Goal: Task Accomplishment & Management: Manage account settings

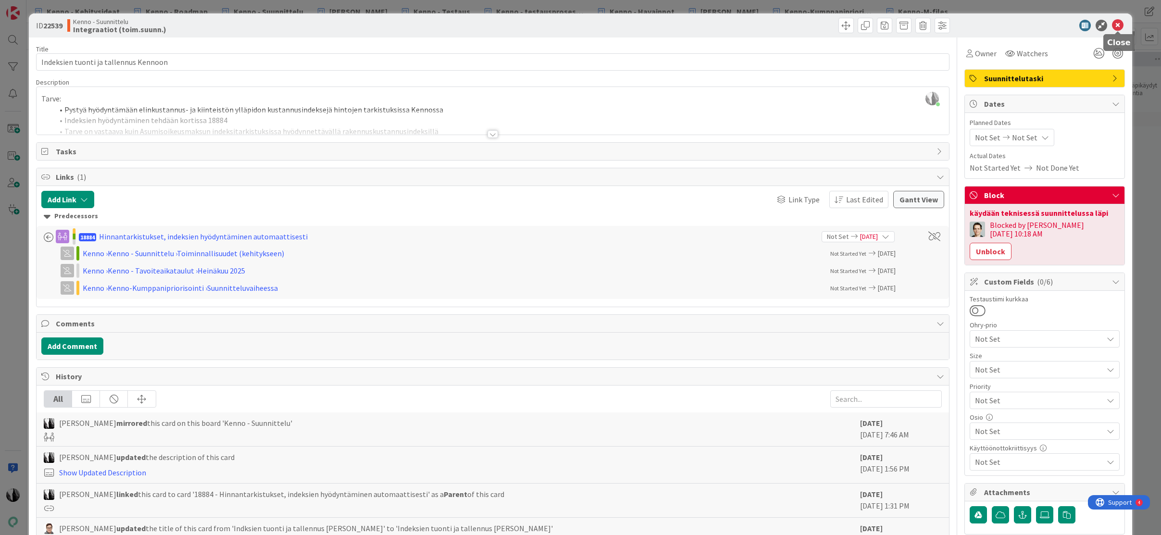
scroll to position [1, 197]
click at [1121, 24] on icon at bounding box center [1118, 26] width 12 height 12
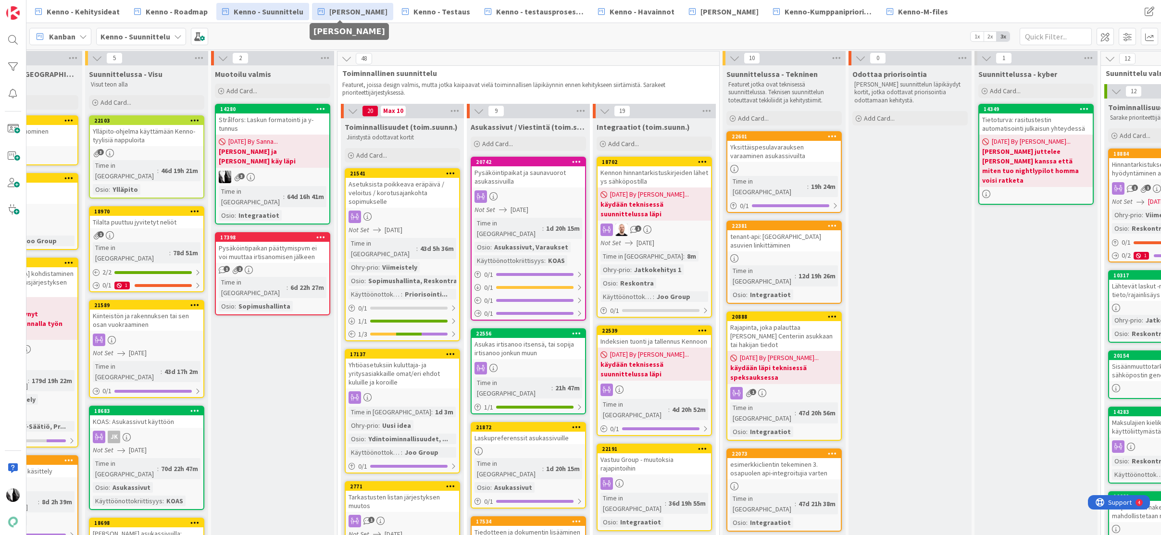
click at [342, 12] on span "[PERSON_NAME]" at bounding box center [358, 12] width 58 height 12
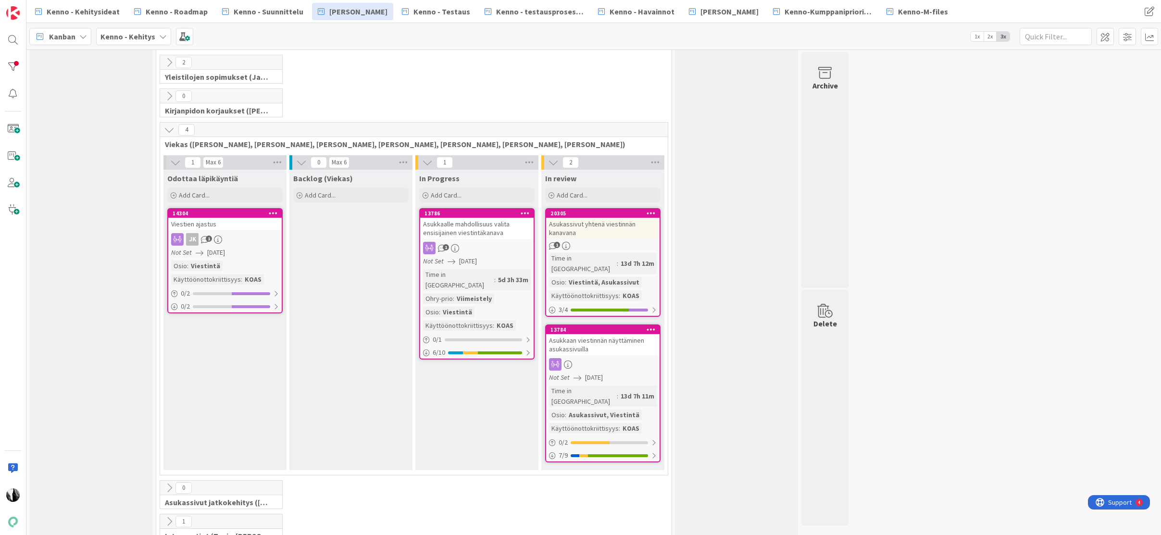
scroll to position [167, 0]
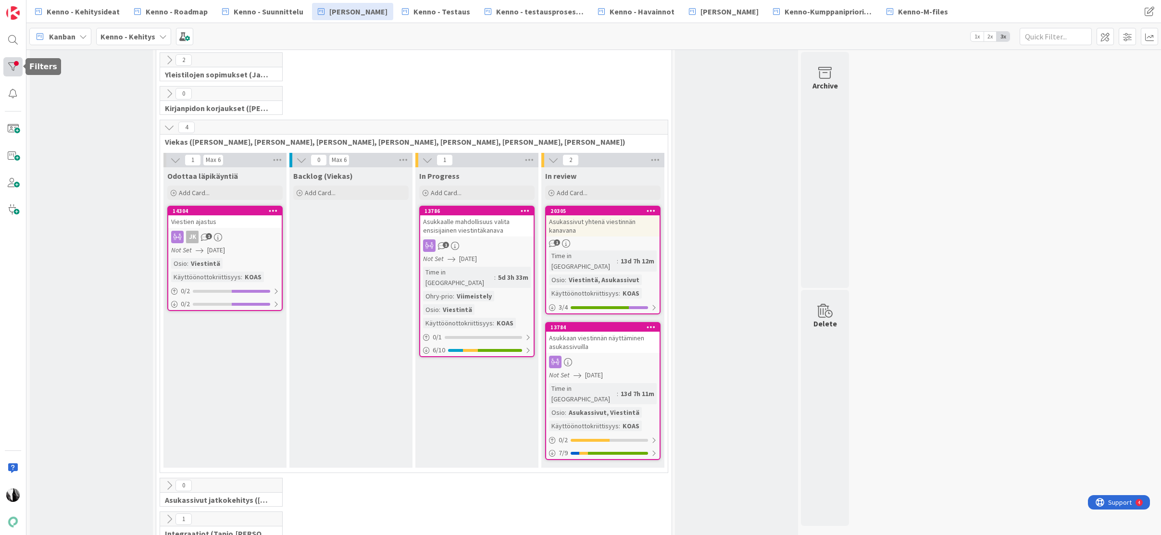
click at [15, 68] on div at bounding box center [12, 66] width 19 height 19
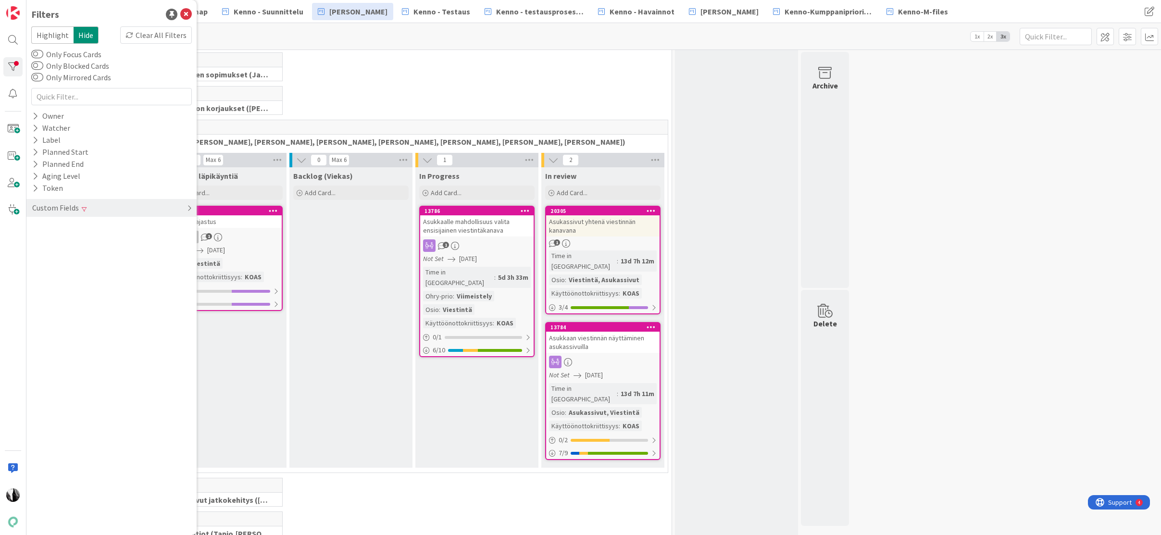
click at [138, 205] on div "Custom Fields" at bounding box center [111, 208] width 170 height 18
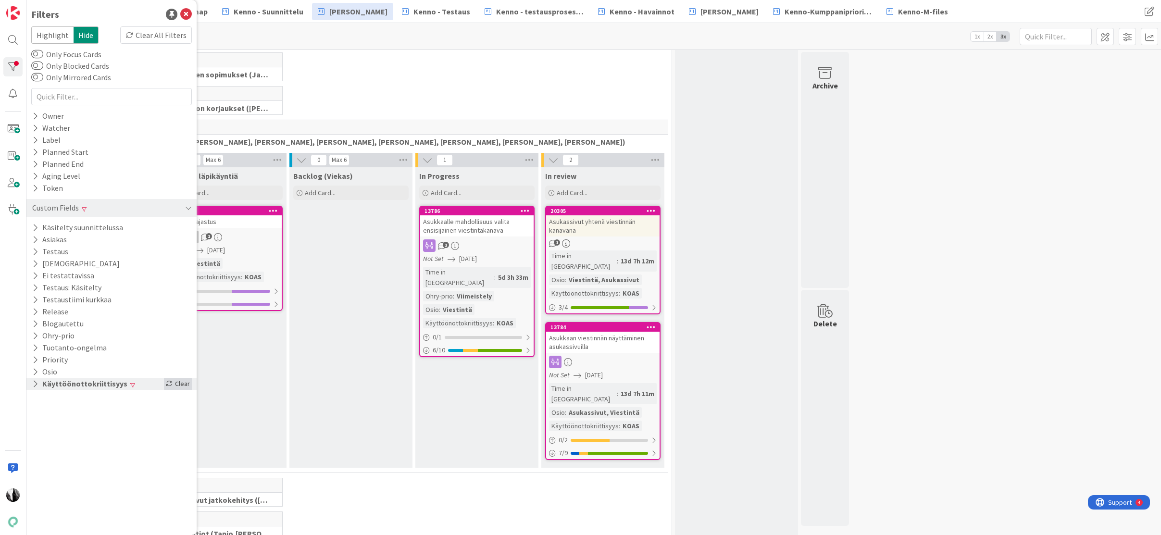
click at [185, 384] on div "Clear" at bounding box center [178, 384] width 28 height 12
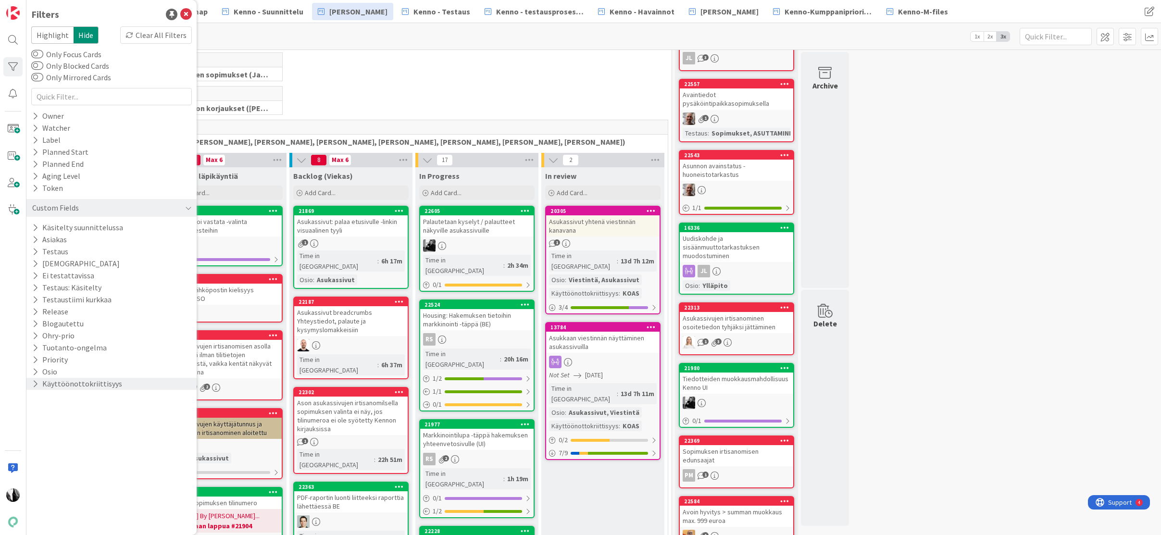
drag, startPoint x: 403, startPoint y: 92, endPoint x: 357, endPoint y: 104, distance: 46.8
click at [403, 92] on div "21 Kirjanpidon korjaukset (Jussi, JaakkoHä)" at bounding box center [414, 103] width 512 height 34
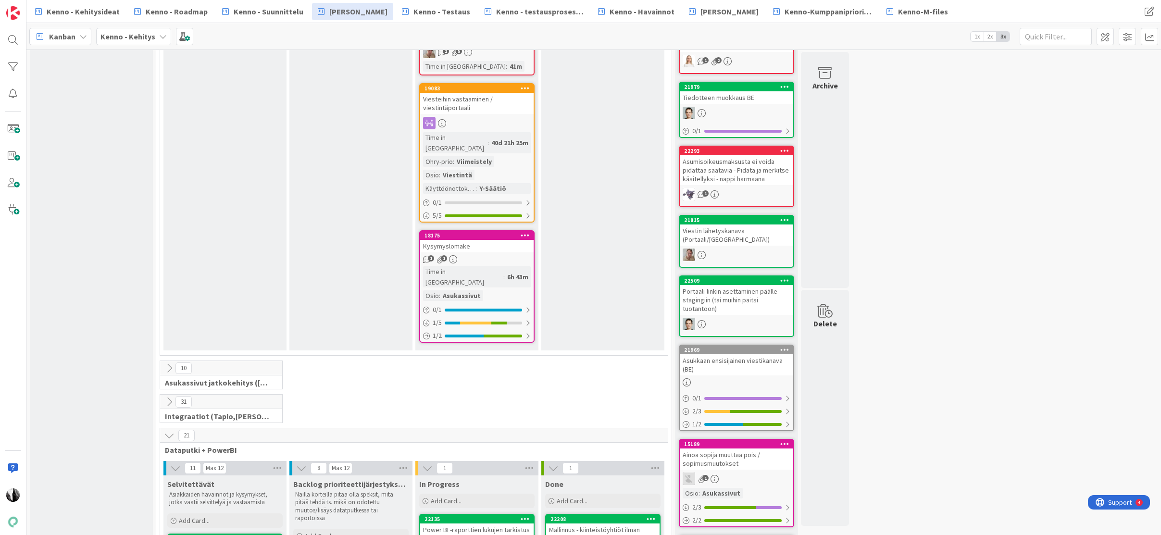
scroll to position [1984, 0]
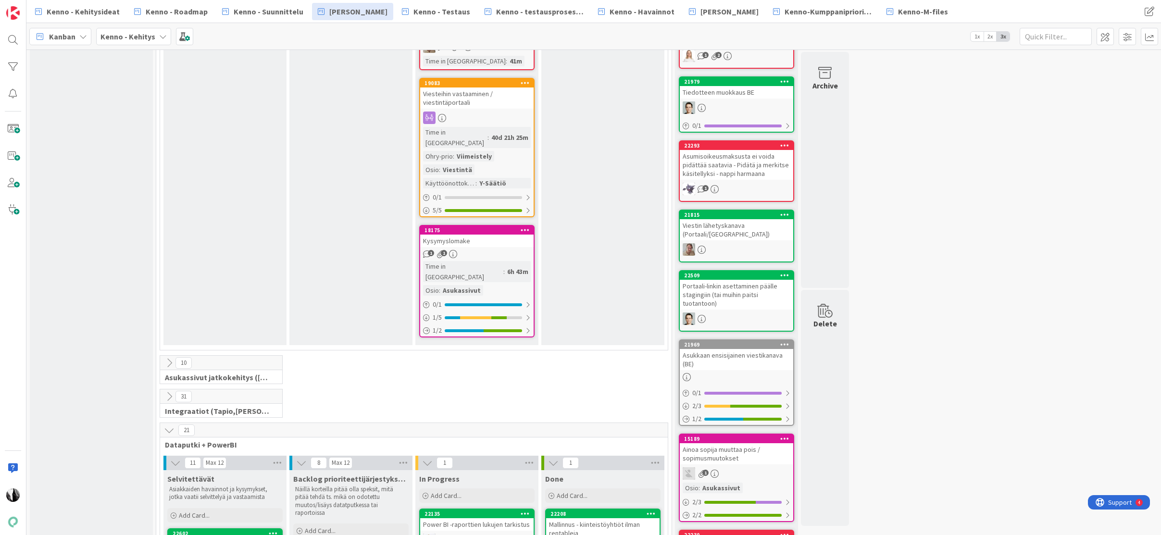
click at [166, 391] on icon at bounding box center [169, 396] width 11 height 11
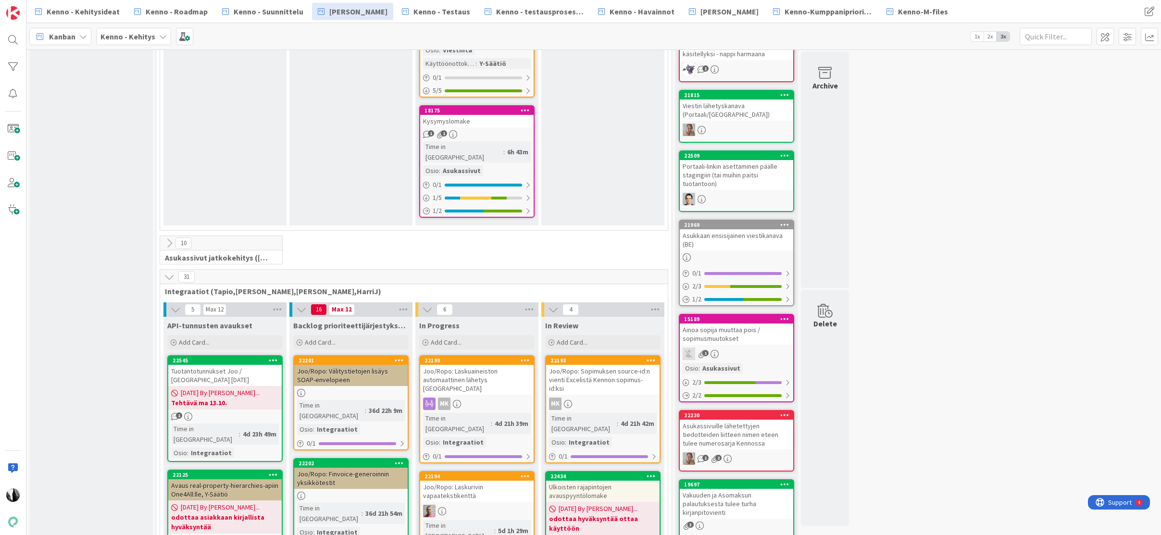
scroll to position [2083, 0]
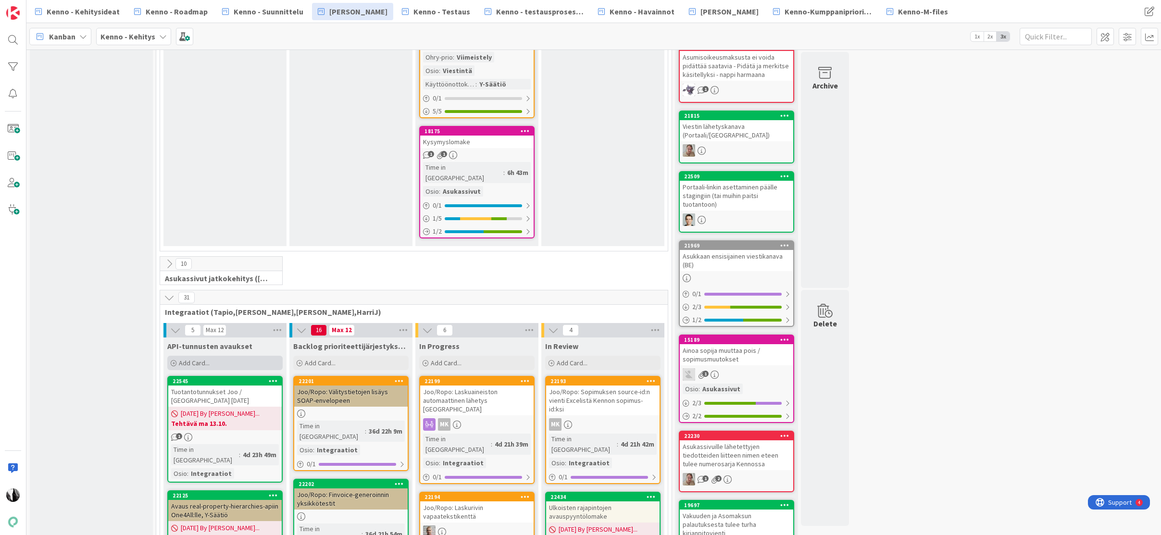
click at [201, 359] on span "Add Card..." at bounding box center [194, 363] width 31 height 9
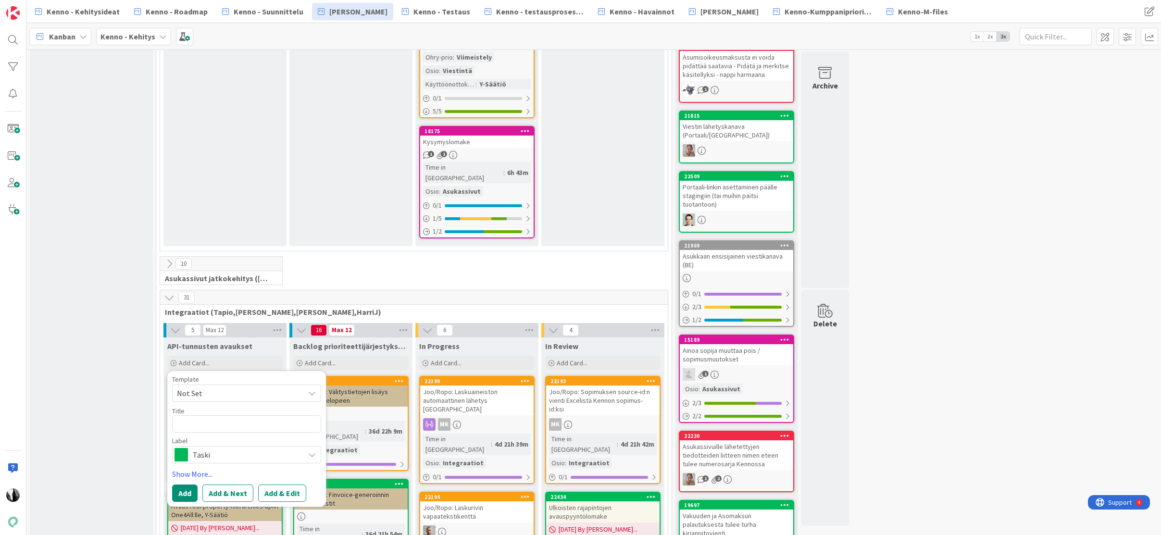
type textarea "x"
type textarea "A"
type textarea "x"
type textarea "API"
type textarea "x"
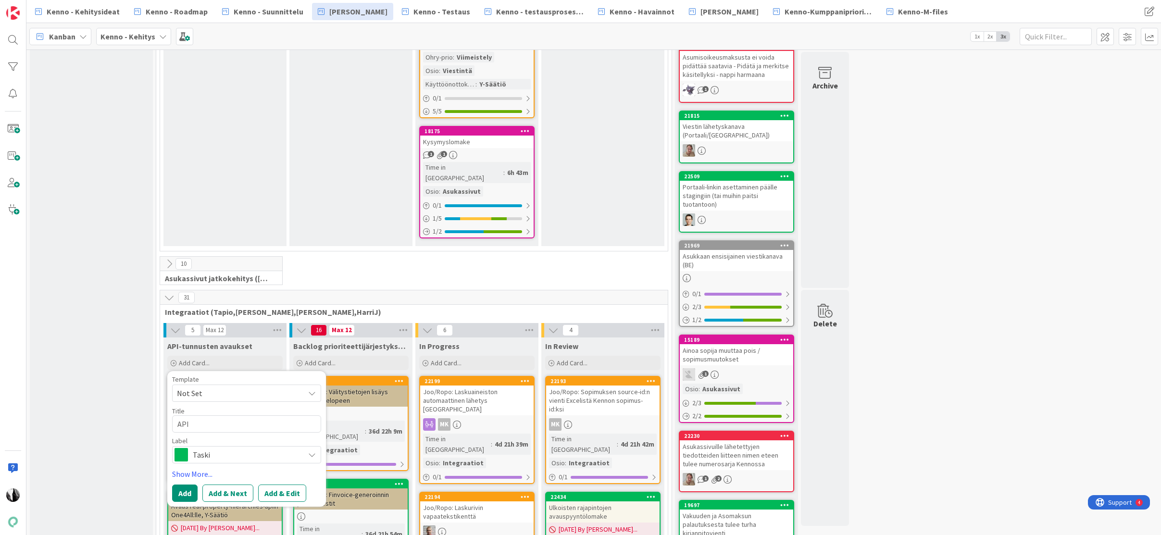
type textarea "API-"
type textarea "x"
type textarea "API-t"
type textarea "x"
type textarea "API-tu"
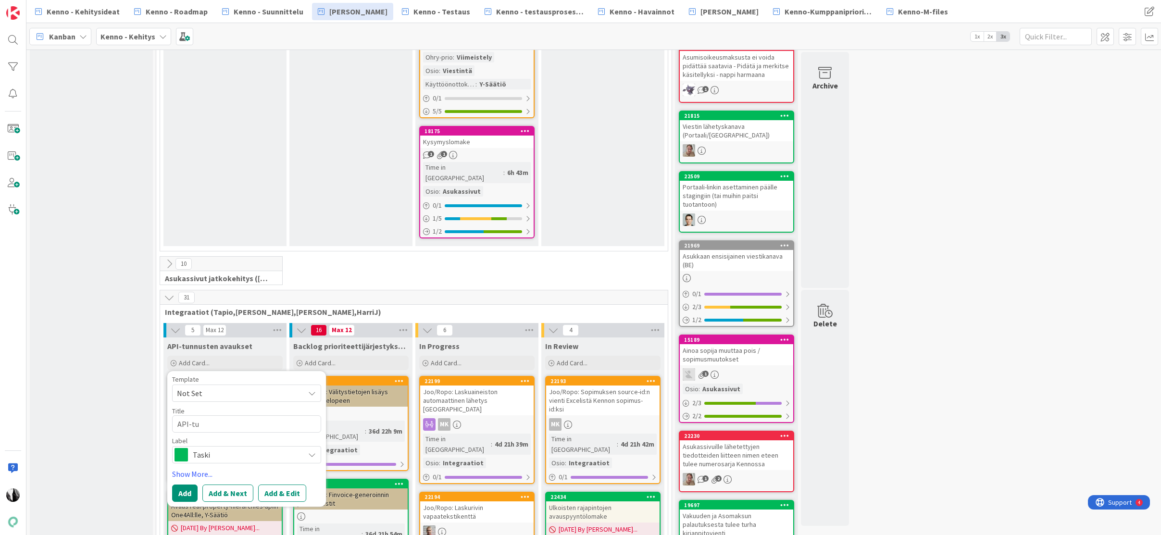
type textarea "x"
type textarea "API-tun"
type textarea "x"
type textarea "API-tunn"
type textarea "x"
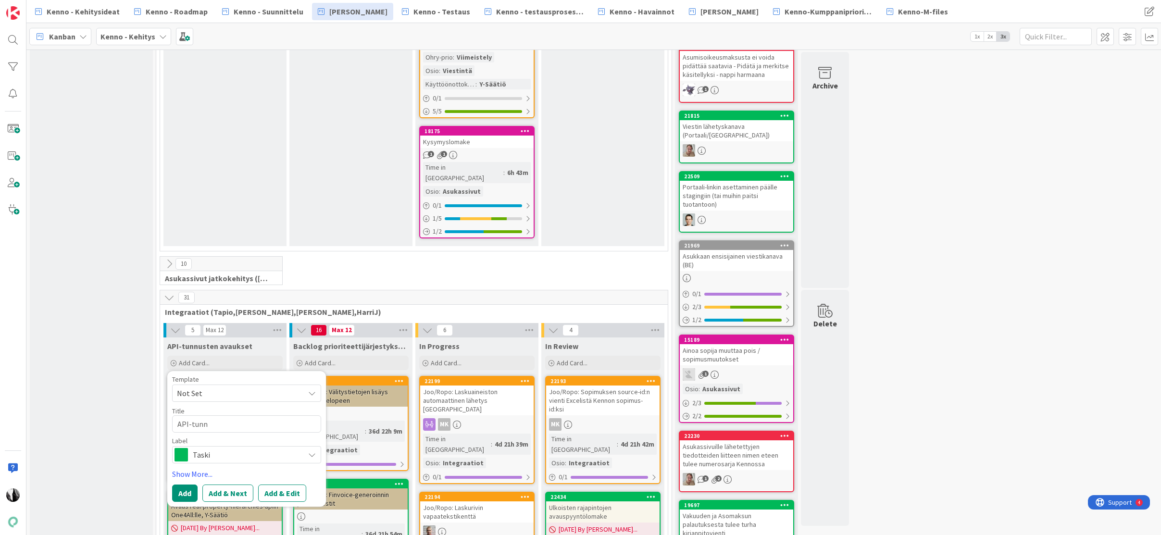
type textarea "API-tunnu"
type textarea "x"
type textarea "API-tunnuk"
type textarea "x"
type textarea "API-tunnuks"
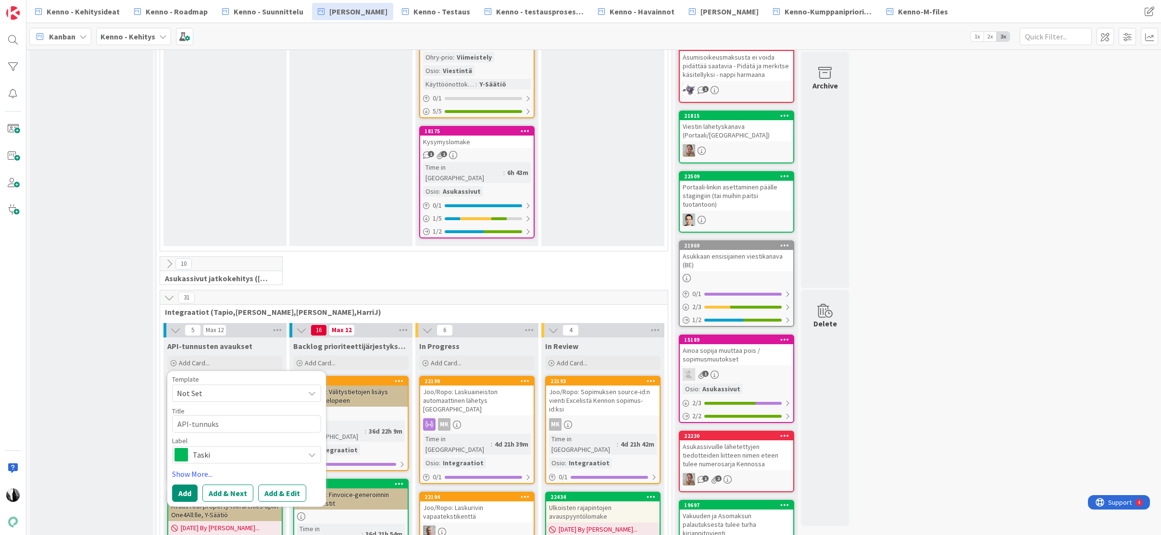
type textarea "x"
type textarea "API-tunnukse"
type textarea "x"
type textarea "API-tunnukset"
type textarea "x"
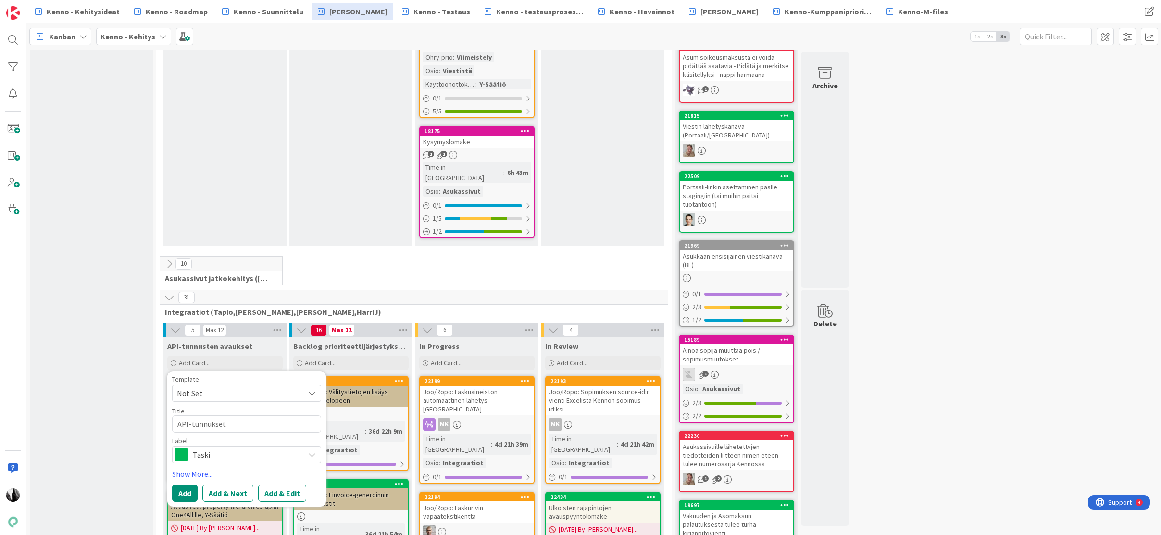
type textarea "API-tunnukset:"
type textarea "x"
type textarea "API-tunnukset:"
type textarea "x"
type textarea "API-tunnukset: K"
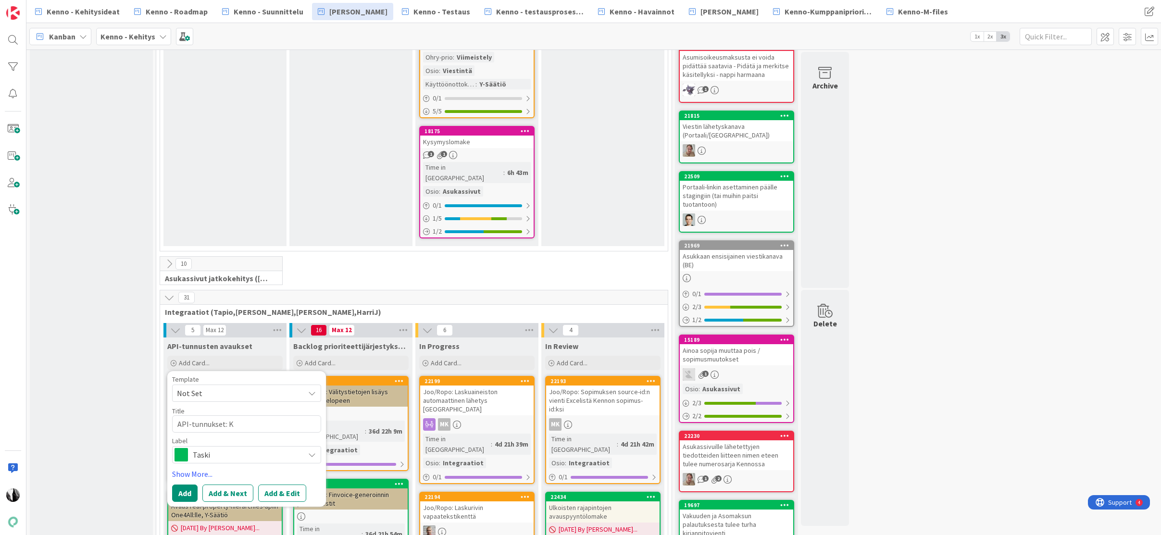
type textarea "x"
type textarea "API-tunnukset: Ku"
type textarea "x"
type textarea "API-tunnukset: Kul"
type textarea "x"
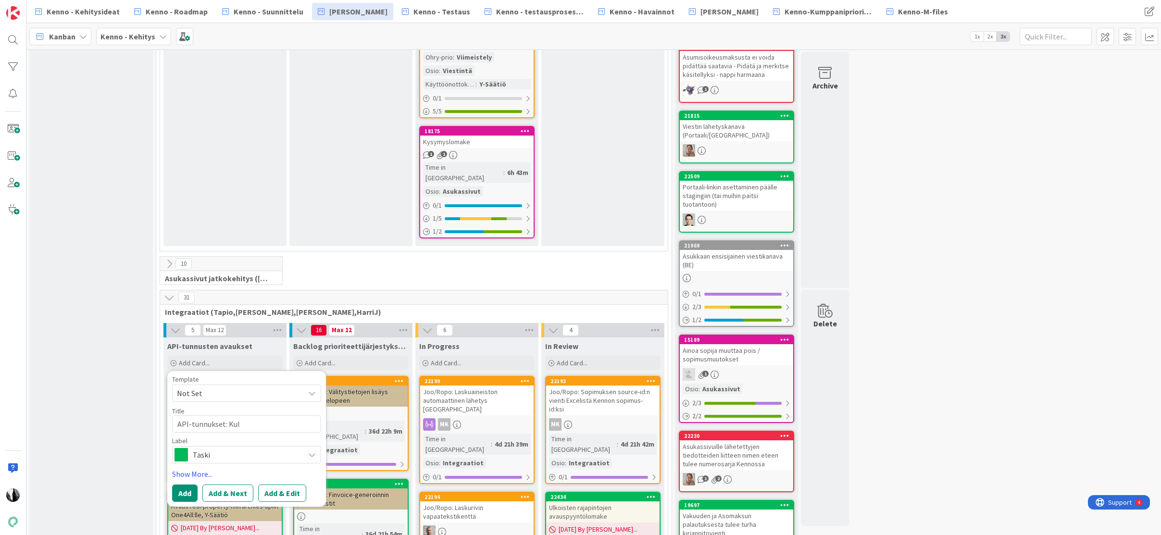
type textarea "API-tunnukset: Kulk"
type textarea "x"
type textarea "API-tunnukset: Kulku"
type textarea "x"
type textarea "API-tunnukset: Kulkut"
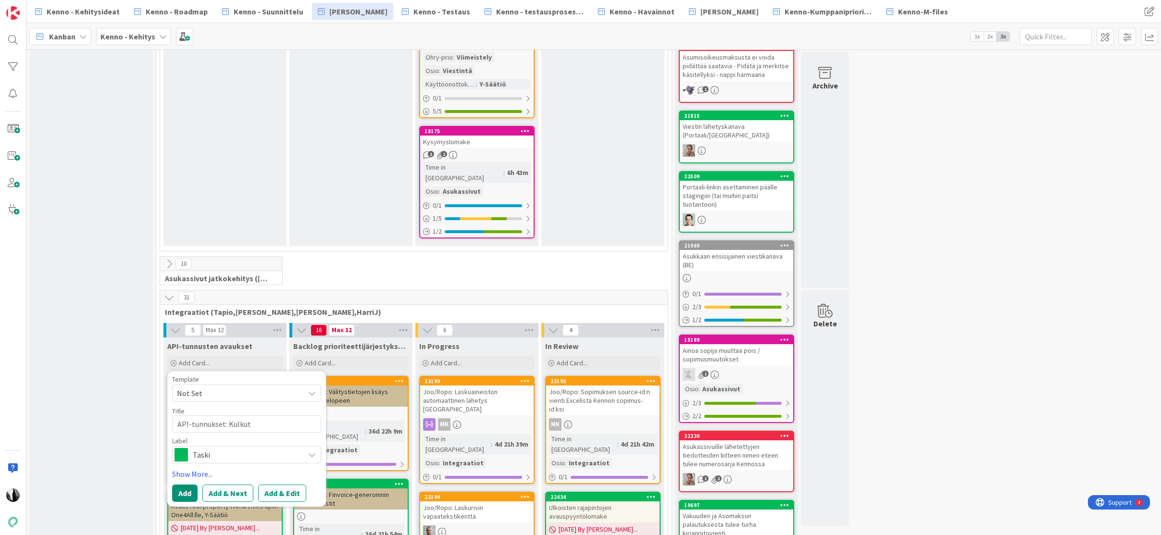
type textarea "x"
type textarea "API-tunnukset: Kulkute"
type textarea "x"
type textarea "API-tunnukset: Kulkutec"
type textarea "x"
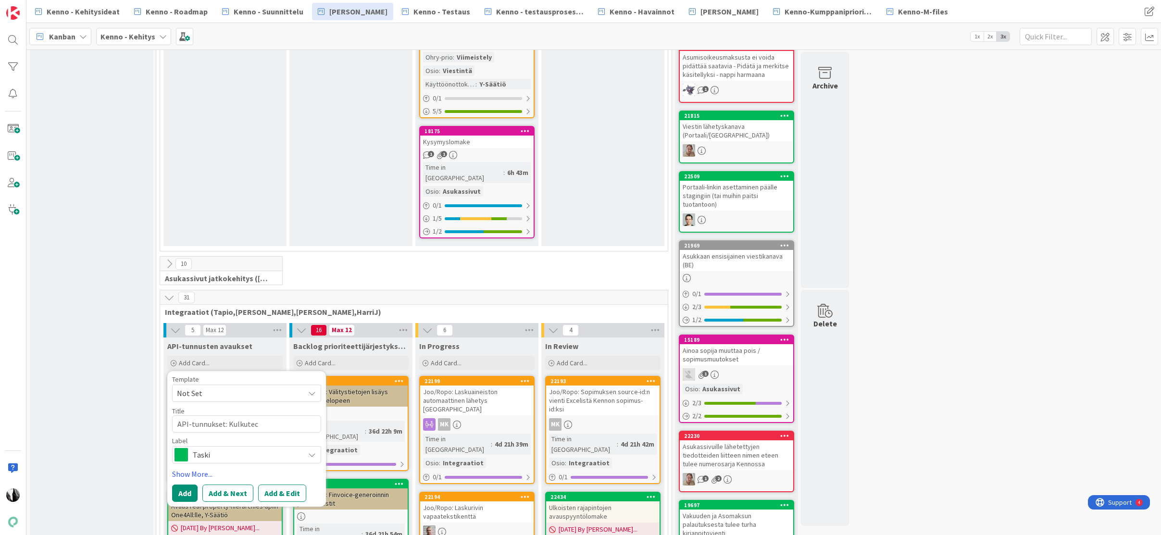
type textarea "API-tunnukset: Kulkutec"
type textarea "x"
type textarea "API-tunnukset: Kulkutec Y"
type textarea "x"
type textarea "API-tunnukset: Kulkutec Y-"
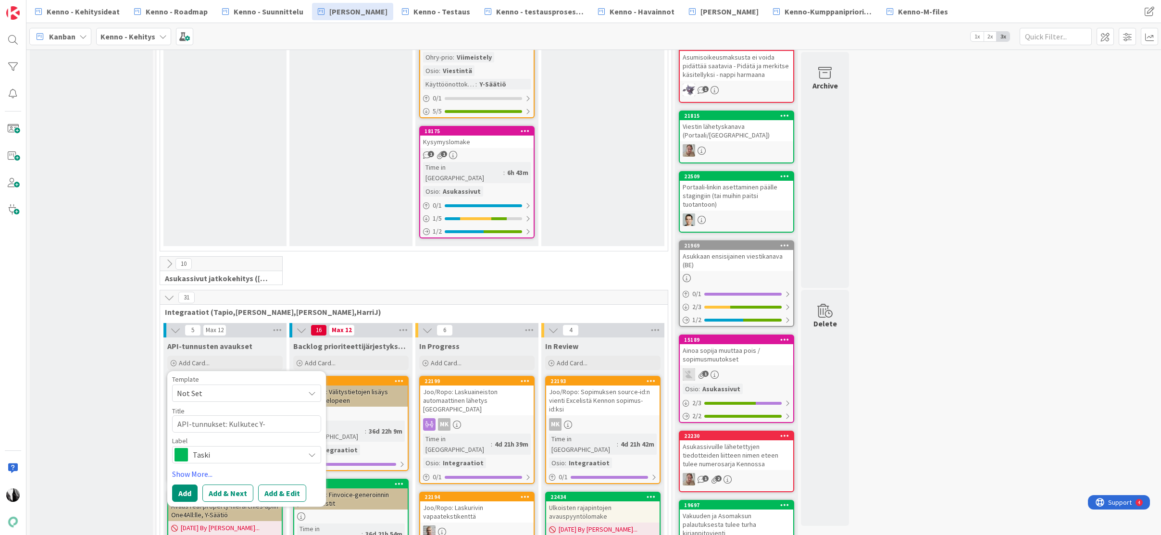
type textarea "x"
type textarea "API-tunnukset: Kulkutec Y-Sä"
type textarea "x"
type textarea "API-tunnukset: Kulkutec Y-Sää"
type textarea "x"
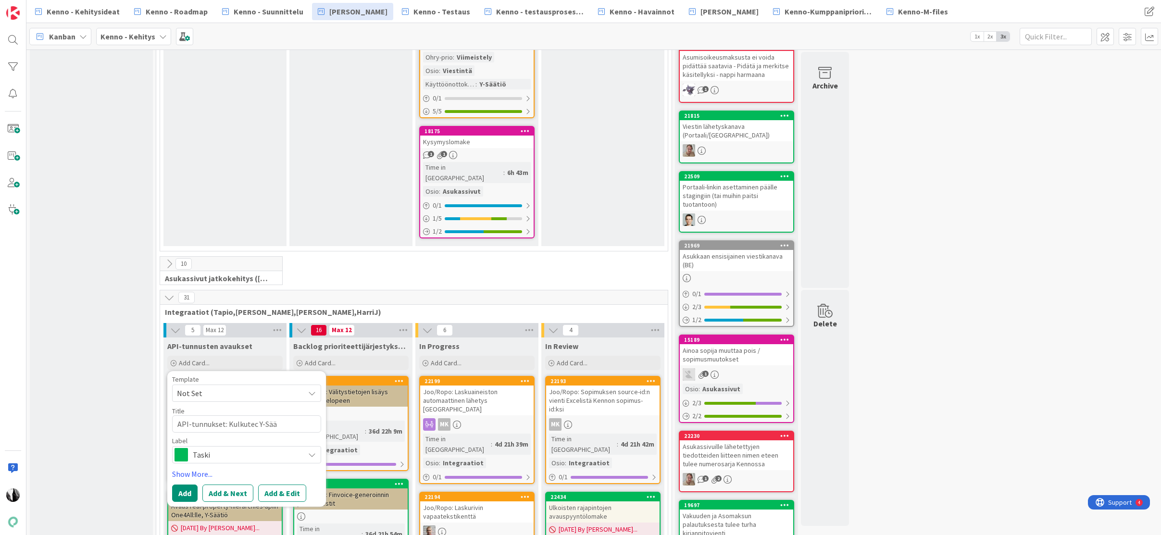
type textarea "API-tunnukset: Kulkutec Y-Säät"
type textarea "x"
type textarea "API-tunnukset: Kulkutec Y-Säätiö"
type textarea "x"
type textarea "API-tunnukset: Kulkutec Y-Säätiön"
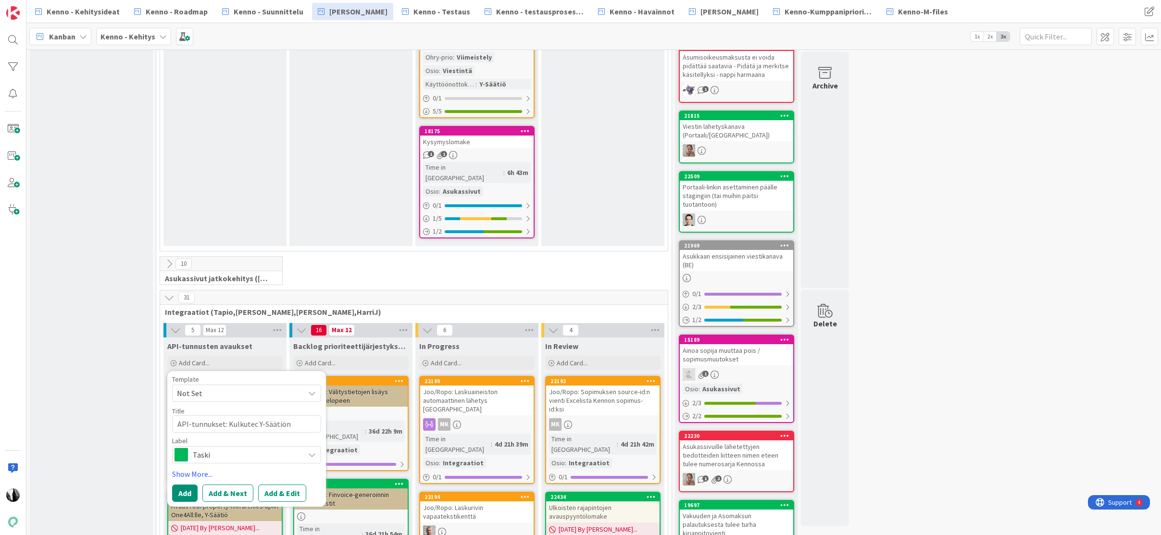
type textarea "x"
type textarea "API-tunnukset: Kulkutec Y-Säätiön"
type textarea "x"
type textarea "API-tunnukset: Kulkutec Y-Säätiön t"
type textarea "x"
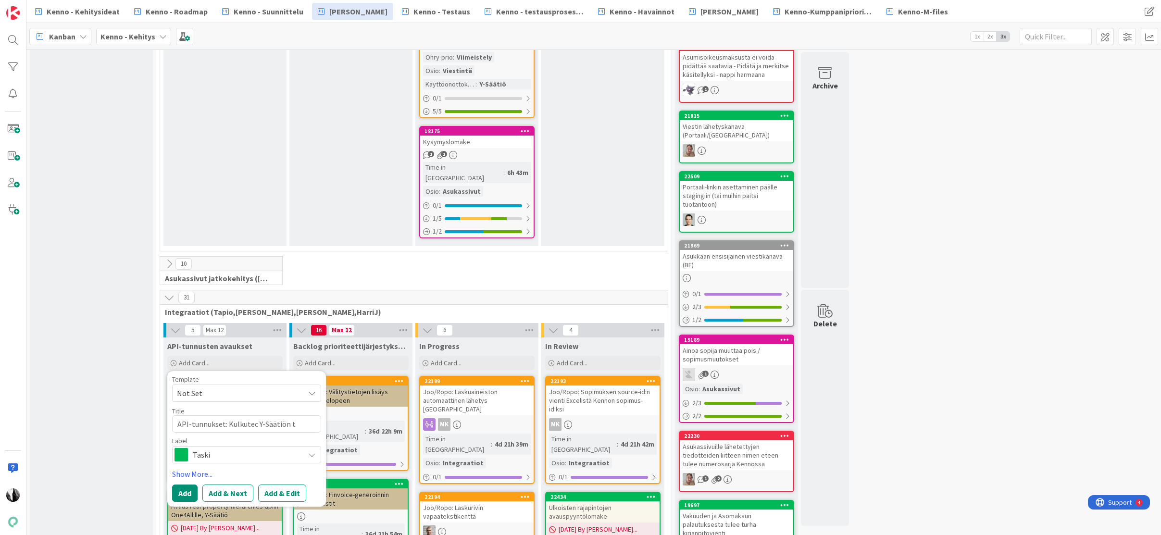
type textarea "API-tunnukset: Kulkutec Y-Säätiön tu"
type textarea "x"
type textarea "API-tunnukset: Kulkutec Y-Säätiön tuo"
type textarea "x"
type textarea "API-tunnukset: Kulkutec Y-Säätiön tuot"
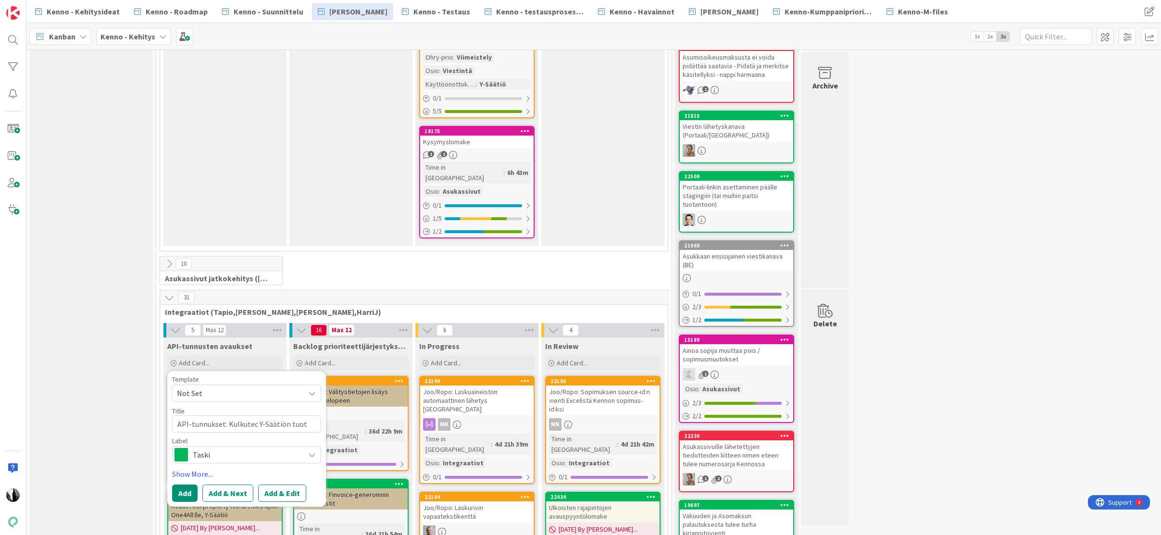
type textarea "x"
type textarea "API-tunnukset: Kulkutec Y-Säätiön tuota"
type textarea "x"
type textarea "API-tunnukset: Kulkutec Y-Säätiön tuotan"
type textarea "x"
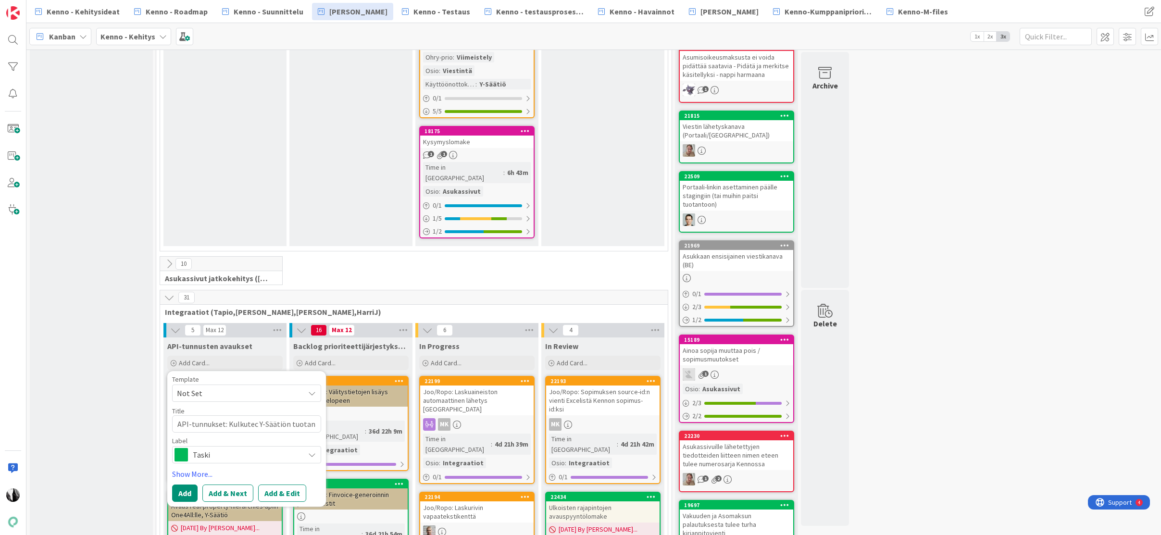
type textarea "API-tunnukset: Kulkutec Y-Säätiön tuotant"
type textarea "x"
type textarea "API-tunnukset: Kulkutec Y-Säätiön tuotanto"
click at [201, 468] on link "Show More..." at bounding box center [246, 474] width 149 height 12
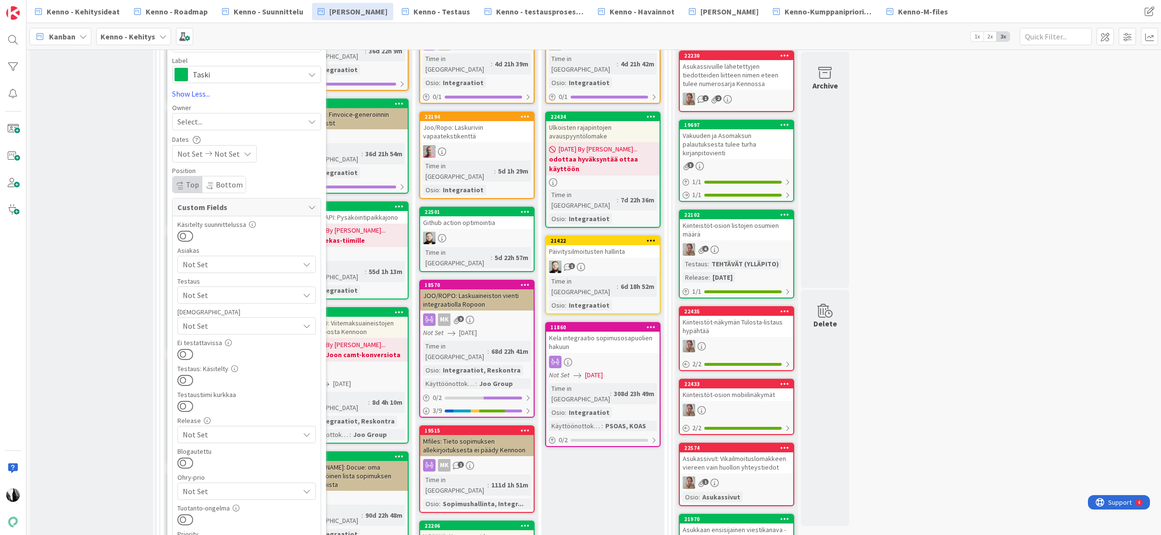
scroll to position [2476, 0]
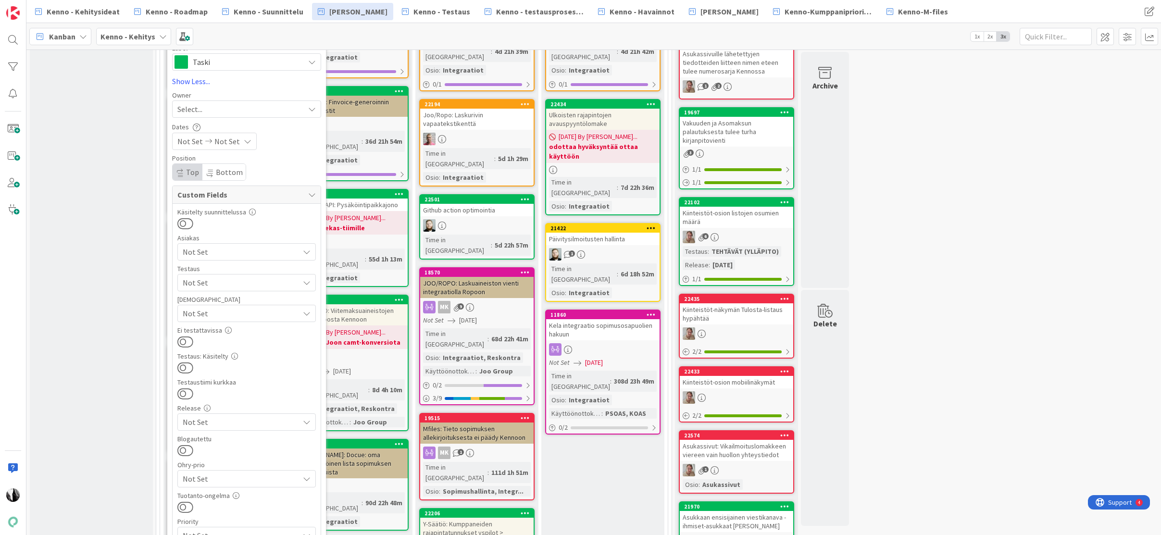
click at [199, 346] on span "Integraatiot" at bounding box center [196, 353] width 42 height 14
click at [317, 405] on div "Käsitelty suunnittelussa Asiakas Not Set Testaus Not Set Testaushuomiot Not Set…" at bounding box center [247, 407] width 148 height 407
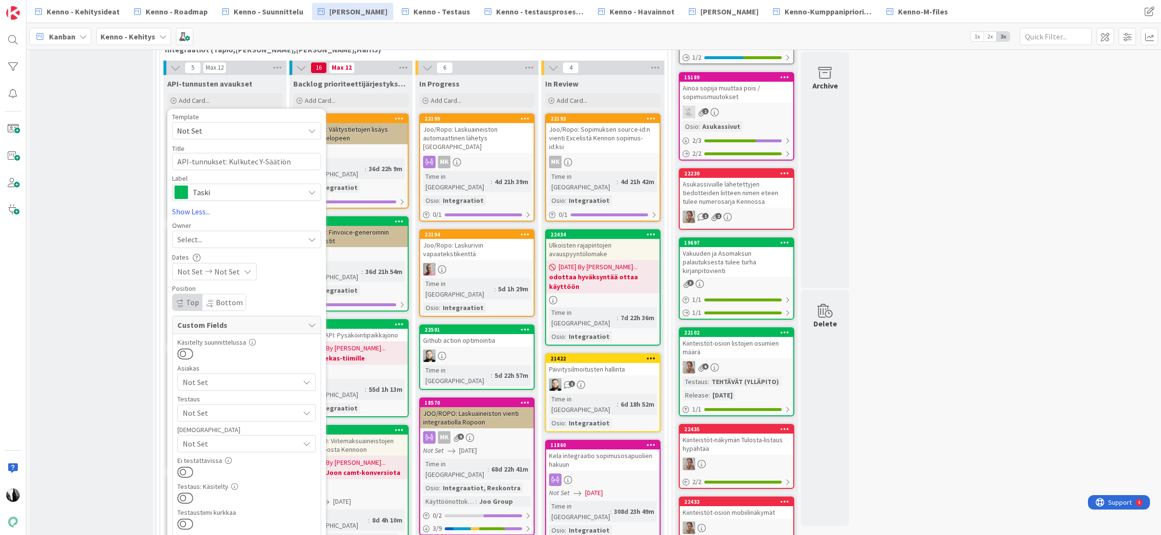
scroll to position [2337, 0]
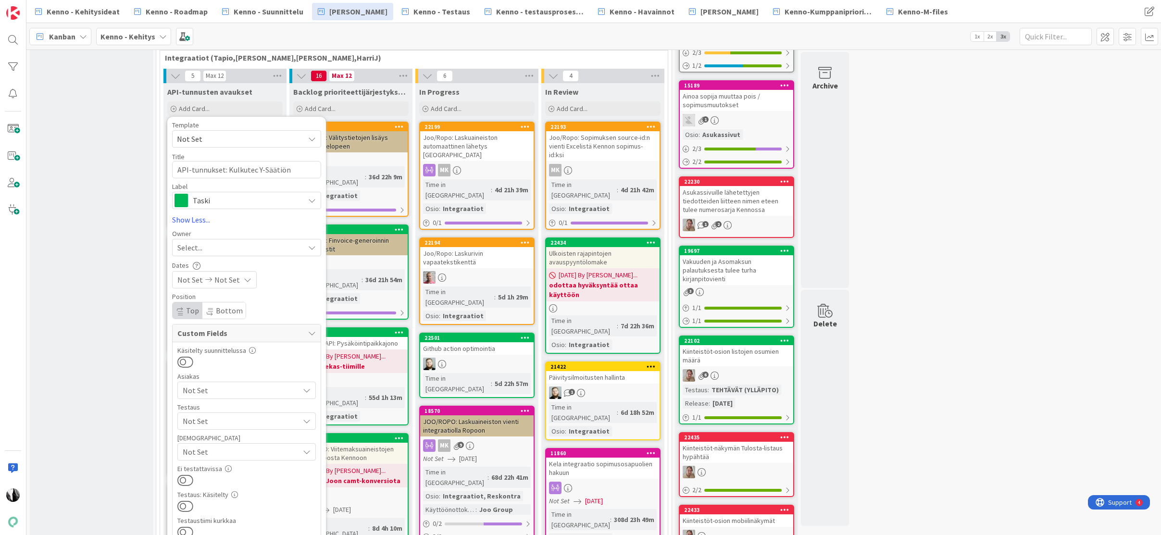
click at [268, 385] on span "Not Set" at bounding box center [241, 391] width 116 height 12
click at [219, 422] on link "Y-Säätiö" at bounding box center [237, 430] width 158 height 17
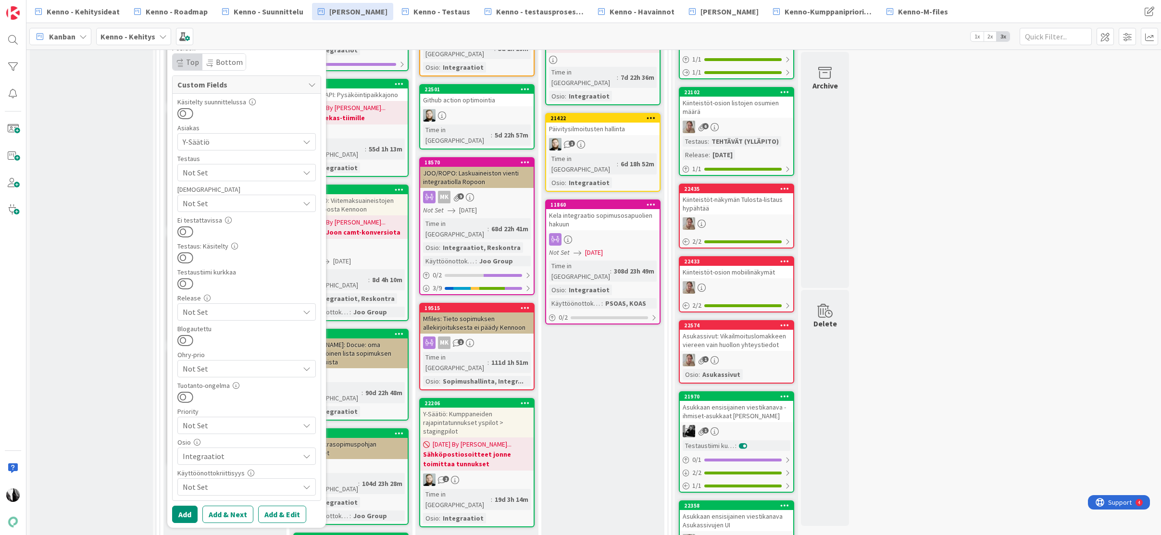
scroll to position [2599, 0]
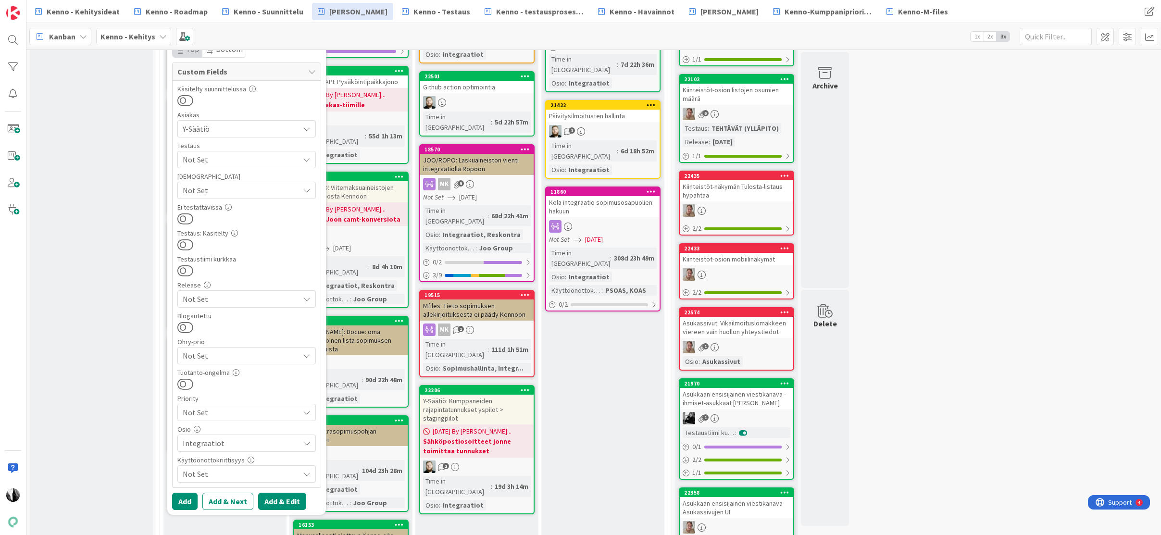
click at [282, 493] on button "Add & Edit" at bounding box center [282, 501] width 48 height 17
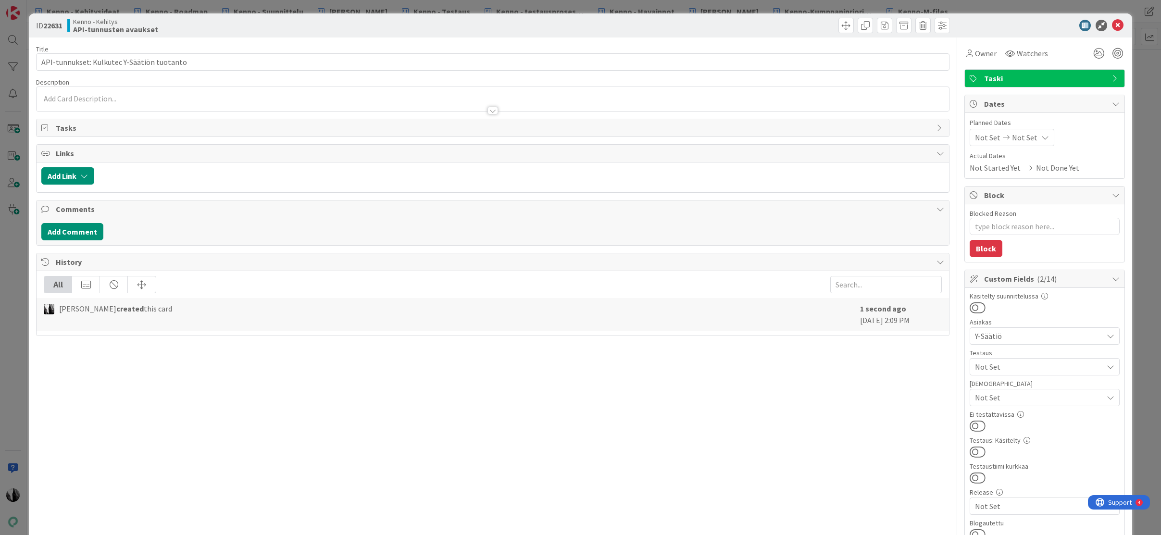
scroll to position [2239, 0]
type textarea "x"
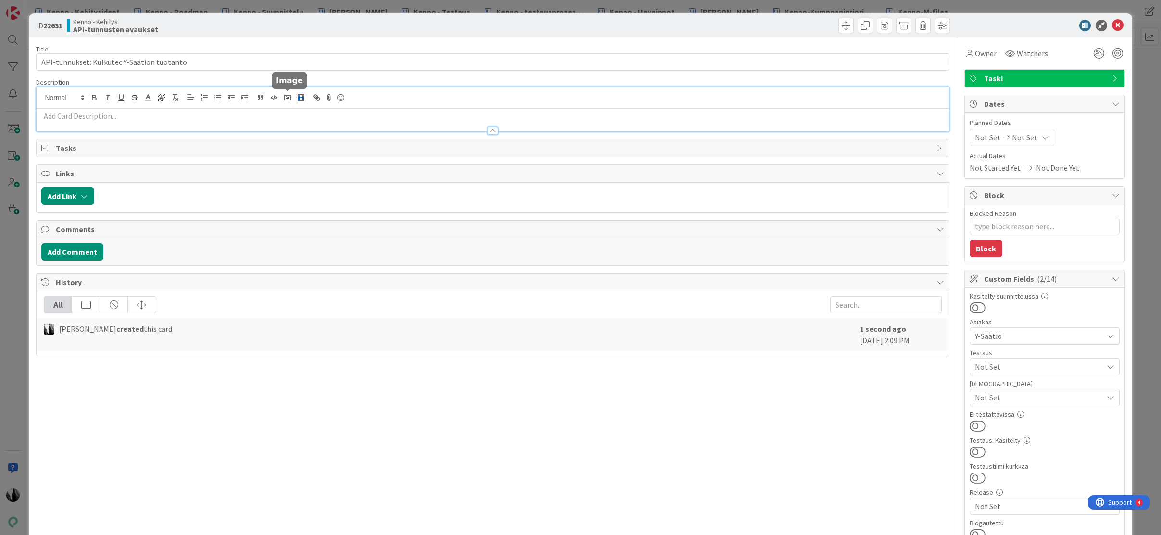
drag, startPoint x: 290, startPoint y: 97, endPoint x: 295, endPoint y: 98, distance: 5.5
click at [290, 97] on div at bounding box center [493, 109] width 912 height 44
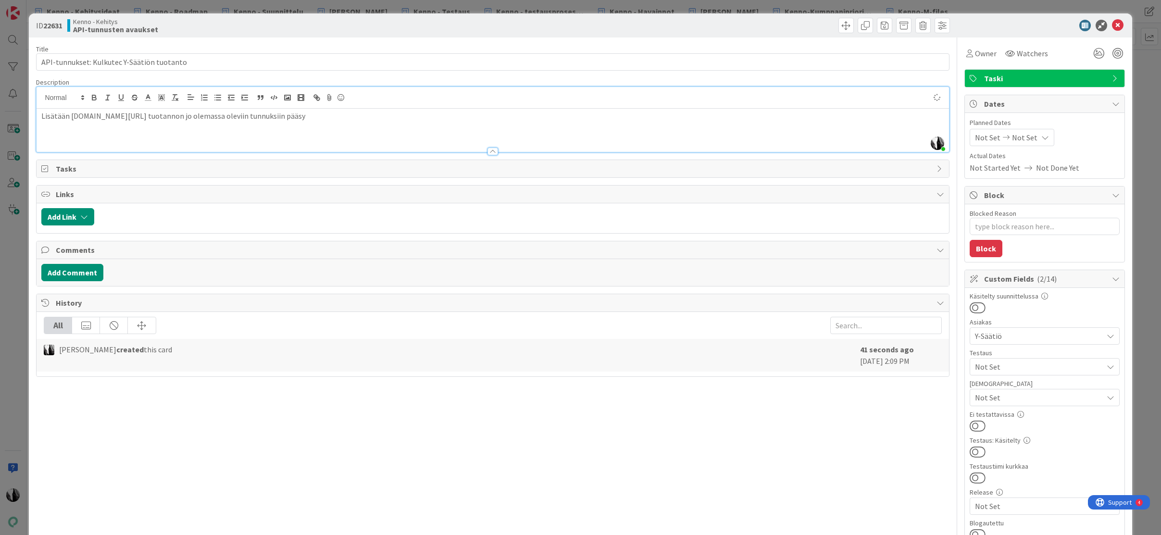
type textarea "x"
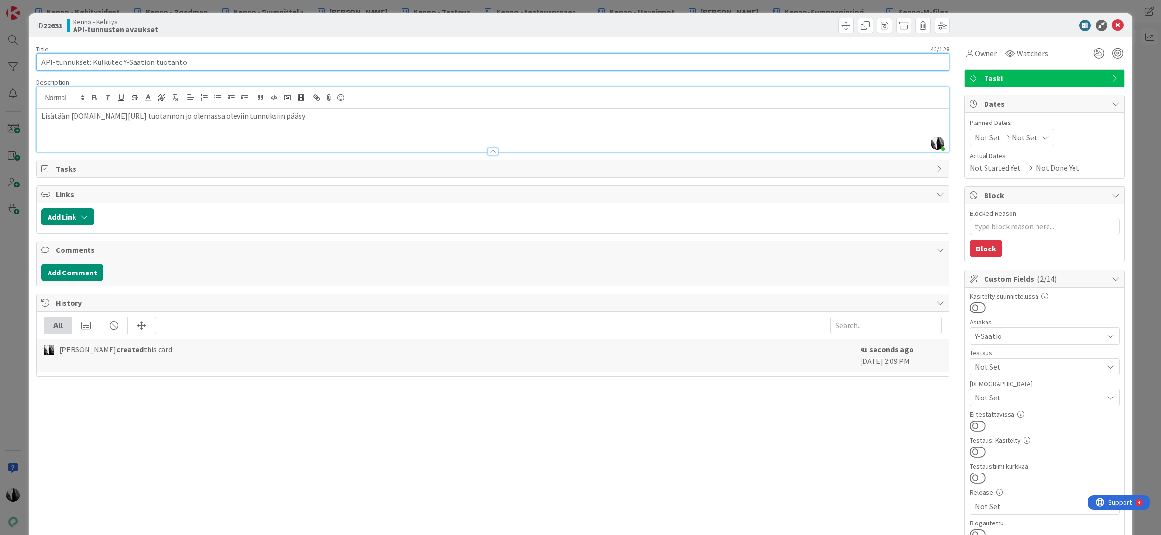
click at [69, 63] on input "API-tunnukset: Kulkutec Y-Säätiön tuotanto" at bounding box center [492, 61] width 913 height 17
click at [87, 61] on input "API-tunnukset: Kulkutec Y-Säätiön tuotanto" at bounding box center [492, 61] width 913 height 17
drag, startPoint x: 88, startPoint y: 61, endPoint x: 43, endPoint y: 61, distance: 44.2
click at [43, 61] on input "API-tunnukset: Kulkutec Y-Säätiön tuotanto" at bounding box center [492, 61] width 913 height 17
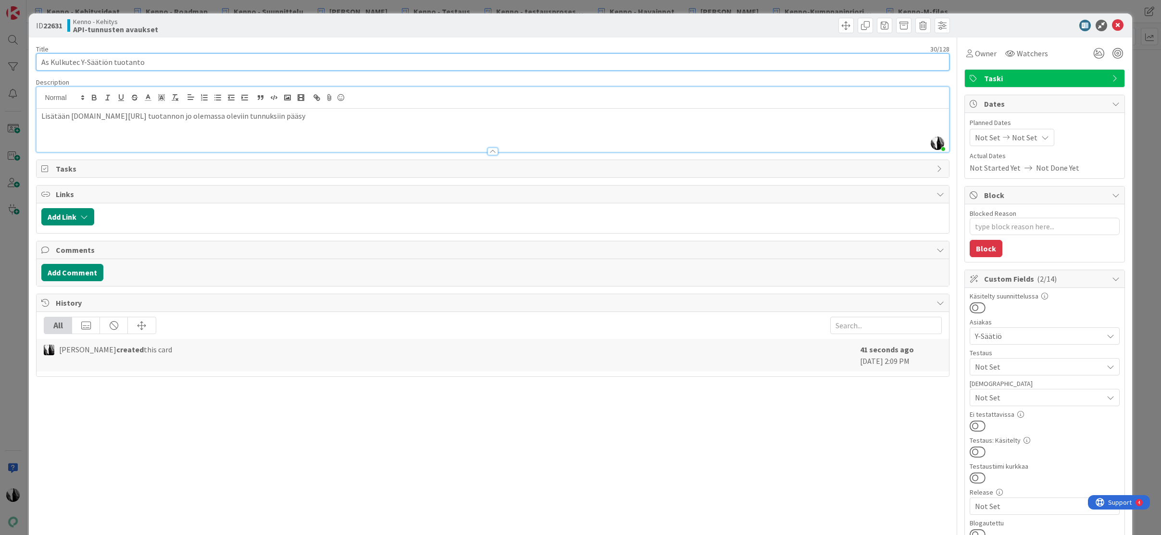
type input "Asi Kulkutec Y-Säätiön tuotanto"
type textarea "x"
type input "Asuk Kulkutec Y-Säätiön tuotanto"
type textarea "x"
type input "Asukastieto-API Kulkutec Y-Säätiön tuotanto"
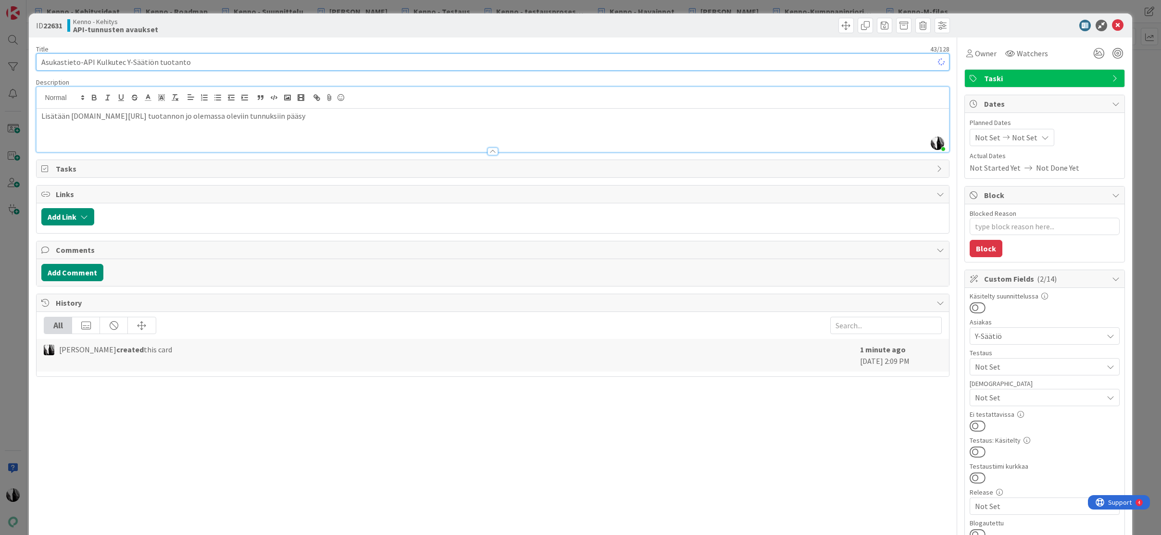
type textarea "x"
type input "Asukastieto-API: Kulkutec Y-Säätiön tuotanto"
type textarea "x"
click at [214, 55] on input "Asukastieto-API: Kulkutec Y-Säätiön tuotanto" at bounding box center [492, 61] width 913 height 17
click at [214, 61] on input "Asukastieto-API: Kulkutec Y-Säätiön tuotanto" at bounding box center [492, 61] width 913 height 17
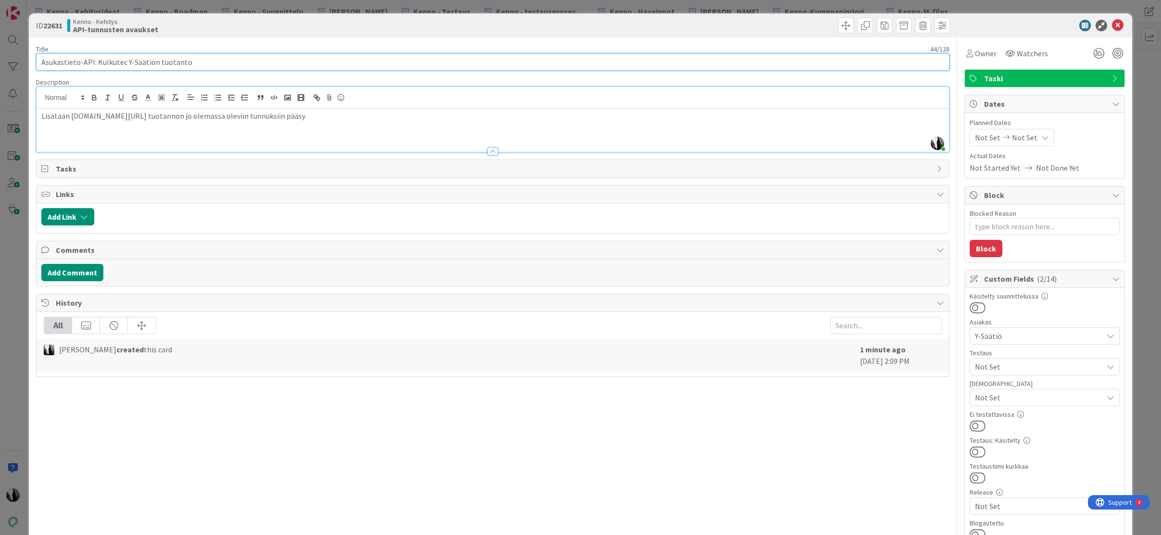
type input "Asukastieto-API: Kulkutec Y-Säätiön tuotanto"
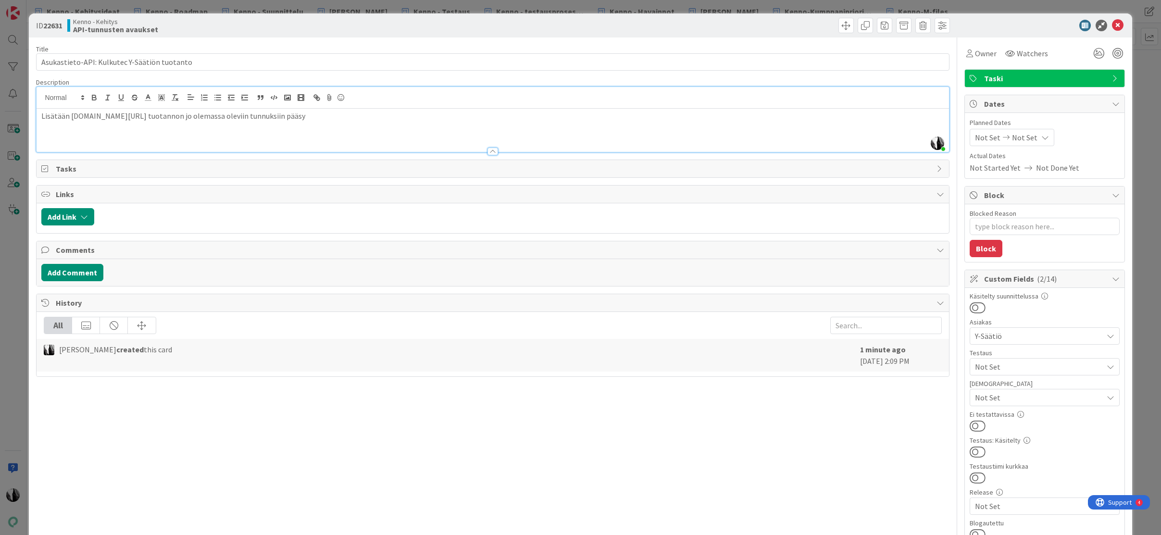
click at [308, 115] on p "Lisätään Kulku.io/Kulkutec:in tuotannon jo olemassa oleviin tunnuksiin pääsy" at bounding box center [492, 116] width 903 height 11
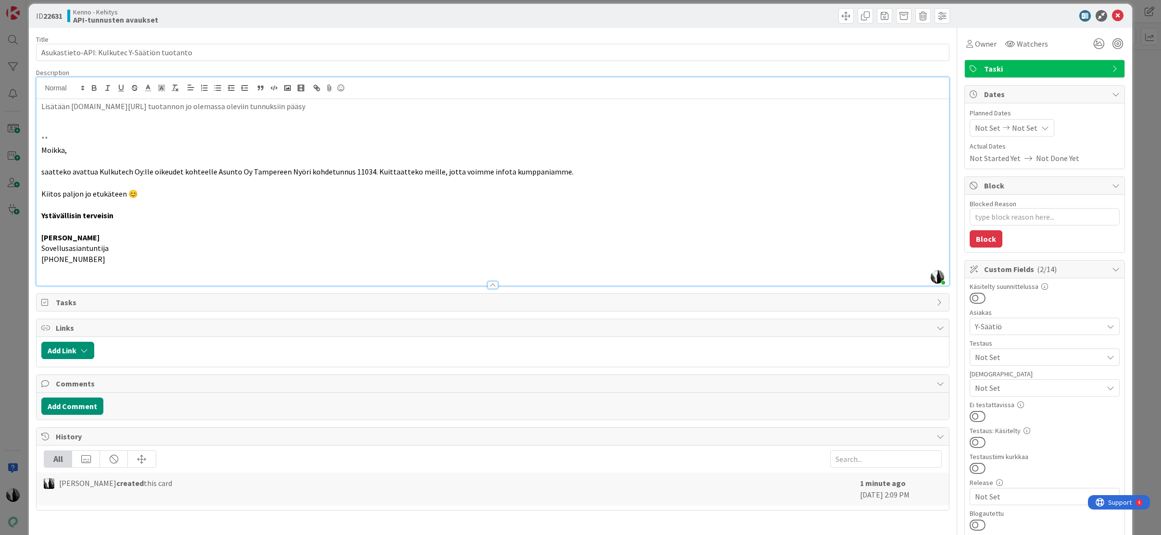
scroll to position [7, 0]
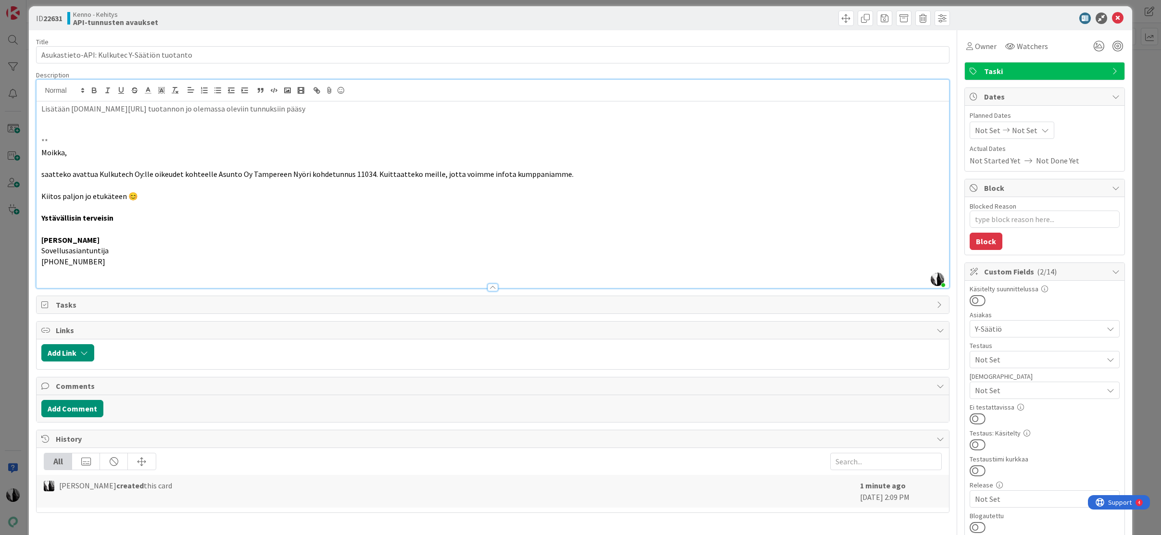
click at [328, 111] on p "Lisätään Kulku.io/Kulkutec:in tuotannon jo olemassa oleviin tunnuksiin pääsy" at bounding box center [492, 108] width 903 height 11
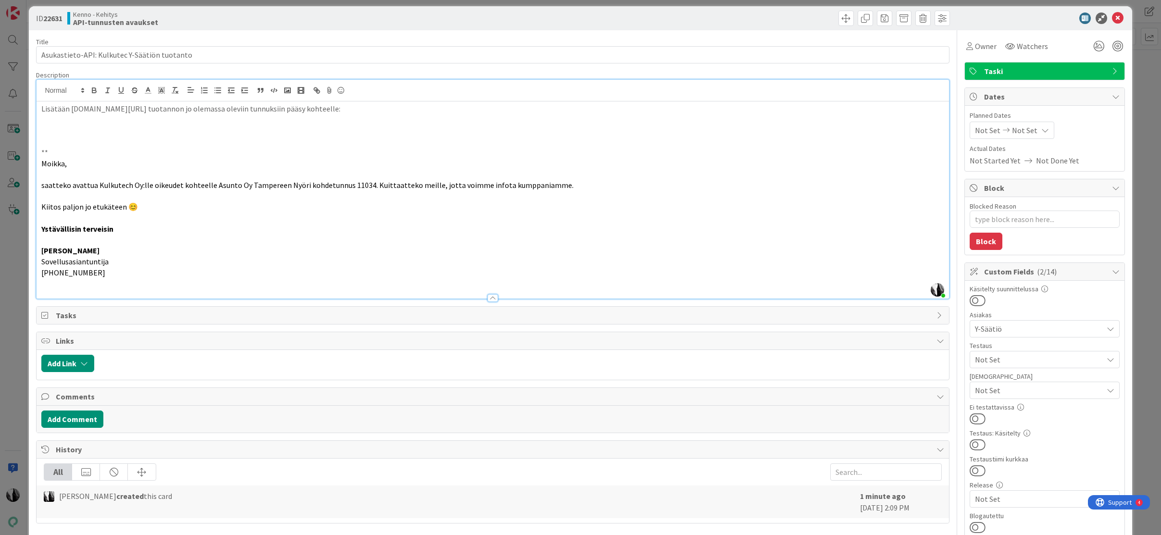
drag, startPoint x: 211, startPoint y: 187, endPoint x: 270, endPoint y: 185, distance: 59.2
click at [278, 186] on span "saatteko avattua Kulkutech Oy:lle oikeudet kohteelle Asunto Oy Tampereen Nyöri …" at bounding box center [307, 185] width 532 height 10
drag, startPoint x: 245, startPoint y: 185, endPoint x: 232, endPoint y: 185, distance: 13.0
click at [245, 185] on span "saatteko avattua Kulkutech Oy:lle oikeudet kohteelle Asunto Oy Tampereen Nyöri …" at bounding box center [307, 185] width 532 height 10
drag, startPoint x: 212, startPoint y: 184, endPoint x: 365, endPoint y: 186, distance: 152.5
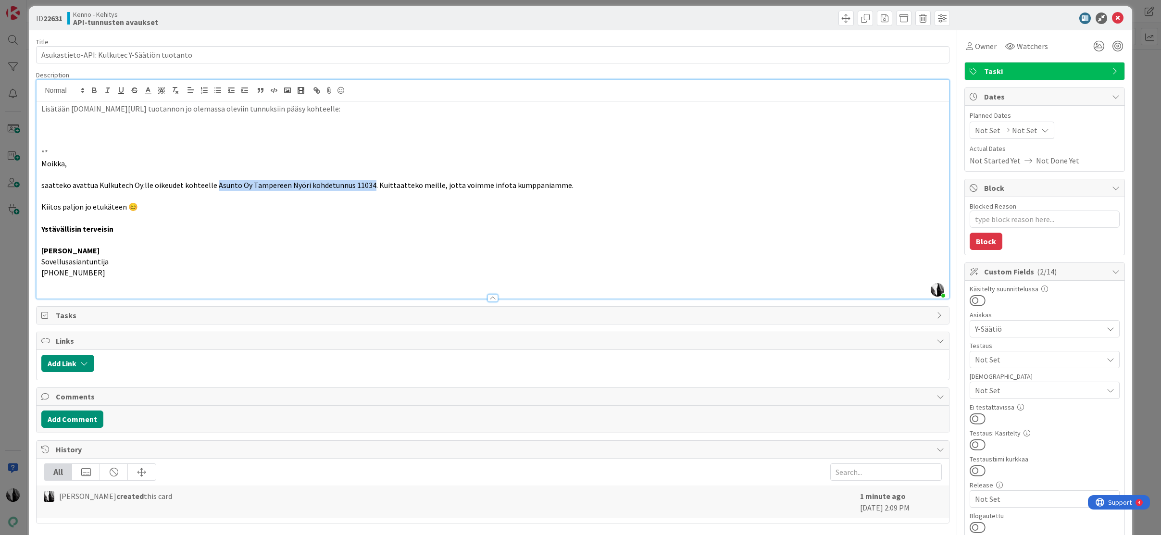
click at [365, 186] on span "saatteko avattua Kulkutech Oy:lle oikeudet kohteelle Asunto Oy Tampereen Nyöri …" at bounding box center [307, 185] width 532 height 10
copy span "Asunto Oy Tampereen Nyöri kohdetunnus 11034"
click at [136, 118] on p at bounding box center [492, 119] width 903 height 11
click at [41, 120] on span "Asunto Oy Tampereen Nyöri kohdetunnus 11034" at bounding box center [120, 120] width 158 height 10
drag, startPoint x: 147, startPoint y: 121, endPoint x: 39, endPoint y: 121, distance: 107.2
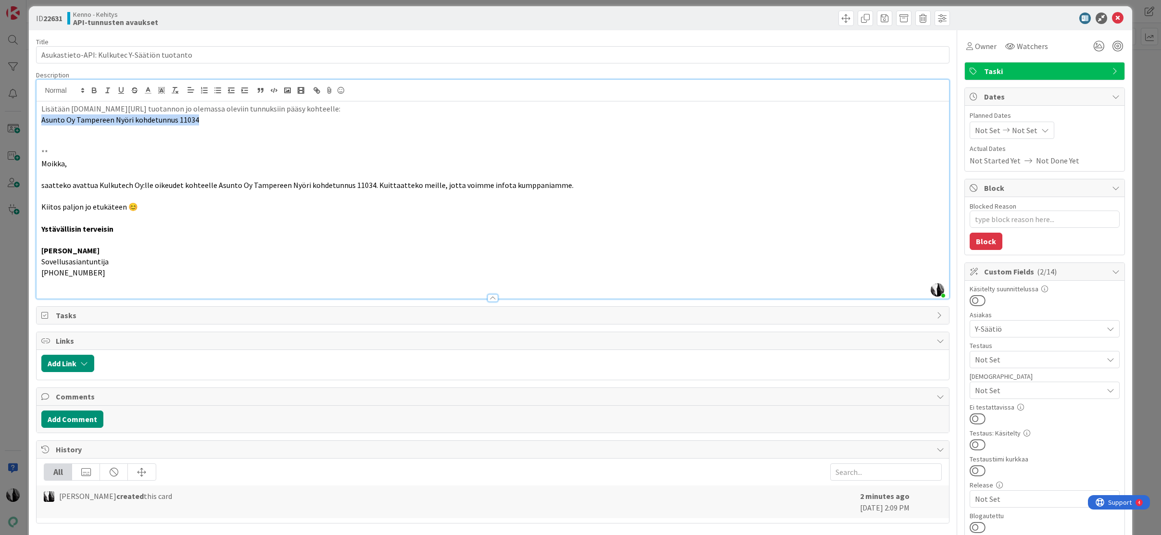
click at [39, 121] on div "Lisätään Kulku.io/Kulkutec:in tuotannon jo olemassa oleviin tunnuksiin pääsy ko…" at bounding box center [493, 199] width 912 height 197
click at [172, 90] on icon "button" at bounding box center [175, 90] width 9 height 9
click at [218, 88] on icon "button" at bounding box center [218, 90] width 9 height 9
drag, startPoint x: 235, startPoint y: 110, endPoint x: 258, endPoint y: 110, distance: 23.6
click at [235, 110] on p "Lisätään Kulku.io/Kulkutec:in tuotannon jo olemassa oleviin tunnuksiin pääsy ko…" at bounding box center [492, 108] width 903 height 11
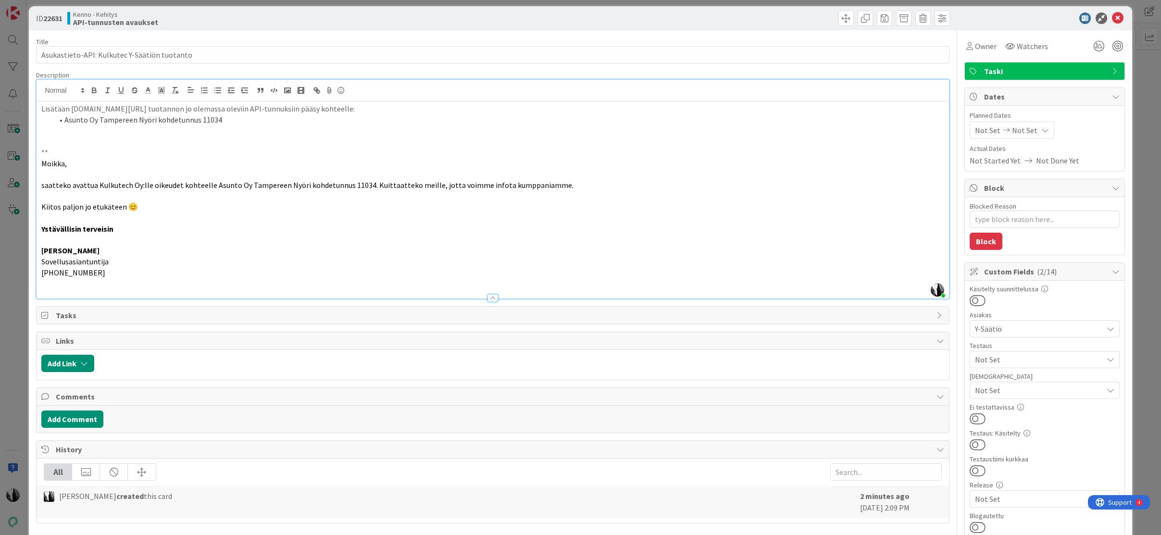
click at [233, 122] on li "Asunto Oy Tampereen Nyöri kohdetunnus 11034" at bounding box center [498, 119] width 891 height 11
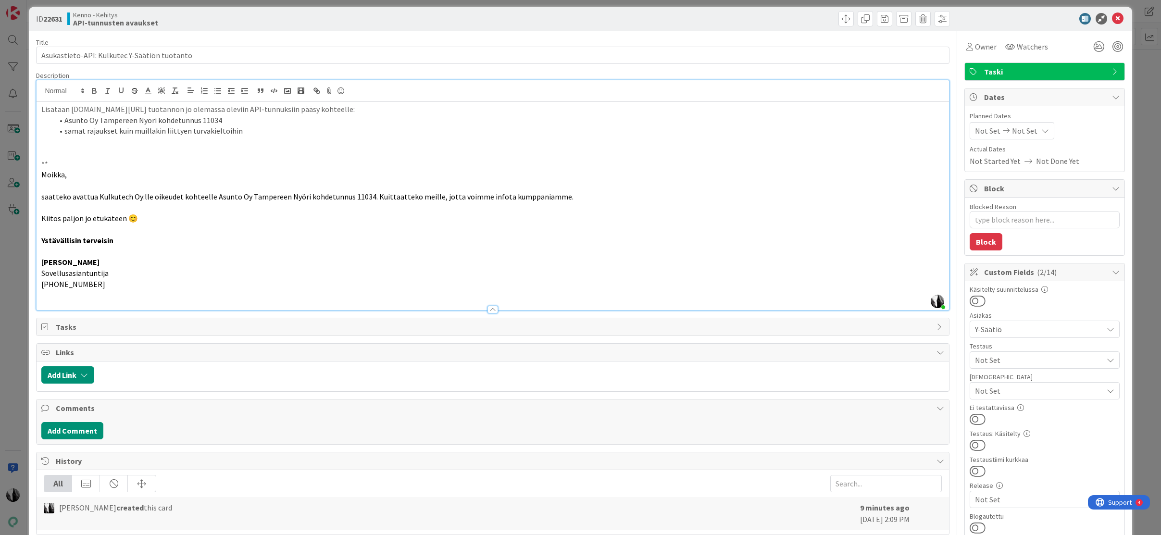
scroll to position [4, 0]
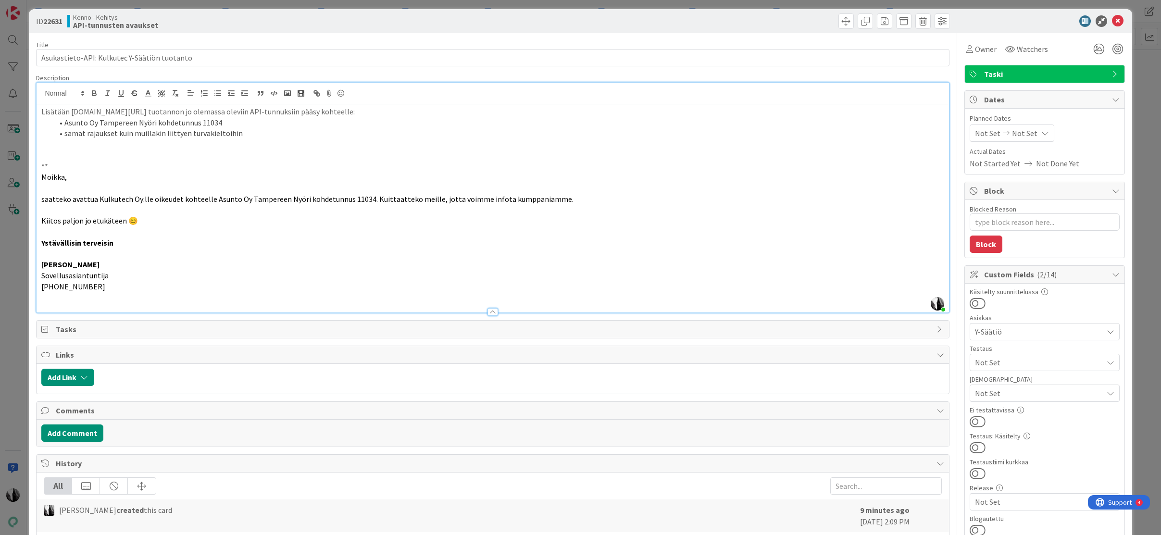
type textarea "x"
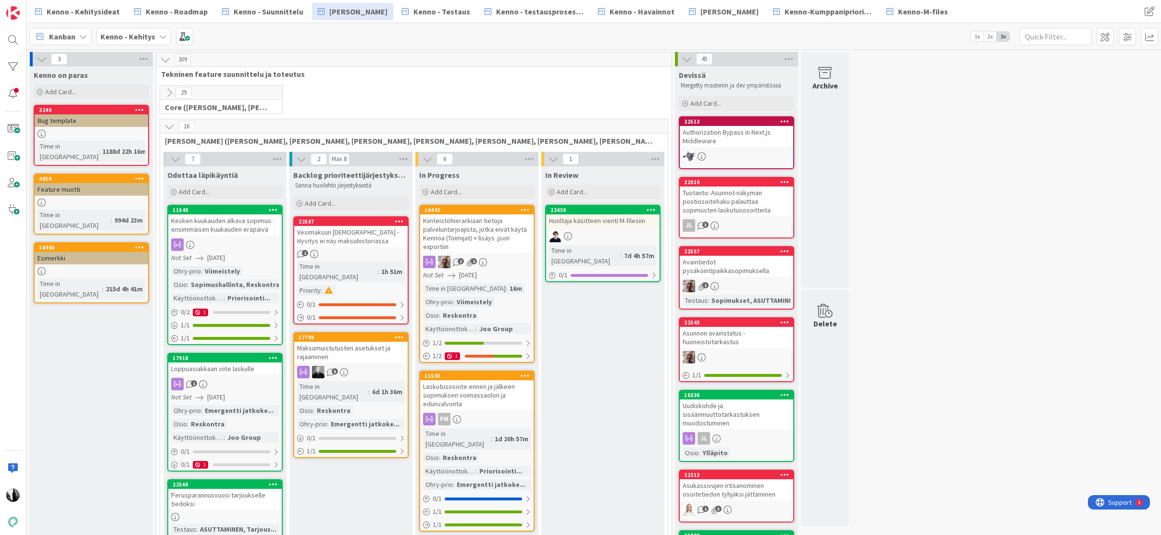
scroll to position [3476, 0]
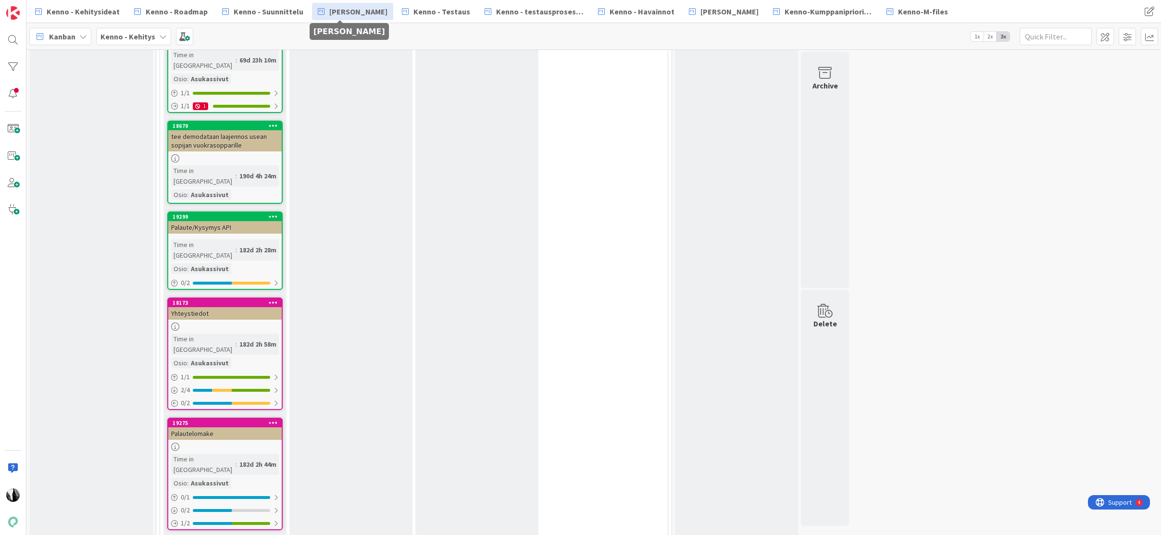
click at [350, 15] on span "[PERSON_NAME]" at bounding box center [358, 12] width 58 height 12
click at [273, 8] on span "Kenno - Suunnittelu" at bounding box center [269, 12] width 70 height 12
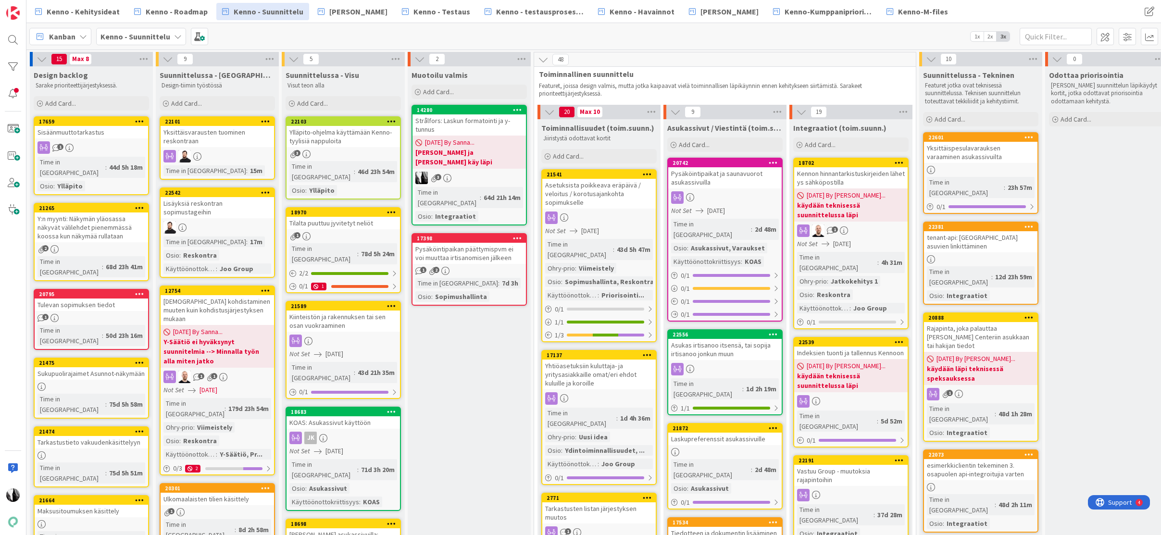
scroll to position [1528, 0]
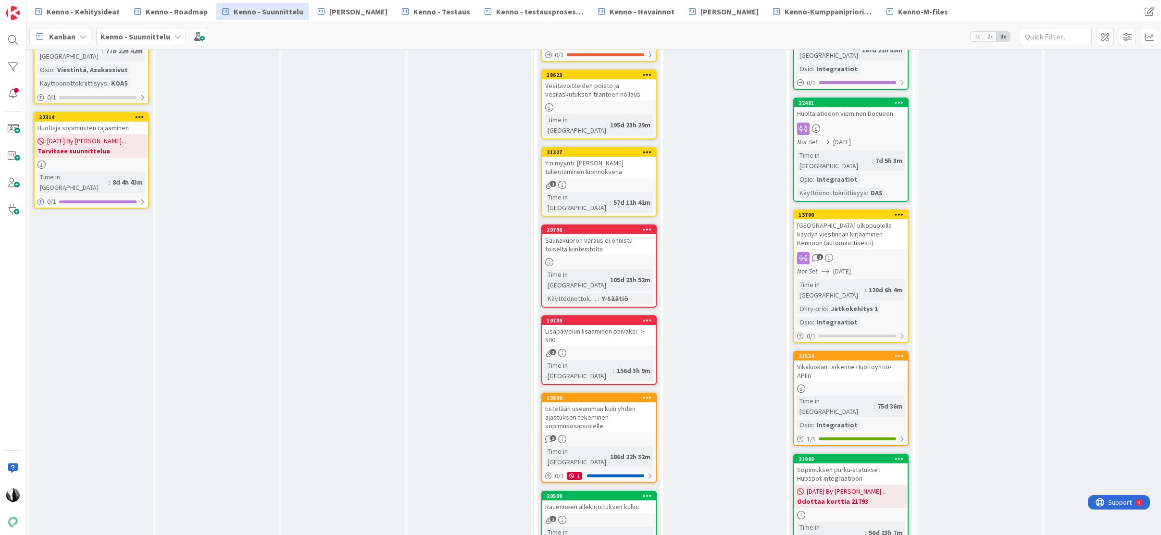
click at [862, 464] on div "Sopimuksen purku-statukset Hubspot-integraatioon" at bounding box center [850, 474] width 113 height 21
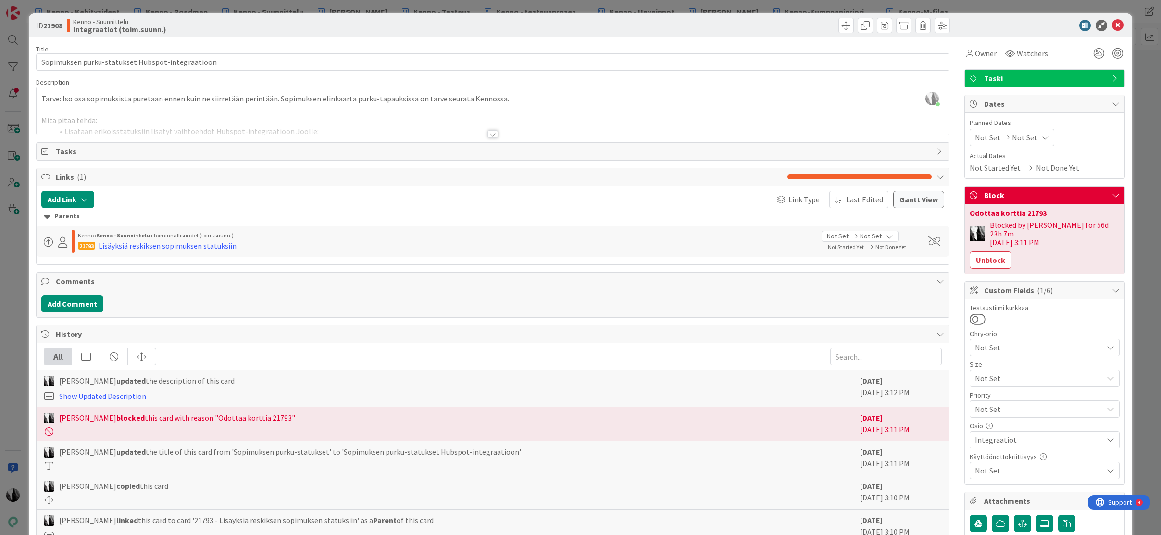
click at [490, 132] on div at bounding box center [493, 134] width 11 height 8
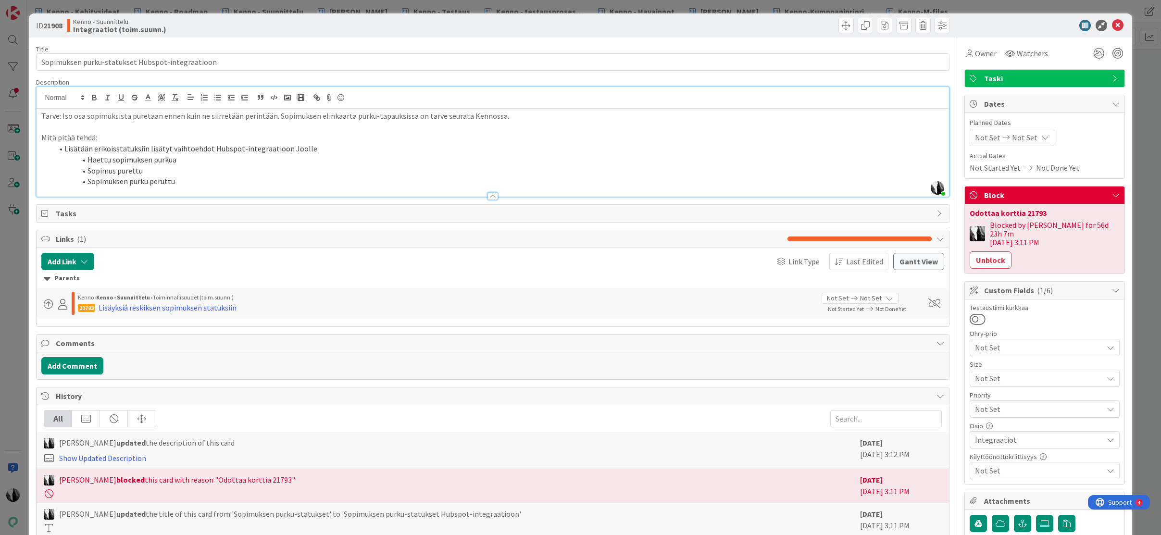
click at [284, 188] on div at bounding box center [493, 192] width 912 height 10
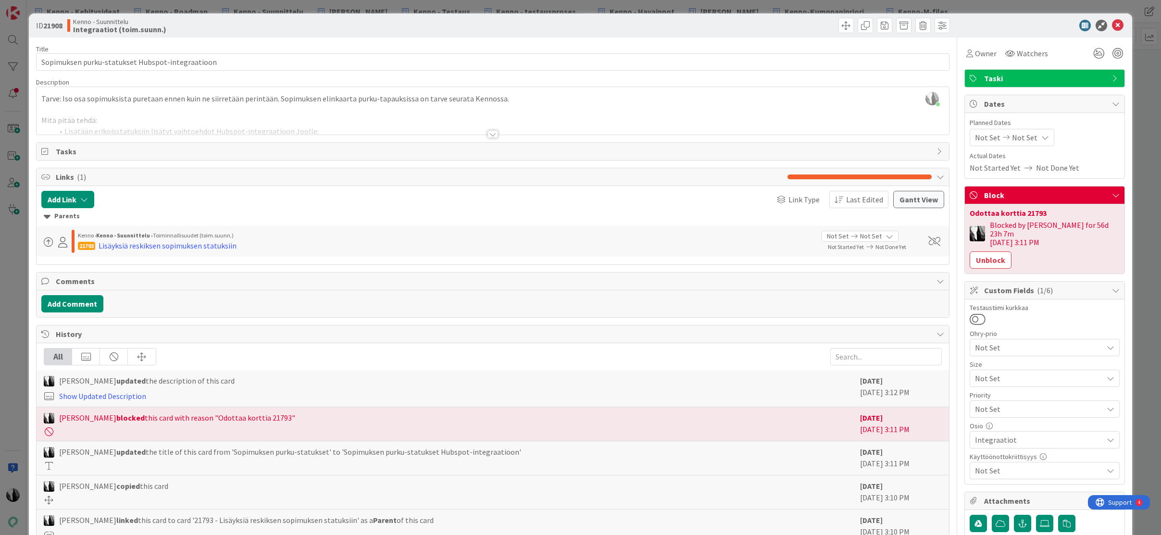
drag, startPoint x: 496, startPoint y: 136, endPoint x: 475, endPoint y: 137, distance: 21.2
click at [495, 136] on div at bounding box center [493, 134] width 11 height 8
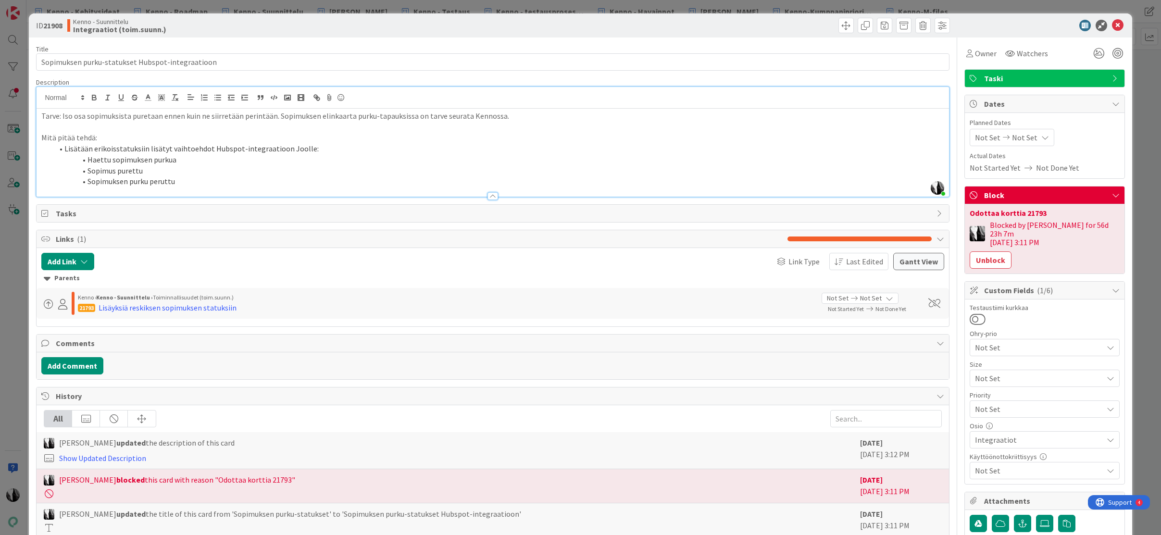
click at [238, 183] on li "Sopimuksen purku peruttu" at bounding box center [498, 181] width 891 height 11
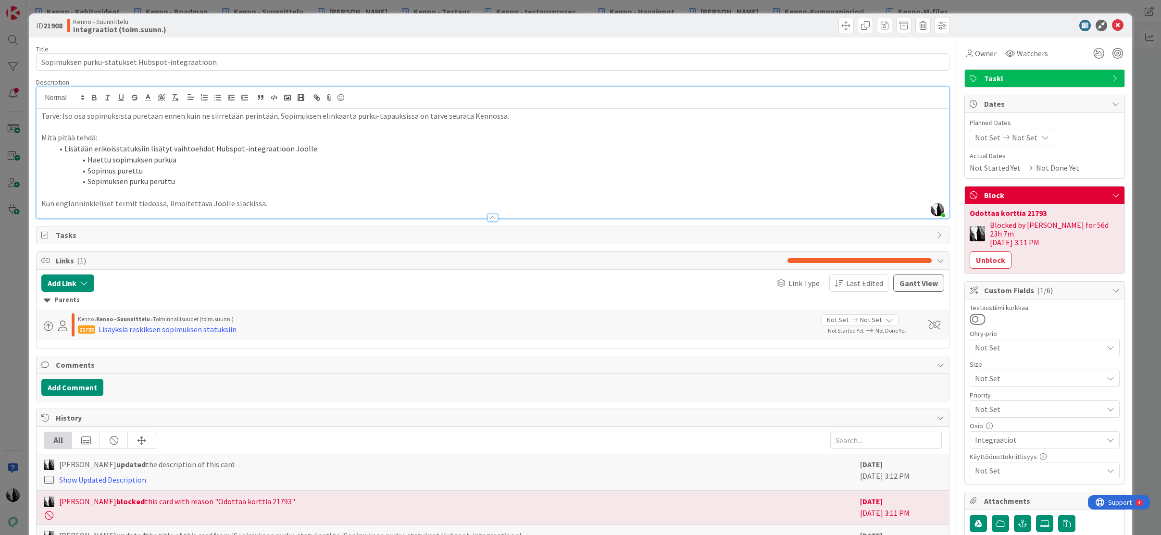
drag, startPoint x: 41, startPoint y: 203, endPoint x: 64, endPoint y: 201, distance: 23.2
click at [42, 203] on p "Kun englanninkieliset termit tiedossa, ilmoitettava Joolle slackissa." at bounding box center [492, 203] width 903 height 11
drag, startPoint x: 372, startPoint y: 326, endPoint x: 326, endPoint y: 332, distance: 46.6
click at [372, 326] on div "21793 Lisäyksiä reskiksen sopimuksen statuksiin" at bounding box center [446, 330] width 736 height 12
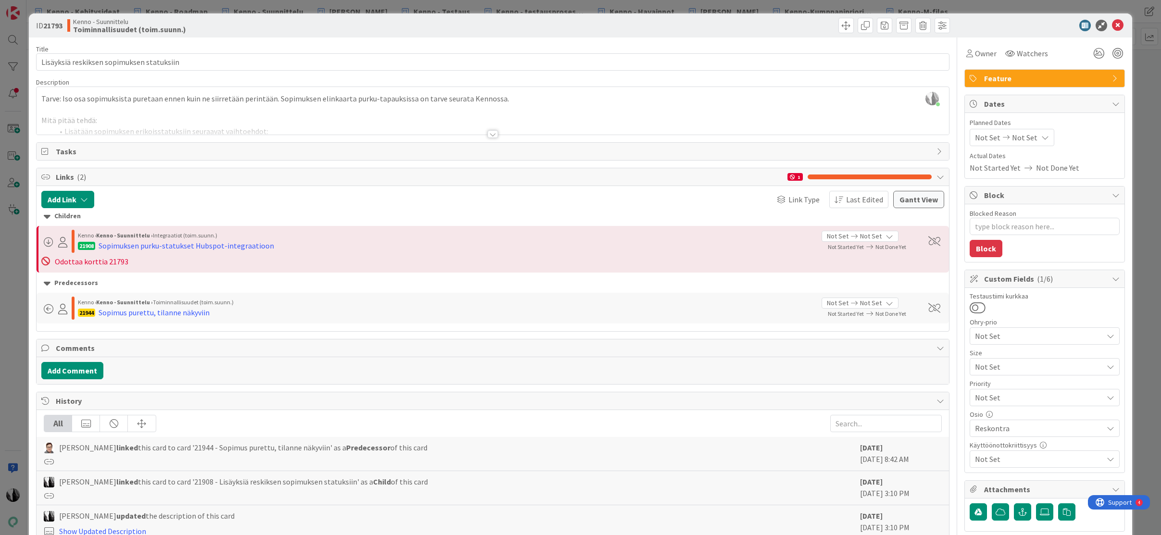
click at [491, 133] on div at bounding box center [493, 134] width 11 height 8
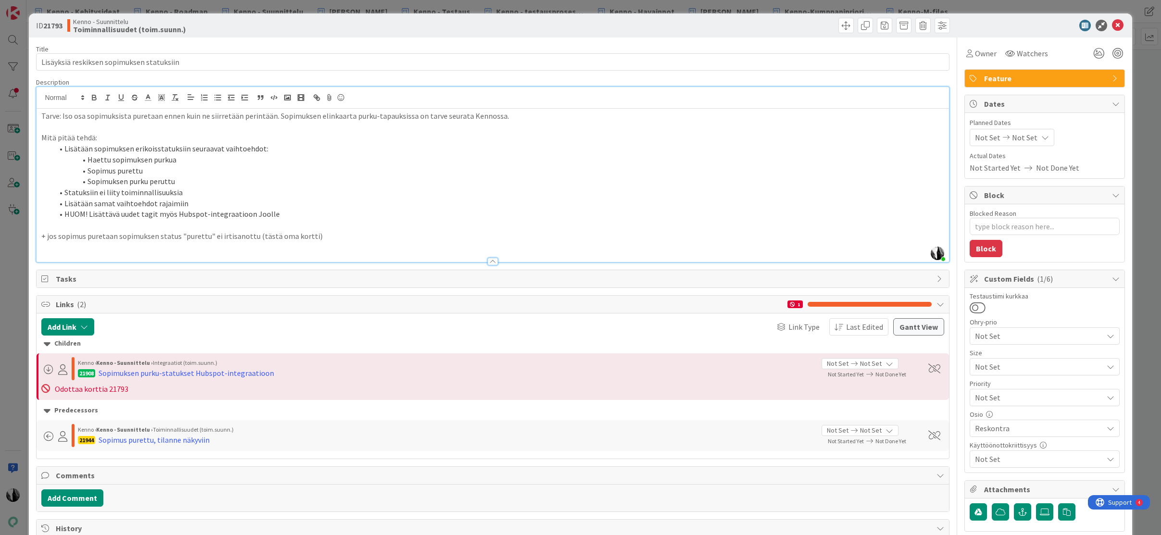
click at [108, 249] on p at bounding box center [492, 247] width 903 height 11
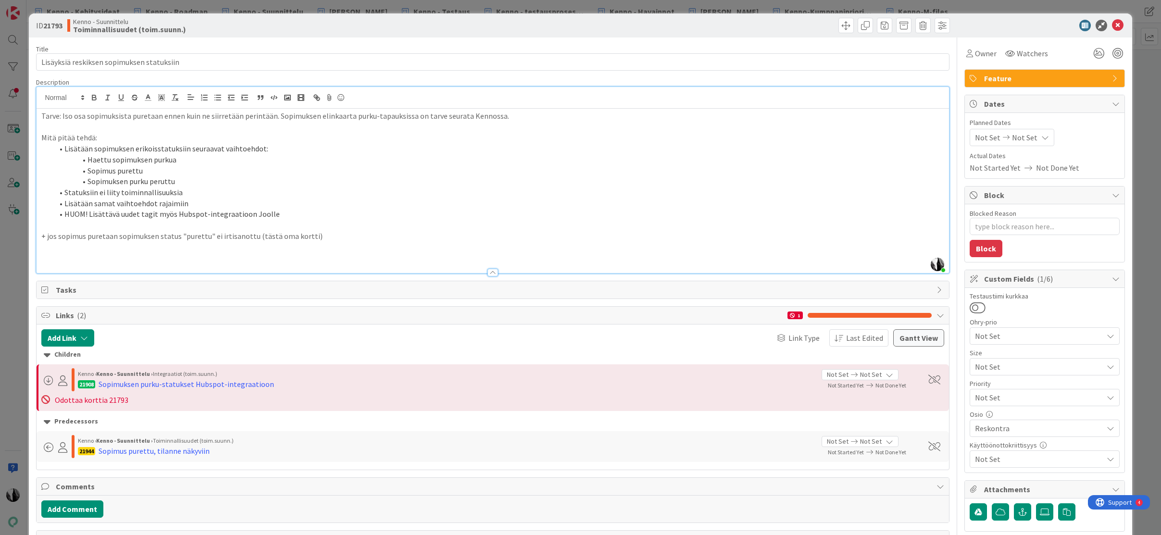
type textarea "x"
drag, startPoint x: 1034, startPoint y: 27, endPoint x: 1045, endPoint y: 27, distance: 11.1
click at [1035, 27] on div at bounding box center [1040, 26] width 170 height 12
click at [1118, 25] on icon at bounding box center [1118, 26] width 12 height 12
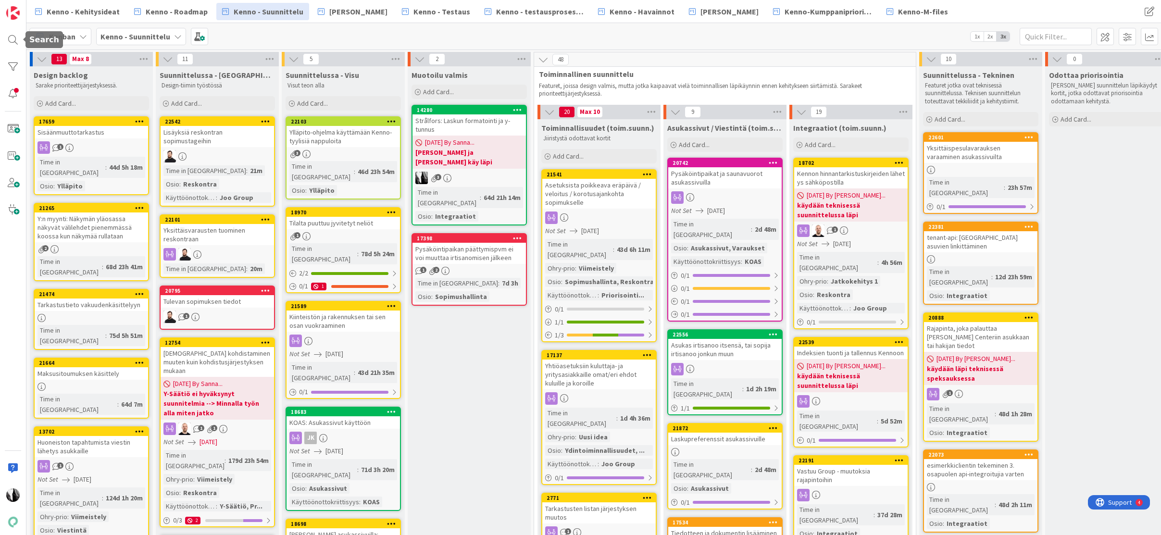
drag, startPoint x: 9, startPoint y: 41, endPoint x: 55, endPoint y: 42, distance: 45.7
click at [9, 41] on div at bounding box center [12, 39] width 19 height 19
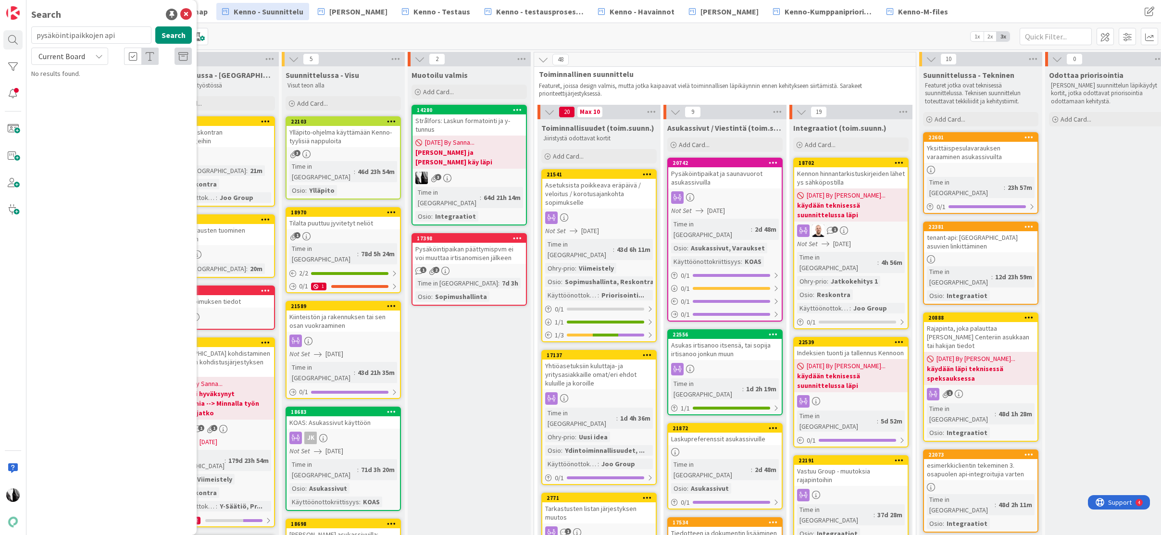
drag, startPoint x: 57, startPoint y: 38, endPoint x: 47, endPoint y: 33, distance: 11.8
click at [38, 37] on input "pysäköintipaikkojen api" at bounding box center [91, 34] width 120 height 17
type input "netvisor"
click at [91, 55] on div "Current Board" at bounding box center [69, 56] width 77 height 17
click at [76, 95] on span "All Boards" at bounding box center [87, 96] width 100 height 14
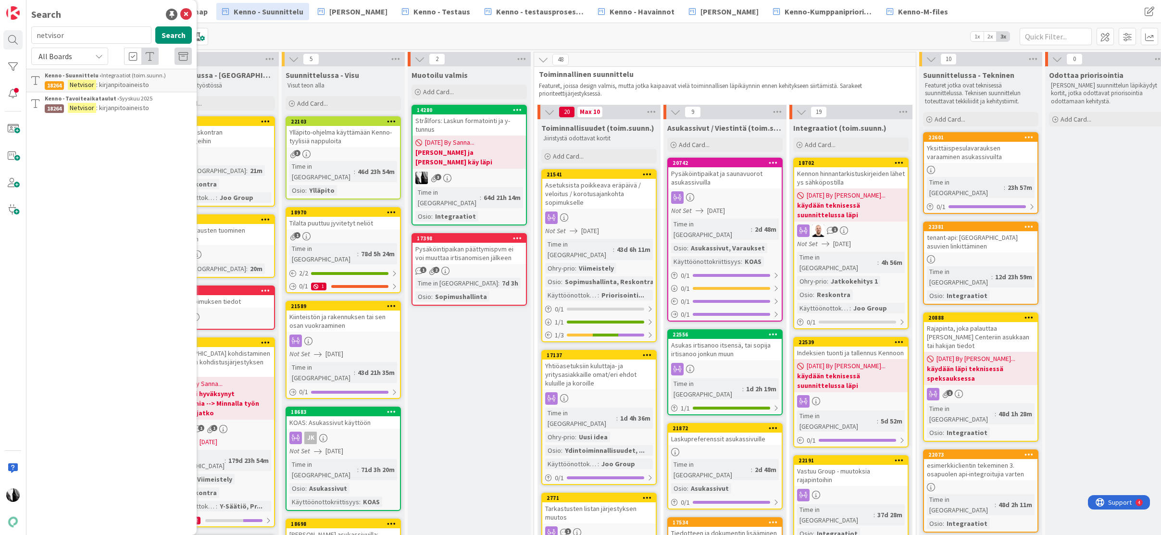
click at [129, 81] on span ": kirjanpitoaineisto" at bounding box center [122, 84] width 53 height 9
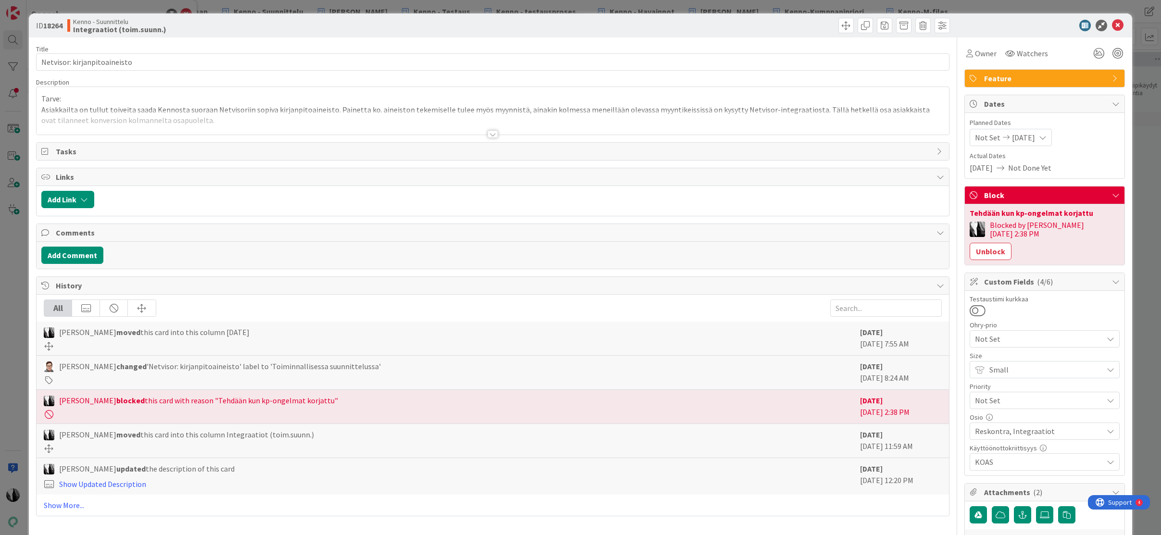
click at [497, 135] on div at bounding box center [493, 134] width 11 height 8
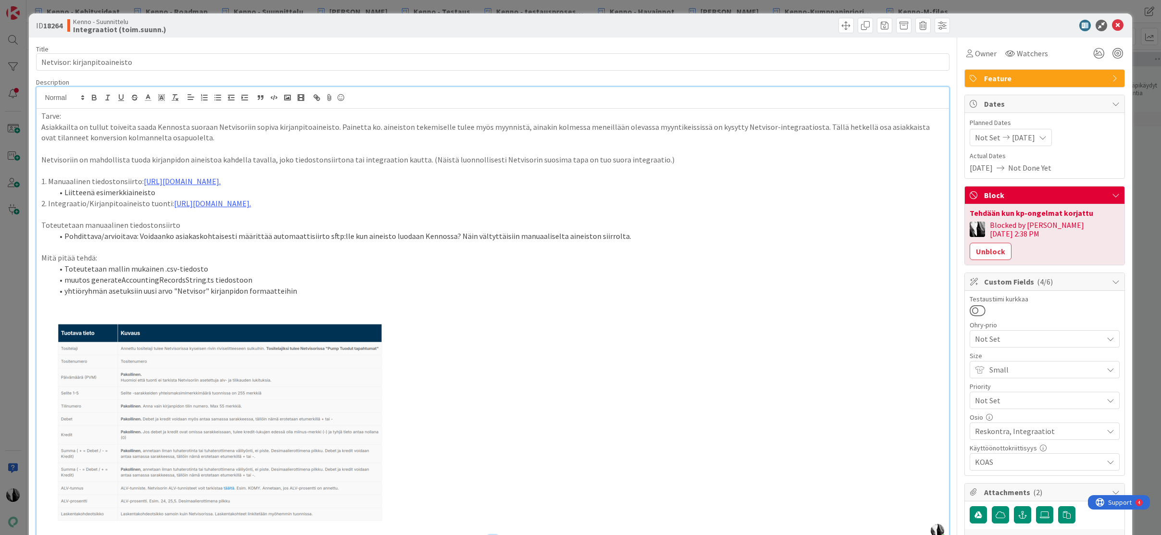
click at [1015, 23] on div at bounding box center [1040, 26] width 170 height 12
click at [1119, 22] on icon at bounding box center [1118, 26] width 12 height 12
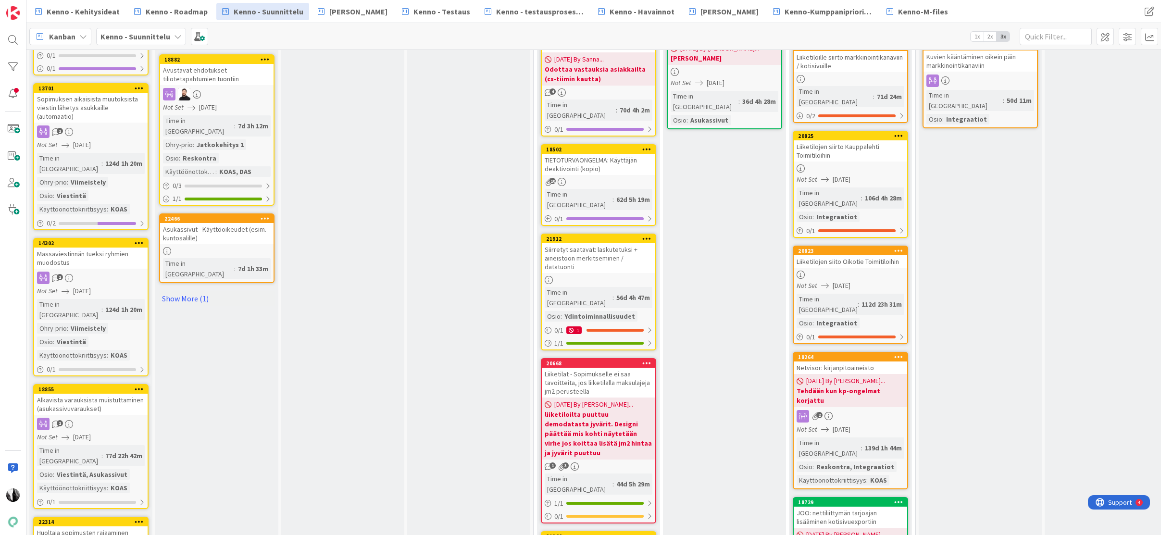
scroll to position [985, 0]
click at [857, 362] on div "Netvisor: kirjanpitoaineisto" at bounding box center [850, 368] width 113 height 13
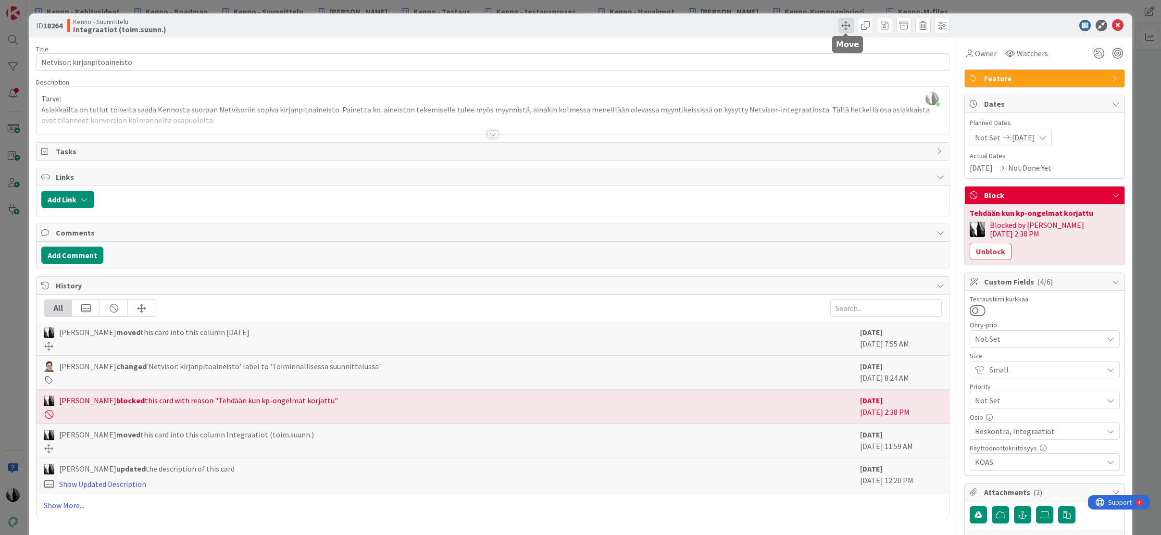
click at [847, 25] on span at bounding box center [846, 25] width 15 height 15
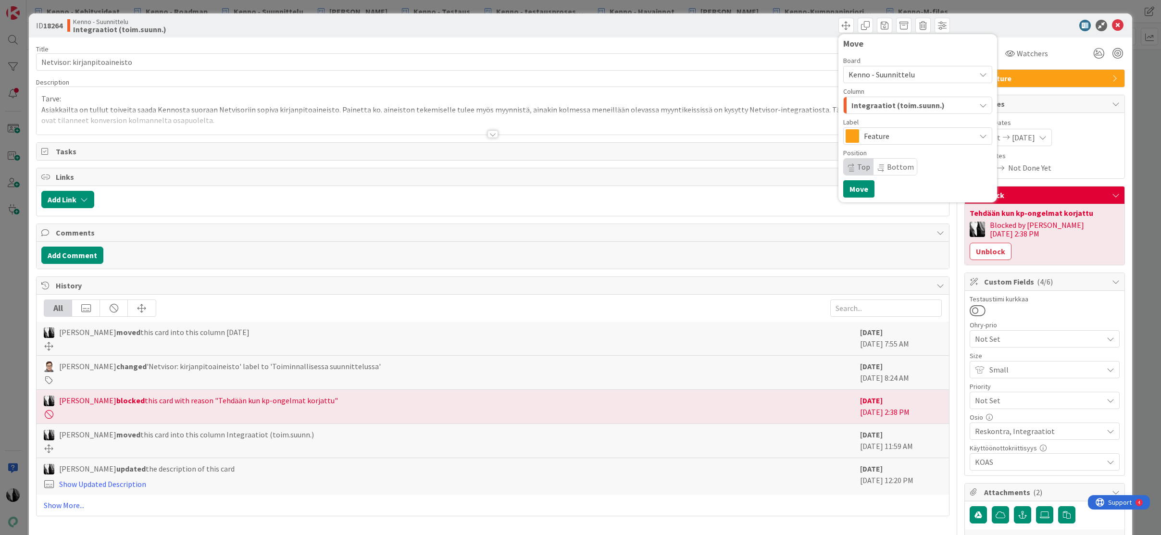
click at [907, 74] on span "Kenno - Suunnittelu" at bounding box center [882, 75] width 66 height 10
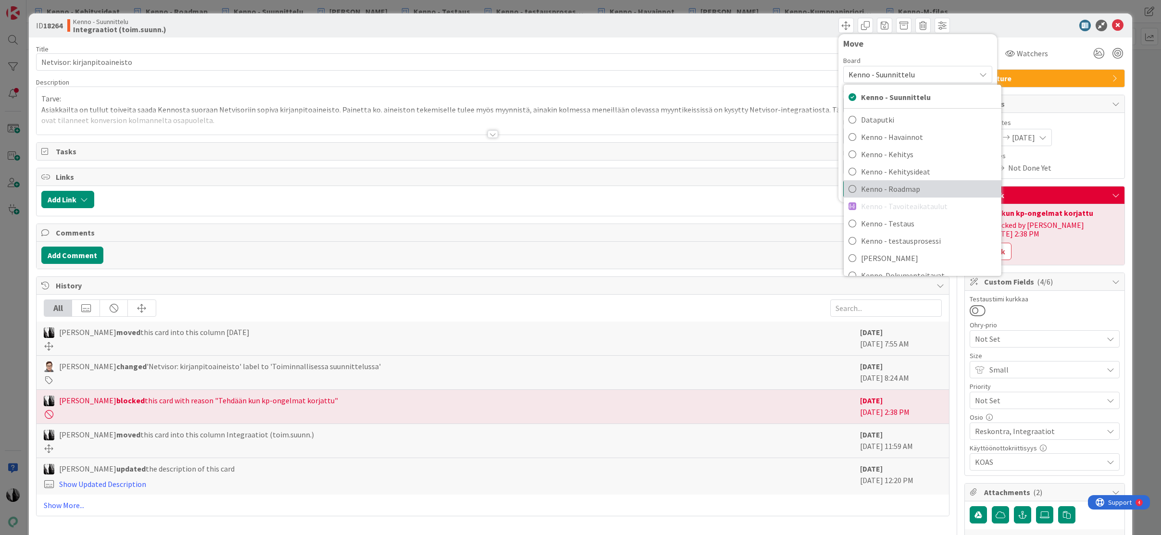
click at [915, 183] on span "Kenno - Roadmap" at bounding box center [929, 189] width 136 height 14
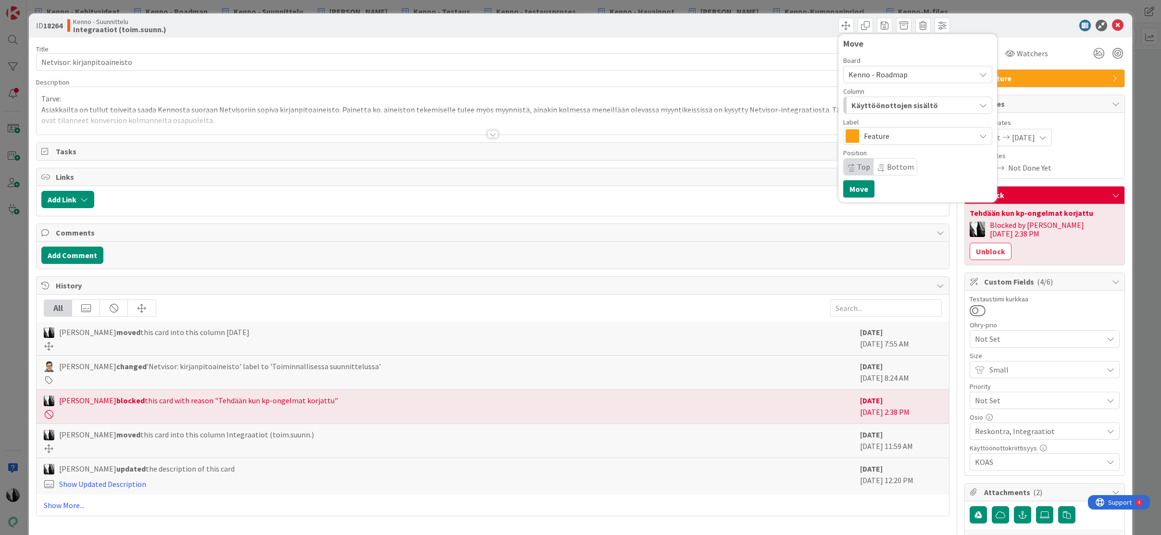
click at [912, 103] on span "Käyttöönottojen sisältö" at bounding box center [895, 105] width 87 height 13
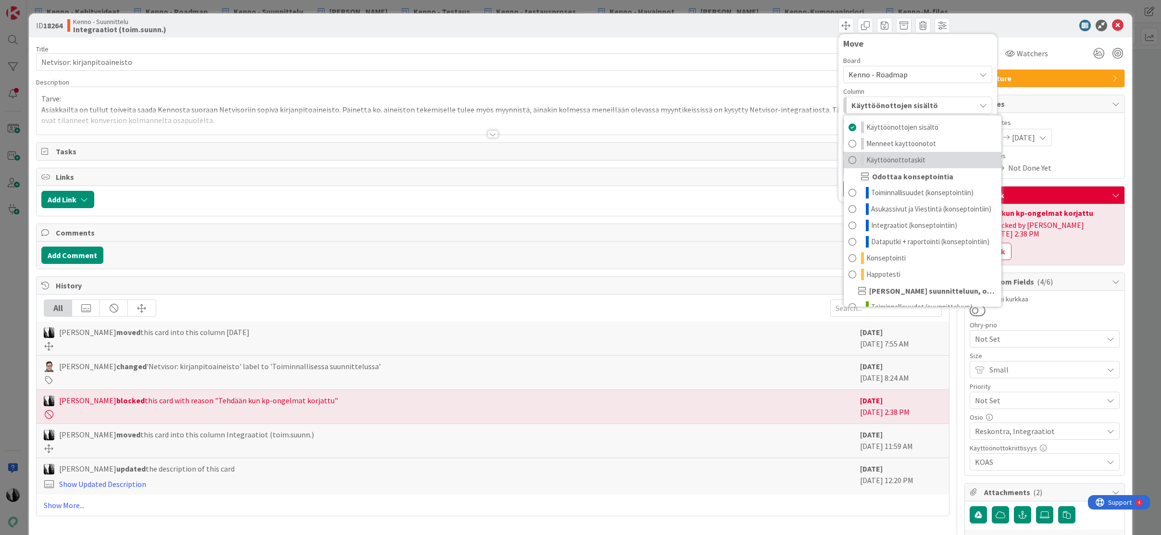
click at [909, 161] on span "Käyttöönottotaskit" at bounding box center [896, 160] width 59 height 12
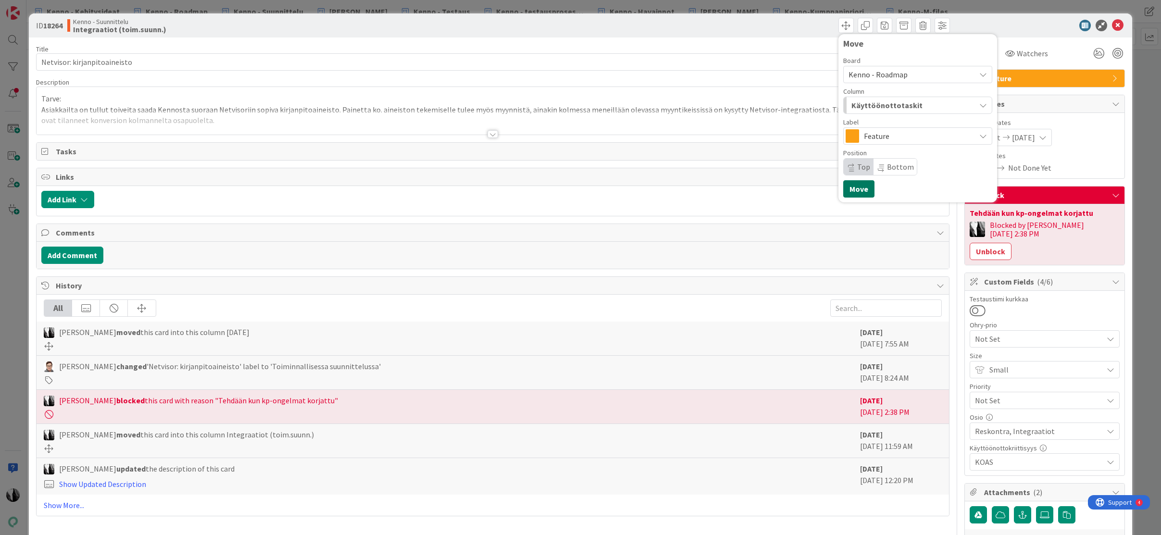
click at [867, 188] on button "Move" at bounding box center [859, 188] width 31 height 17
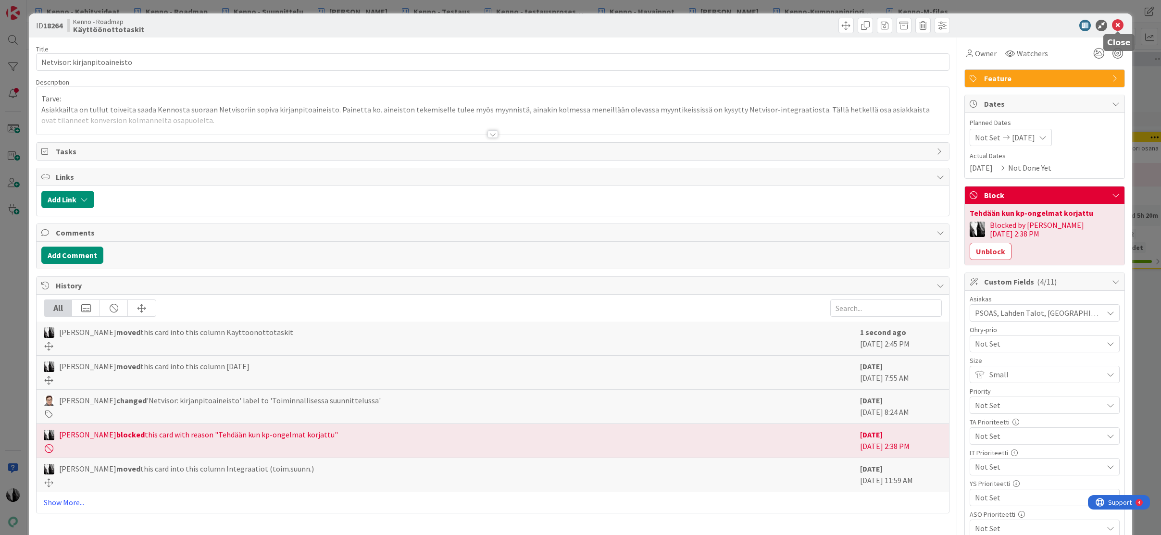
click at [1119, 23] on icon at bounding box center [1118, 26] width 12 height 12
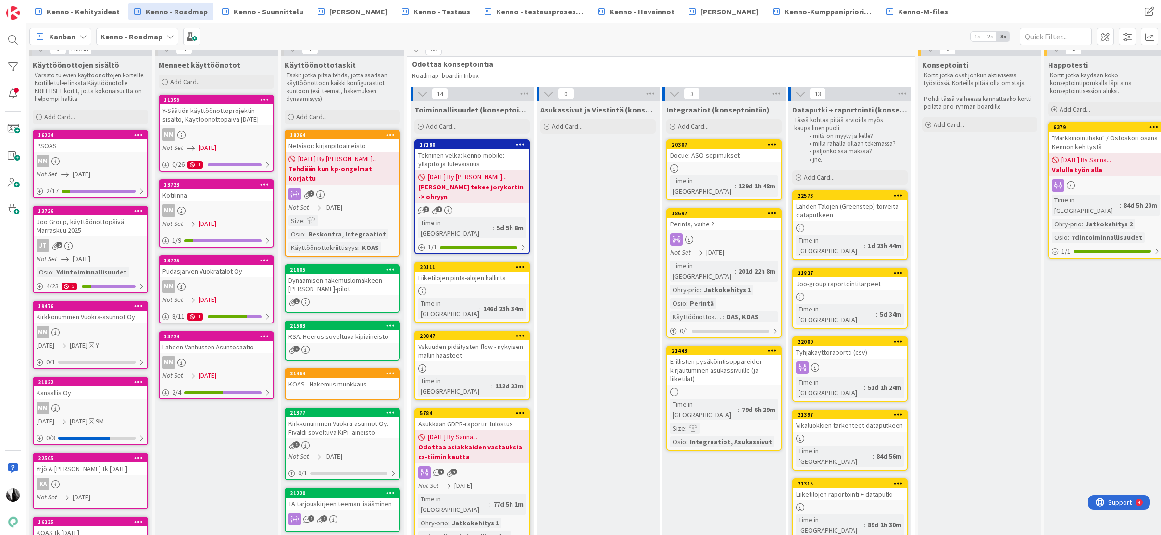
scroll to position [0, 1]
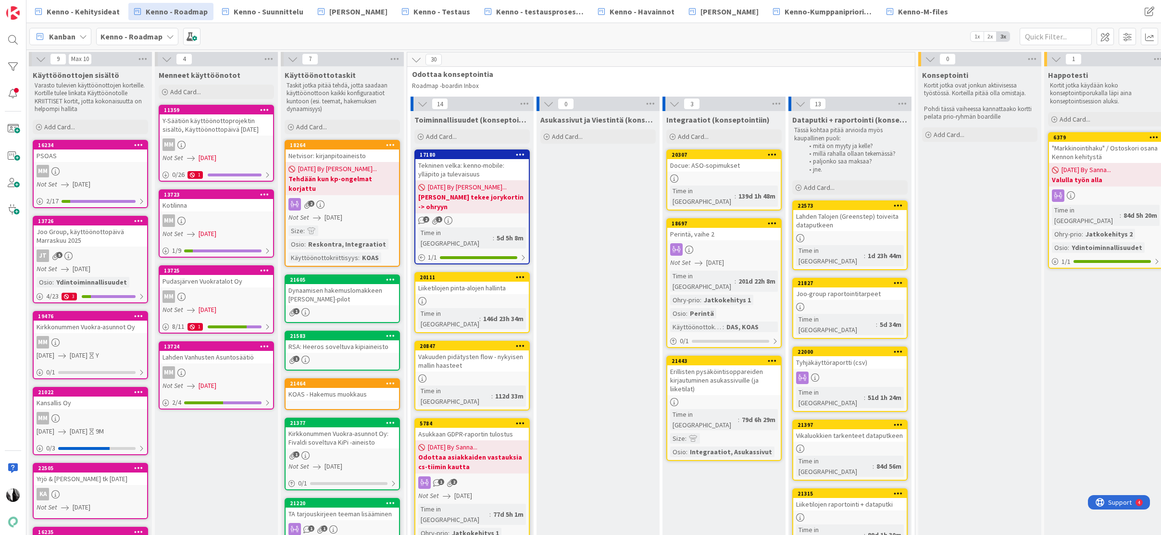
click at [343, 287] on div "Dynaamisen hakemuslomakkeen [PERSON_NAME]-pilot" at bounding box center [342, 294] width 113 height 21
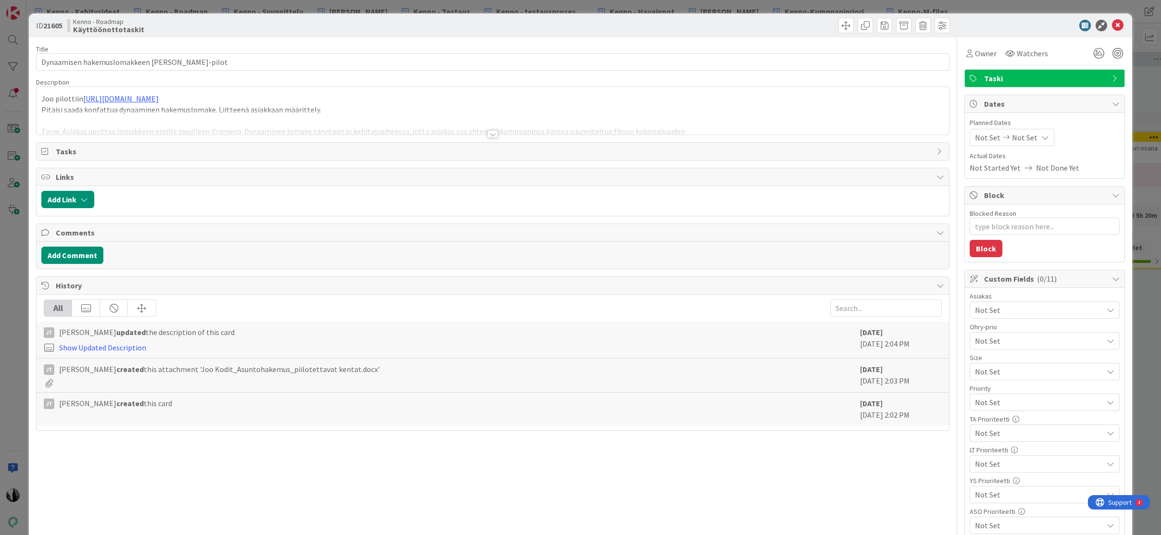
click at [493, 136] on div at bounding box center [493, 134] width 11 height 8
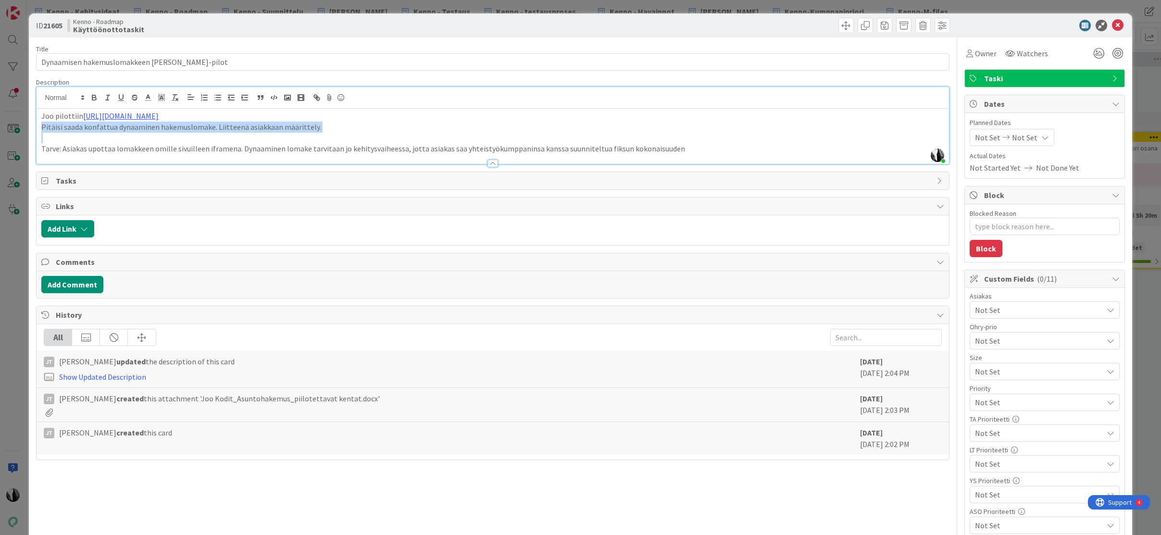
drag, startPoint x: 41, startPoint y: 129, endPoint x: 284, endPoint y: 133, distance: 242.9
click at [284, 133] on div "Joo pilottiin [URL][DOMAIN_NAME] Pitäisi saada konfattua dynaaminen hakemusloma…" at bounding box center [493, 136] width 912 height 55
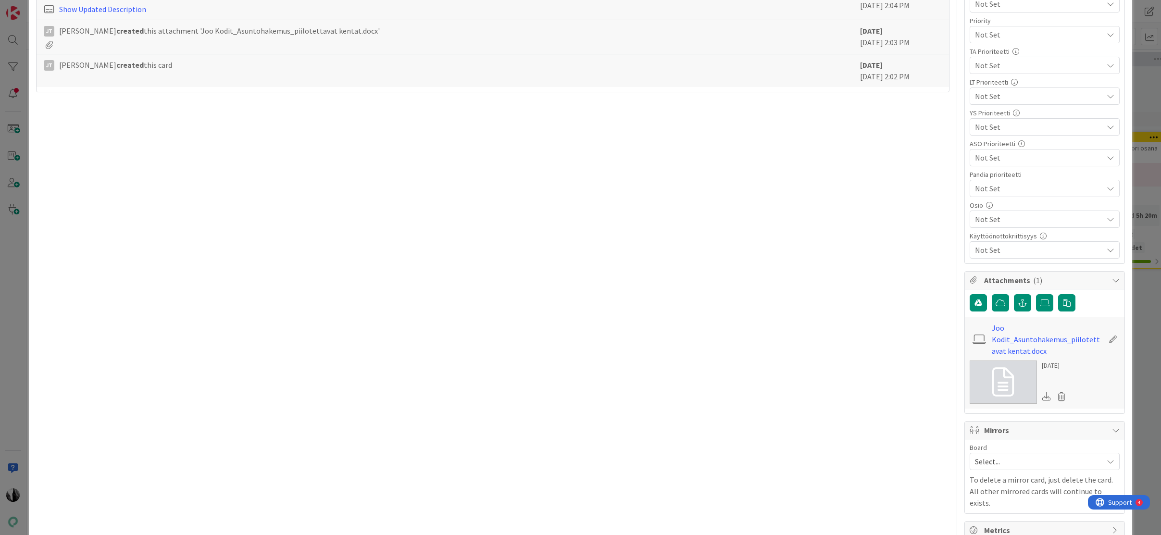
scroll to position [365, 0]
click at [1028, 344] on link "Joo Kodit_Asuntohakemus_piilotettavat kentat.docx" at bounding box center [1048, 342] width 112 height 35
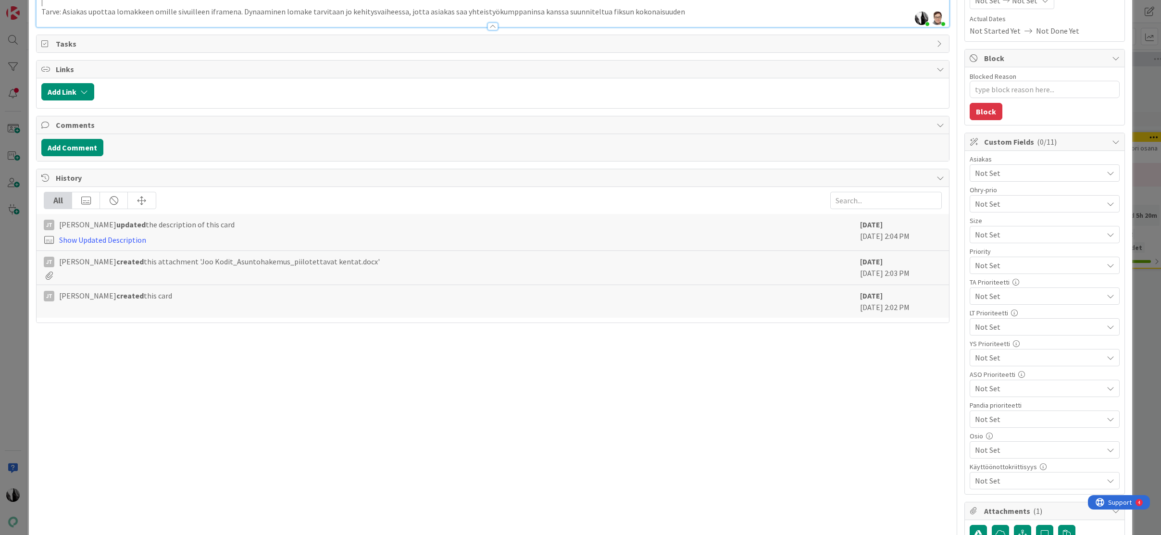
scroll to position [0, 0]
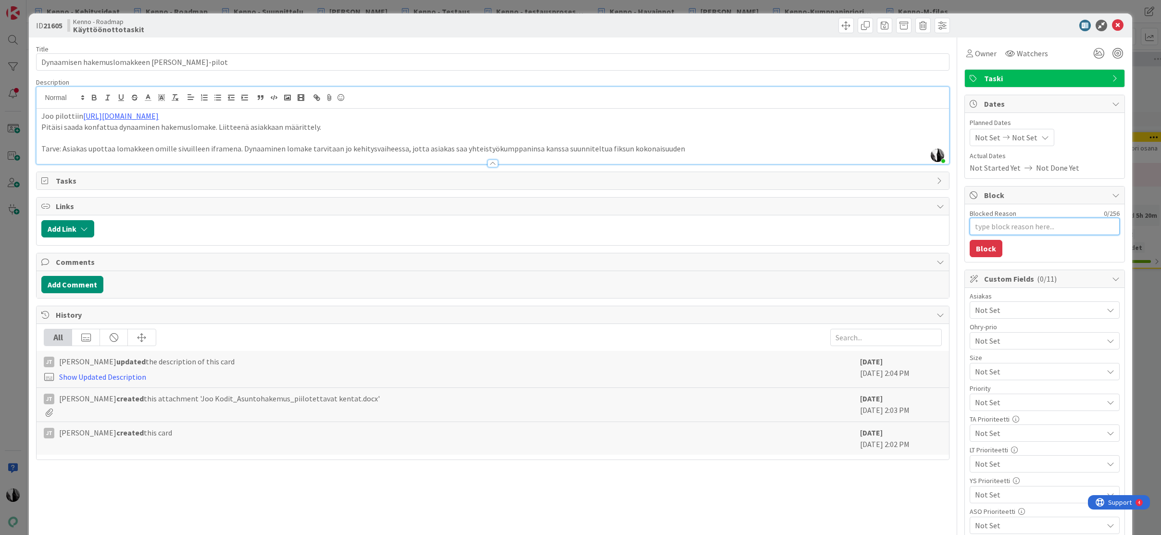
click at [1041, 224] on textarea "Blocked Reason" at bounding box center [1045, 226] width 150 height 17
type textarea "x"
type textarea "K"
type textarea "x"
type textarea "Ka"
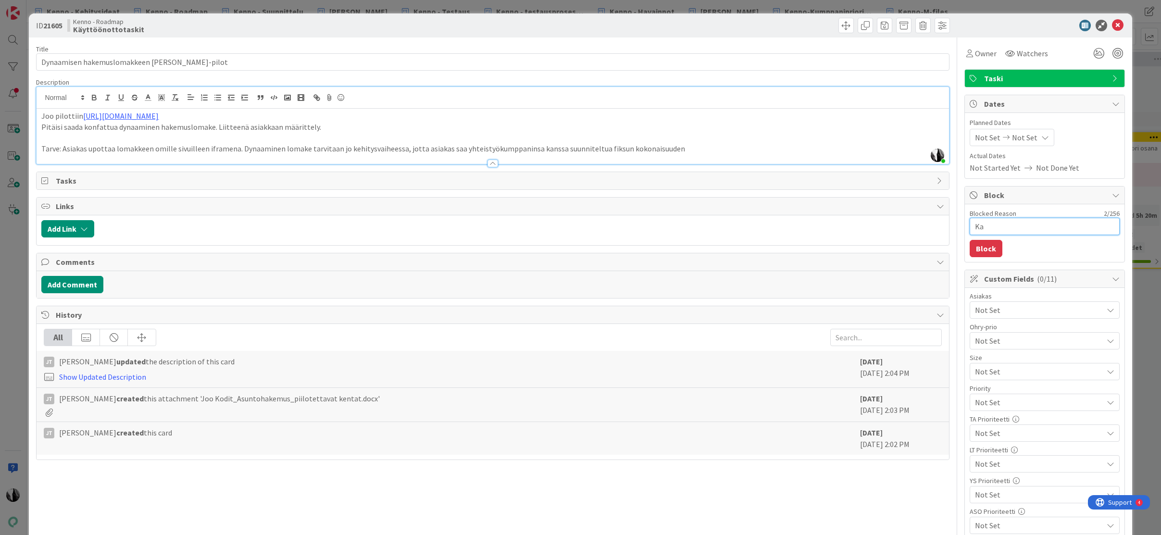
type textarea "x"
type textarea "Kat"
type textarea "x"
type textarea "Katj"
type textarea "x"
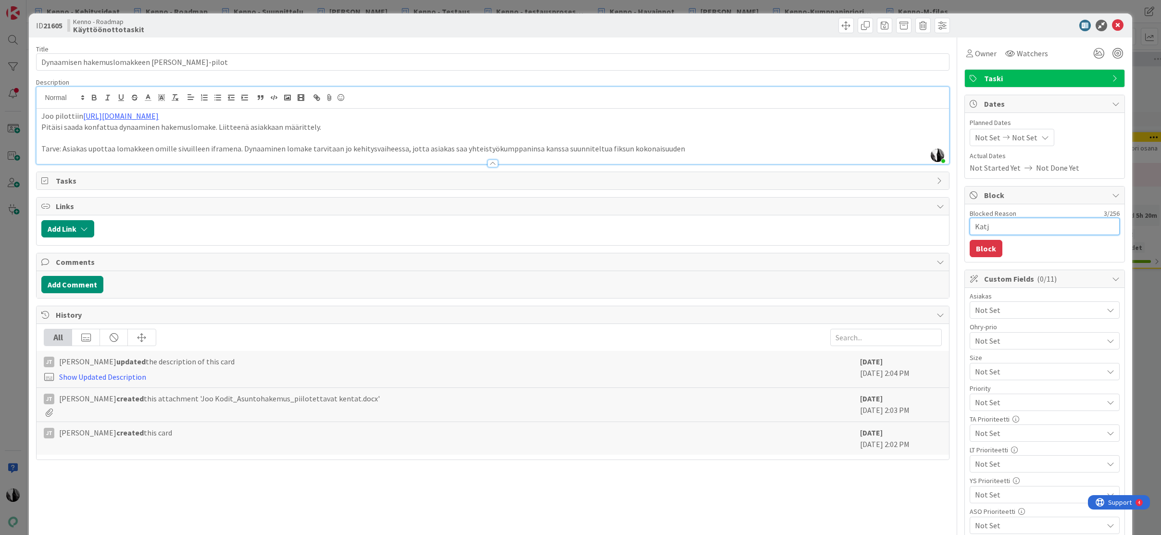
type textarea "Katja"
type textarea "x"
type textarea "Katja"
type textarea "x"
type textarea "[PERSON_NAME]"
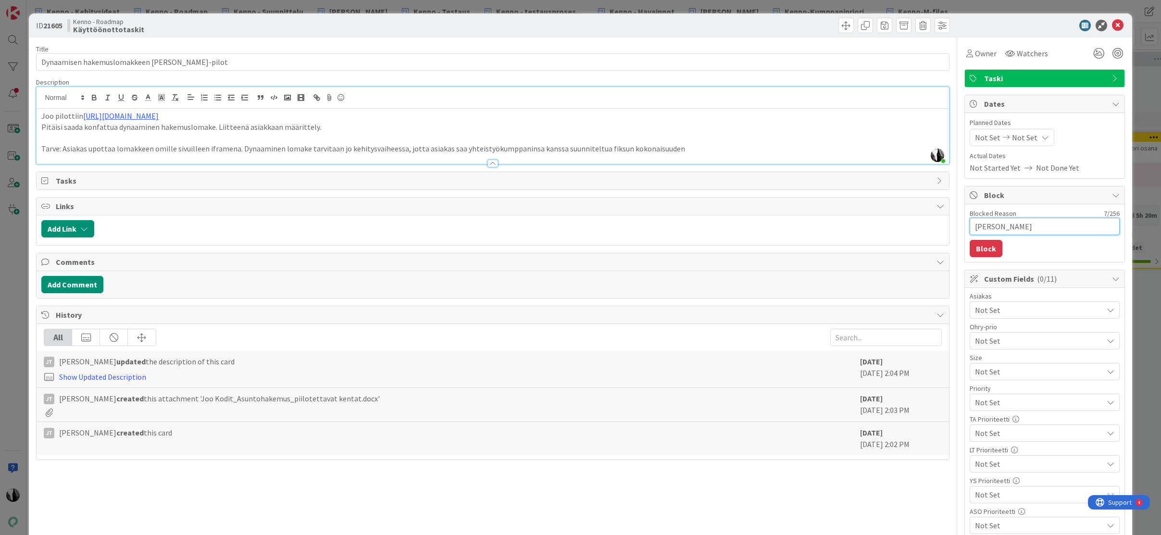
type textarea "x"
type textarea "[PERSON_NAME]"
type textarea "x"
type textarea "[PERSON_NAME]"
type textarea "x"
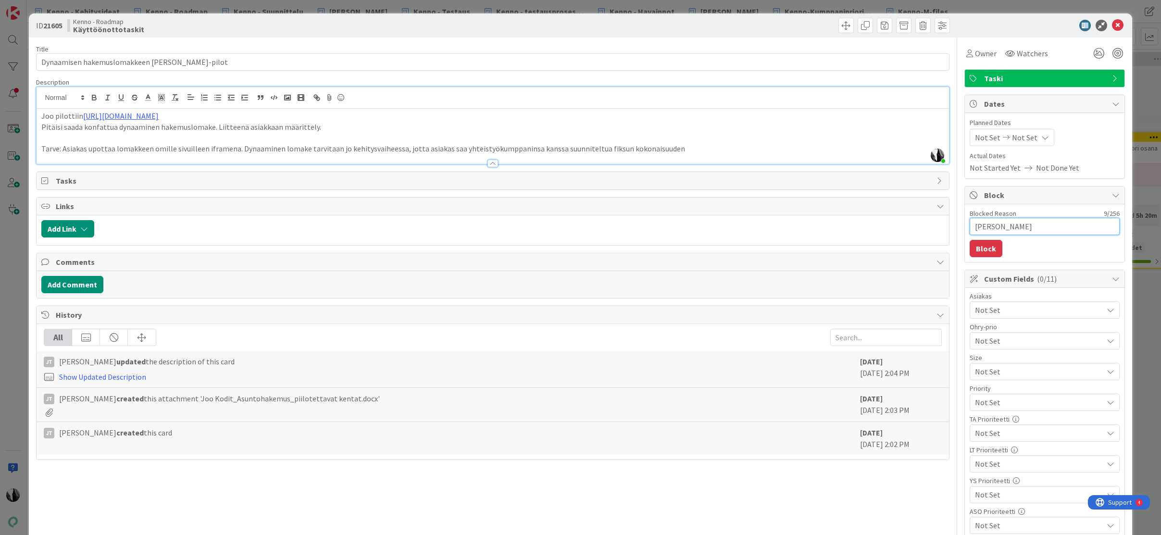
type textarea "[PERSON_NAME]"
type textarea "x"
type textarea "[PERSON_NAME]"
type textarea "x"
type textarea "[PERSON_NAME] S"
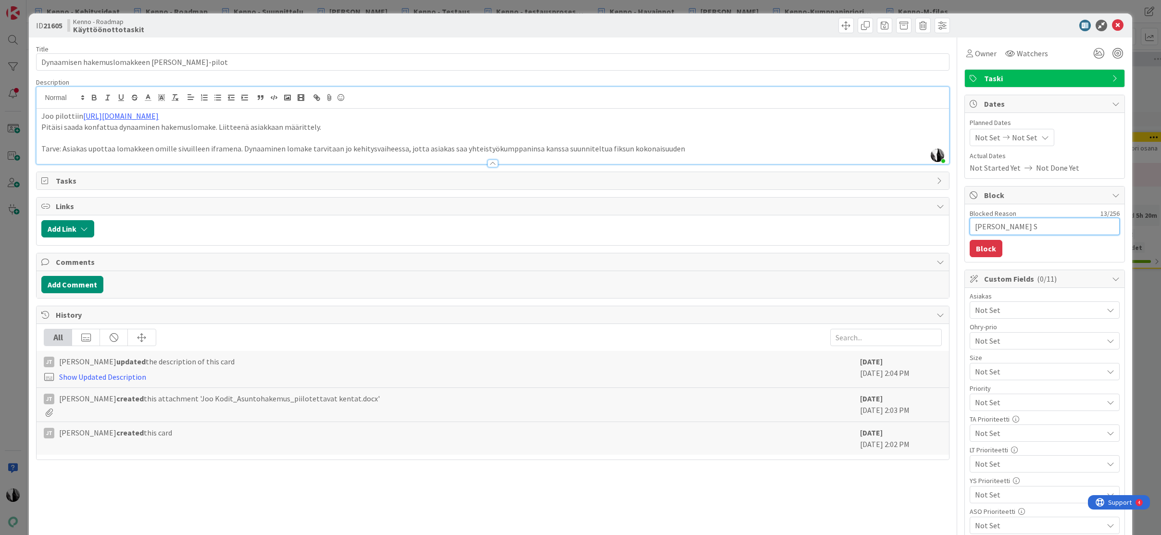
type textarea "x"
type textarea "[PERSON_NAME] SA"
type textarea "x"
type textarea "[PERSON_NAME] S"
type textarea "x"
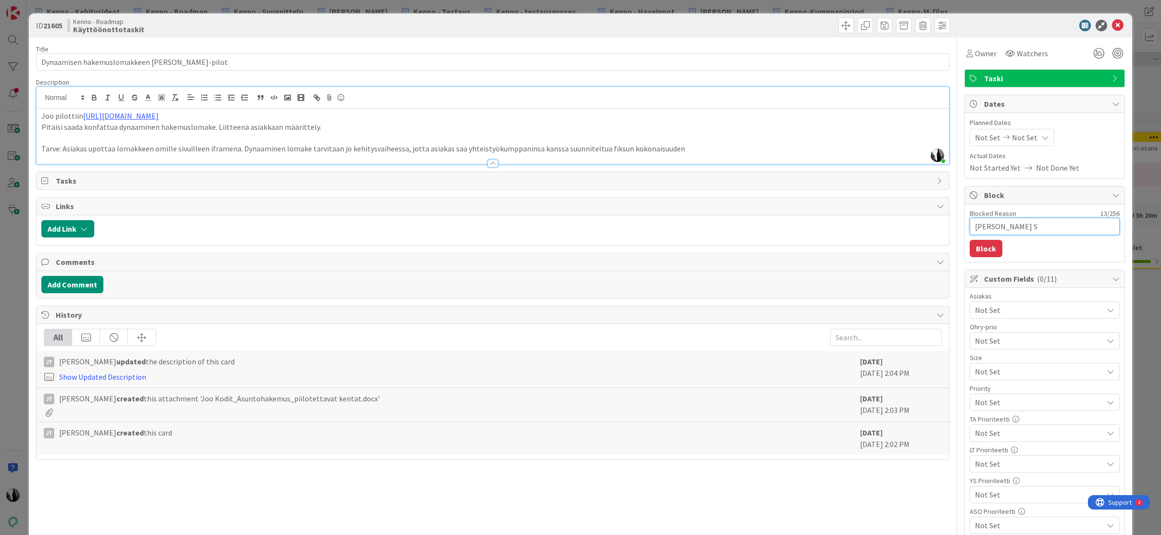
type textarea "[PERSON_NAME] Sa"
type textarea "x"
type textarea "[PERSON_NAME]"
type textarea "x"
type textarea "[PERSON_NAME]"
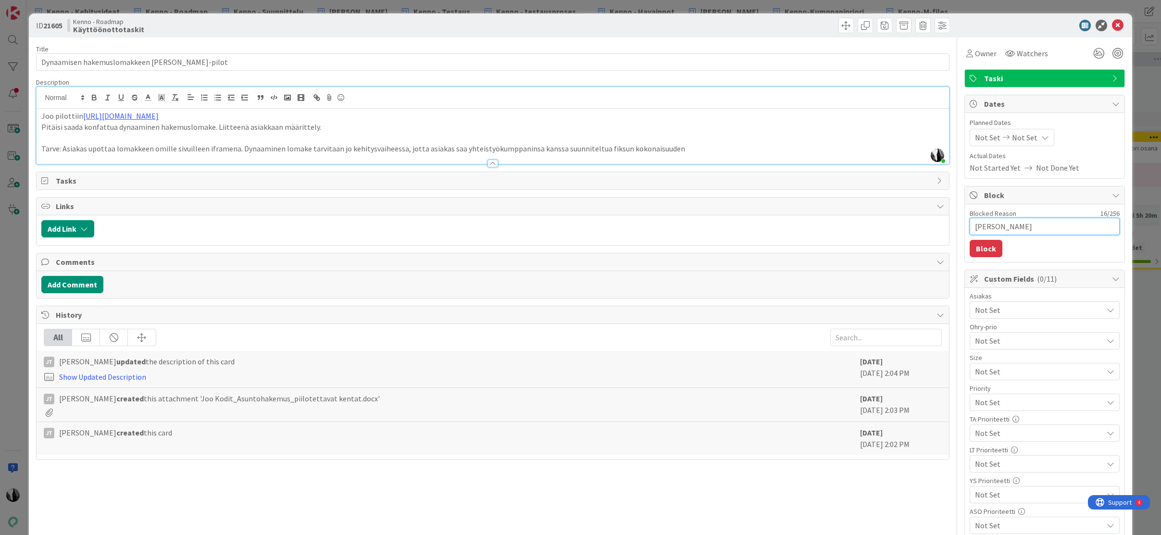
type textarea "x"
type textarea "[PERSON_NAME]"
type textarea "x"
type textarea "[PERSON_NAME]"
type textarea "x"
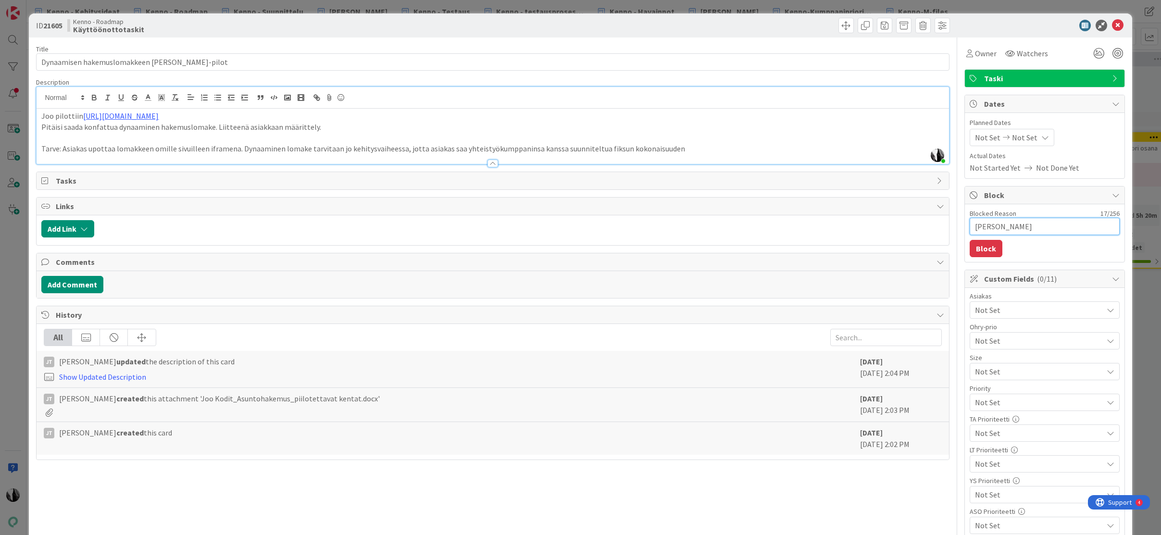
type textarea "[PERSON_NAME]"
type textarea "x"
type textarea "[PERSON_NAME]"
type textarea "x"
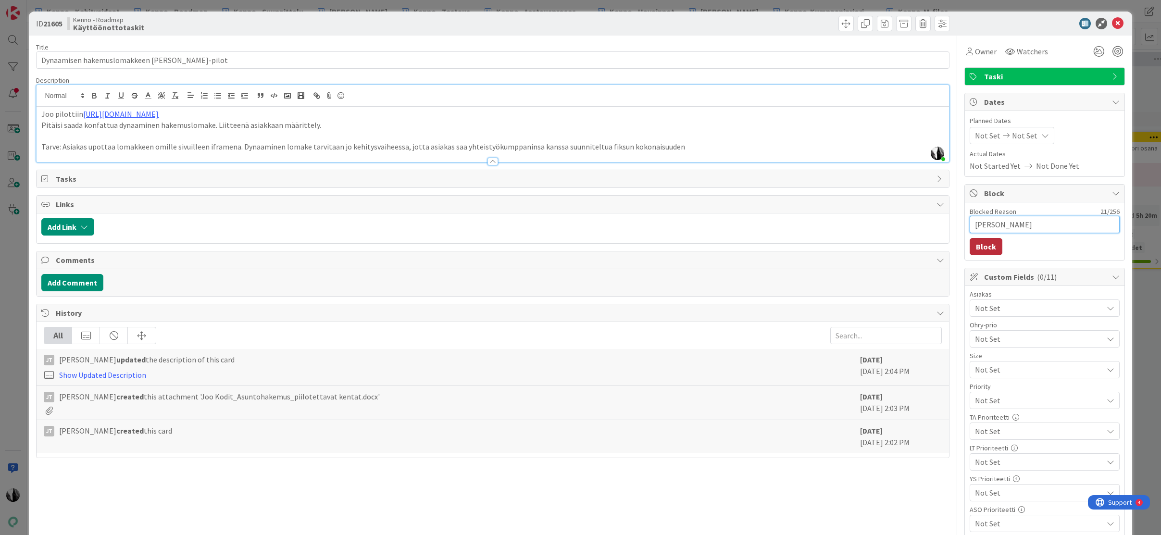
type textarea "[PERSON_NAME]"
click at [990, 249] on button "Block" at bounding box center [986, 246] width 33 height 17
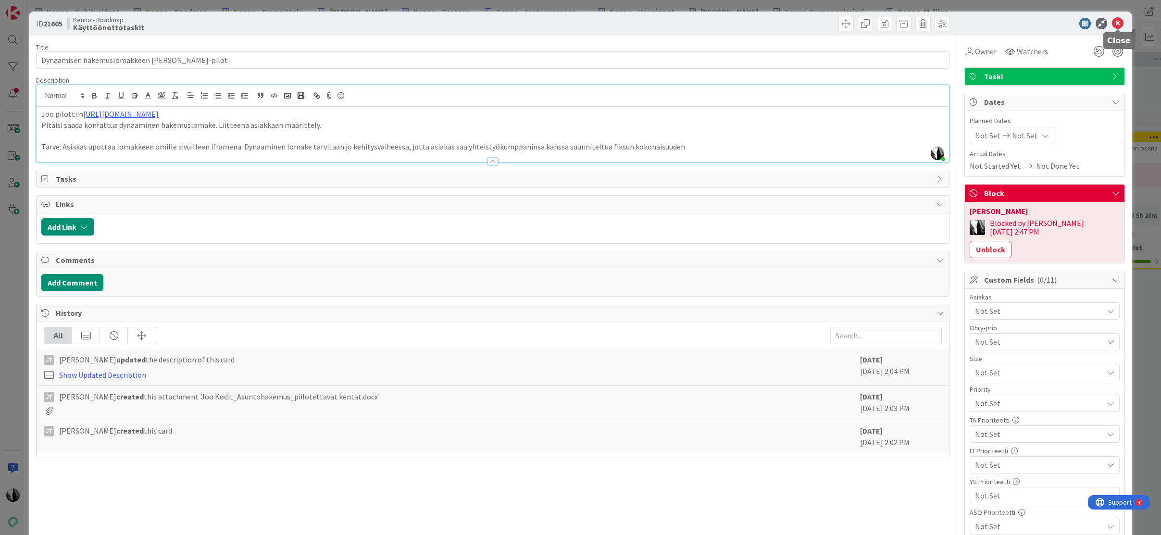
click at [1118, 22] on icon at bounding box center [1118, 24] width 12 height 12
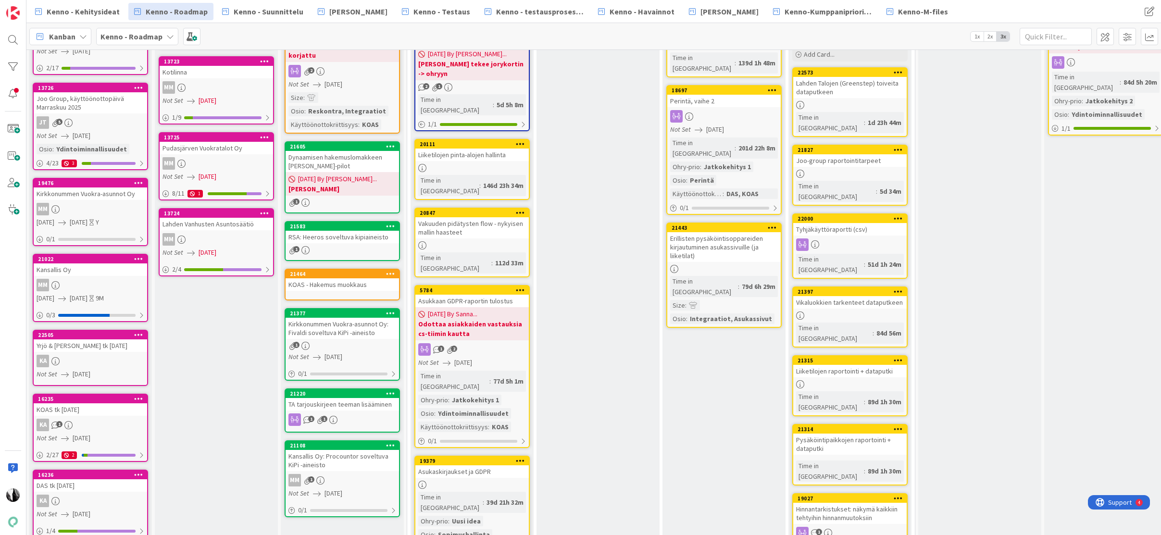
scroll to position [133, 0]
click at [339, 278] on div "KOAS - Hakemus muokkaus" at bounding box center [343, 284] width 113 height 13
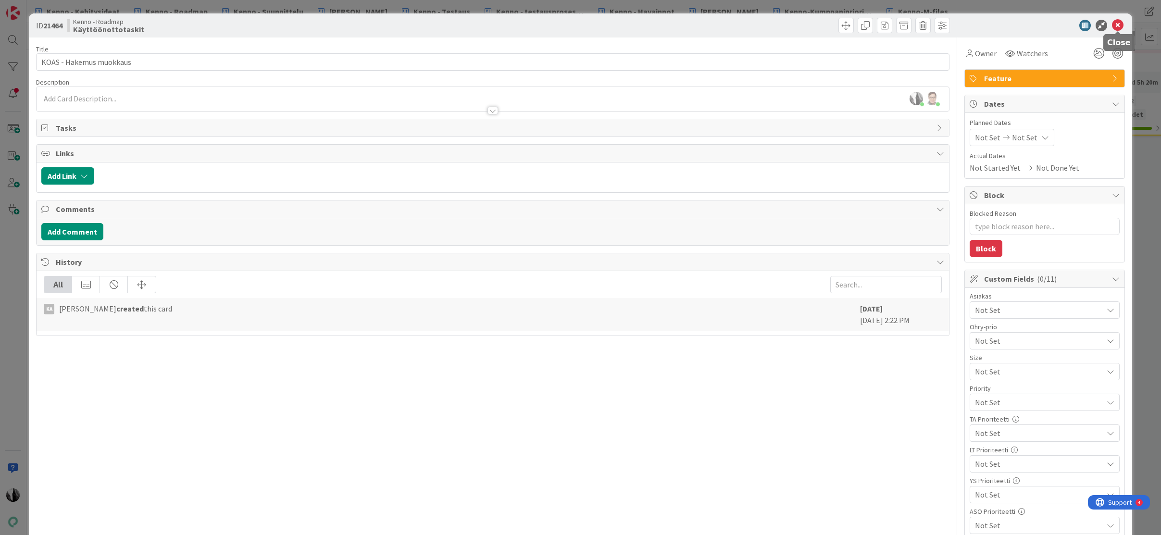
click at [1119, 25] on icon at bounding box center [1118, 26] width 12 height 12
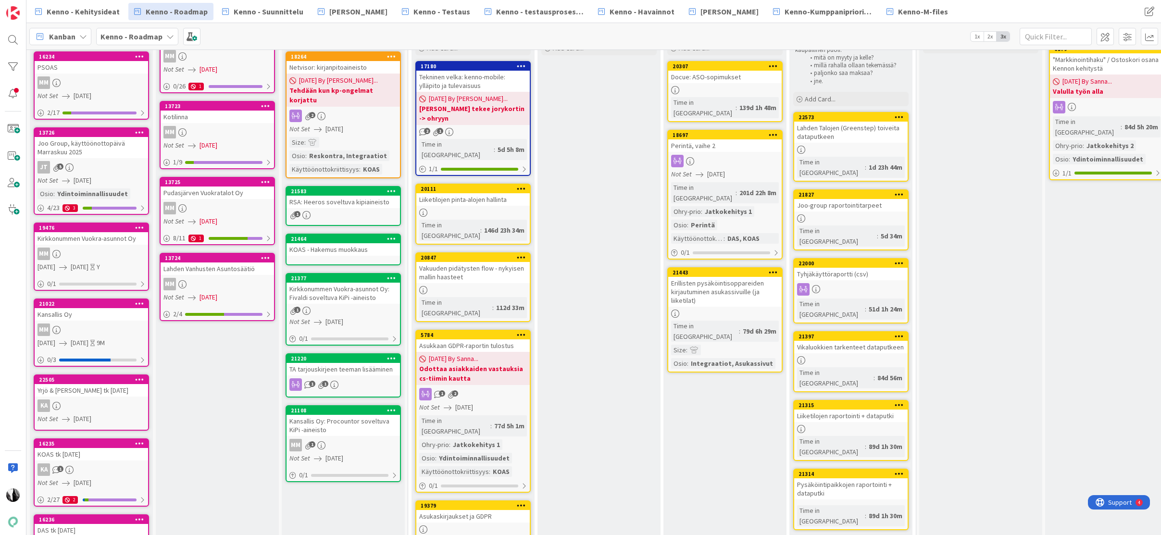
scroll to position [88, 2]
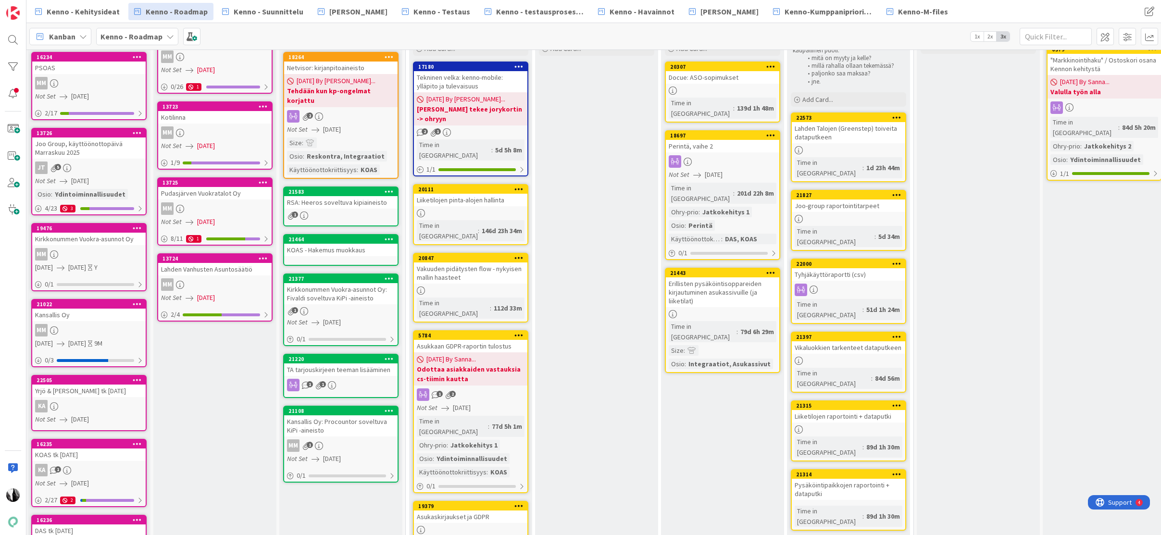
click at [370, 196] on div "RSA: Heeros soveltuva kipiaineisto" at bounding box center [340, 202] width 113 height 13
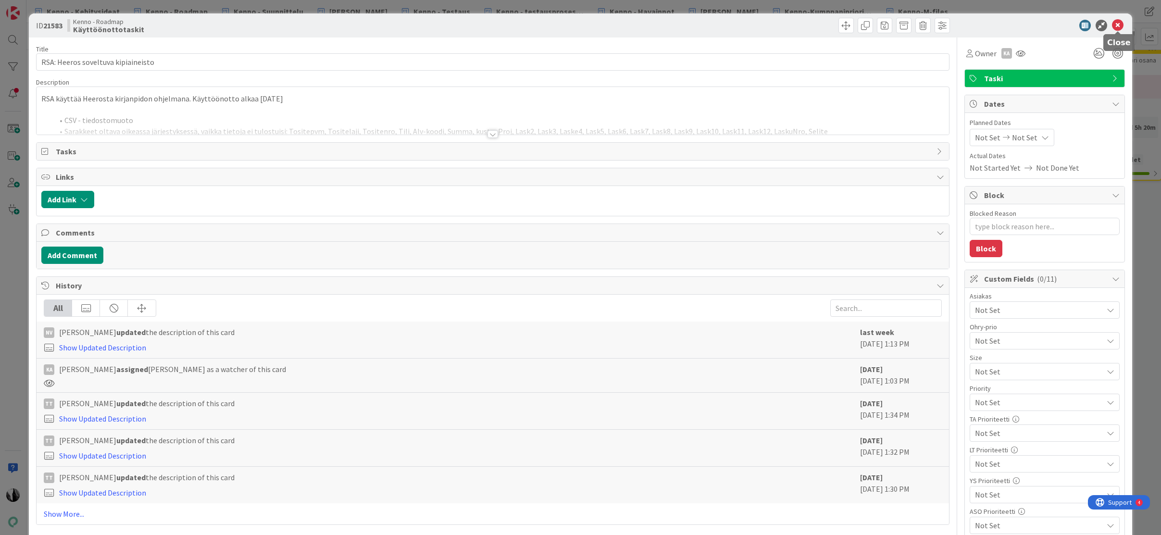
click at [1119, 25] on icon at bounding box center [1118, 26] width 12 height 12
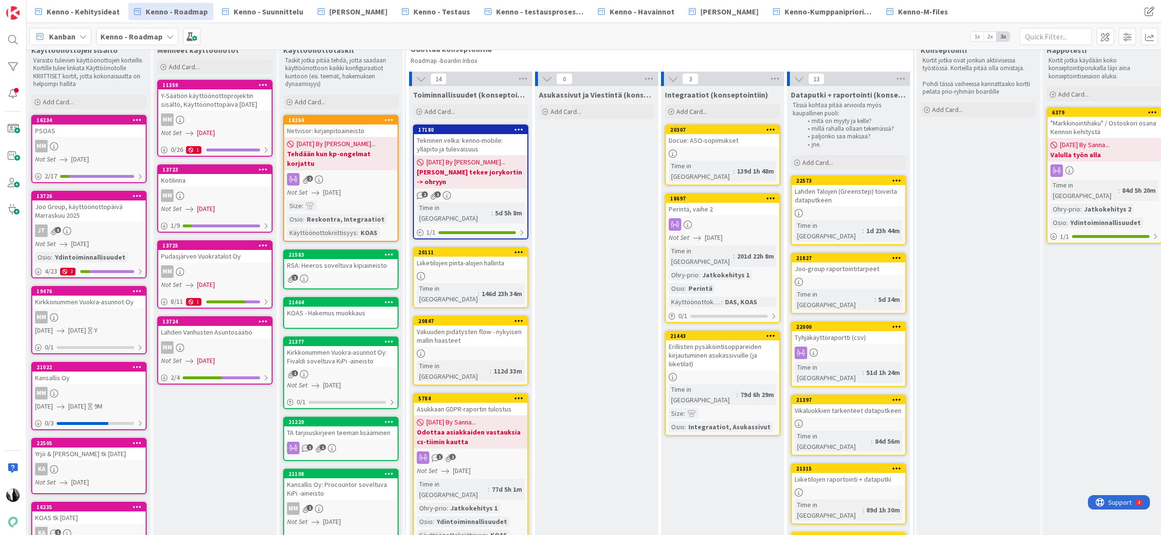
scroll to position [9, 2]
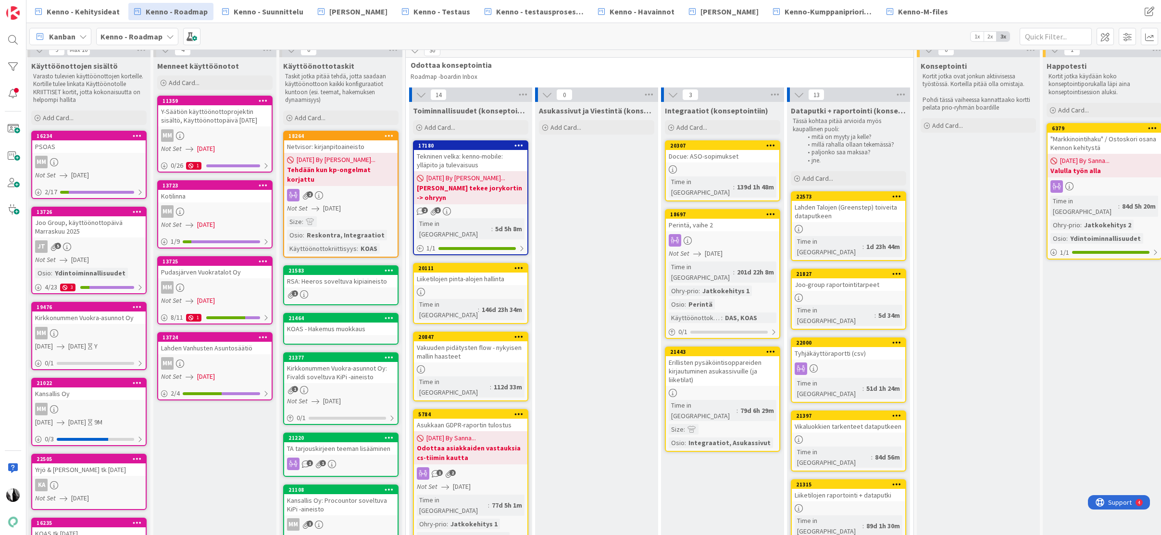
click at [346, 147] on div "Netvisor: kirjanpitoaineisto" at bounding box center [340, 146] width 113 height 13
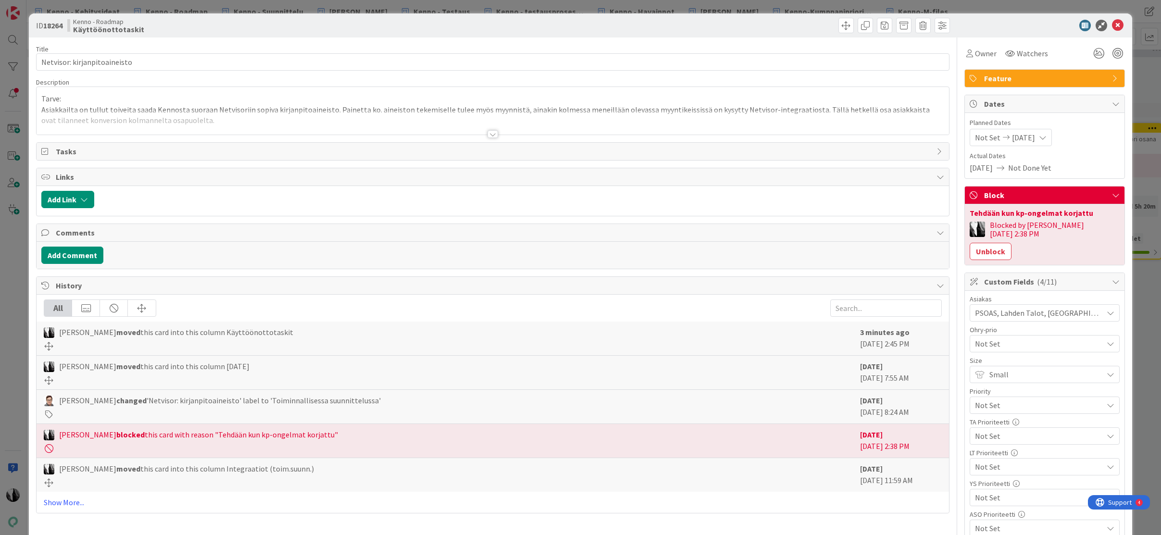
click at [1013, 76] on span "Feature" at bounding box center [1045, 79] width 123 height 12
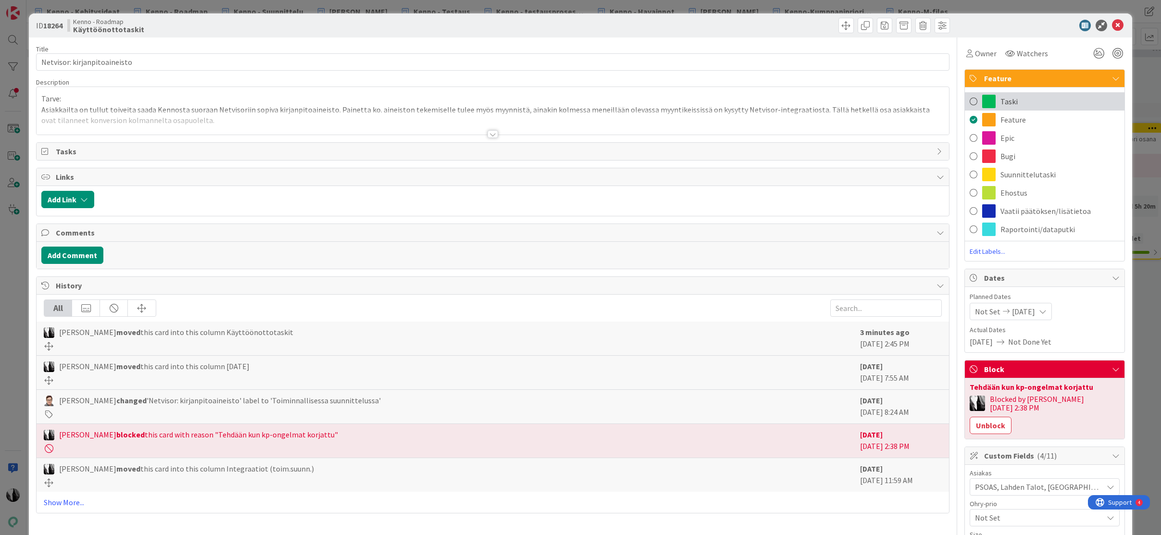
click at [1009, 100] on span "Taski" at bounding box center [1009, 102] width 17 height 12
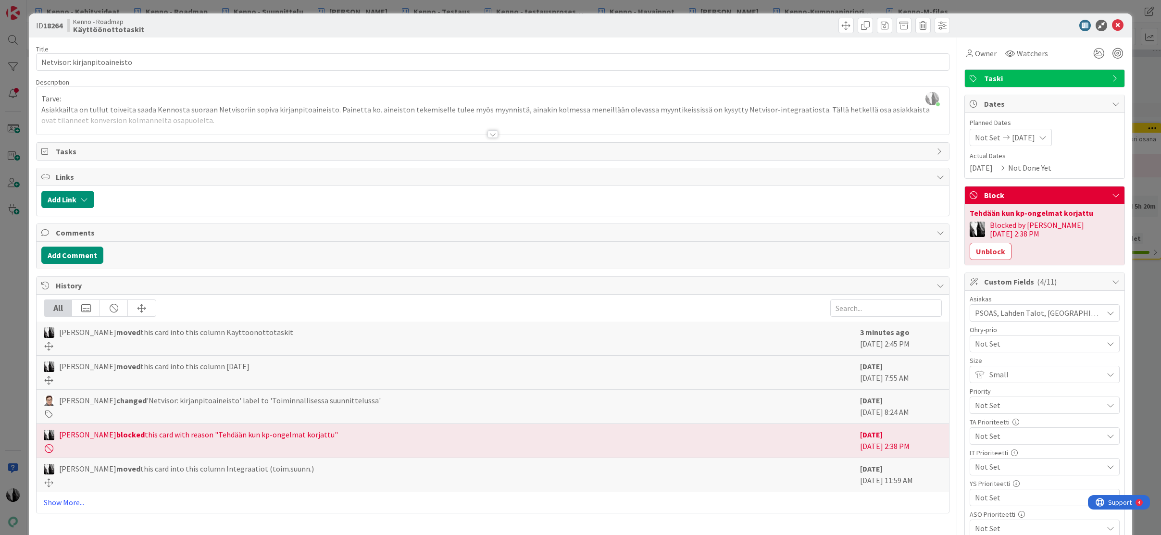
click at [1046, 24] on div at bounding box center [1040, 26] width 170 height 12
click at [1119, 25] on icon at bounding box center [1118, 26] width 12 height 12
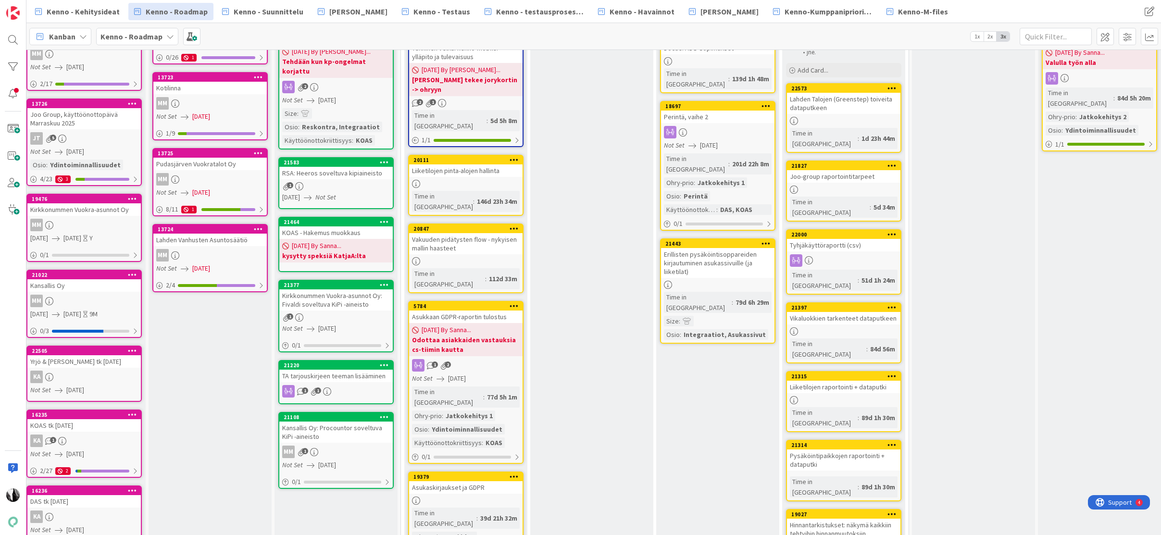
scroll to position [118, 7]
click at [347, 372] on div "TA tarjouskirjeen teeman lisääminen" at bounding box center [335, 375] width 113 height 13
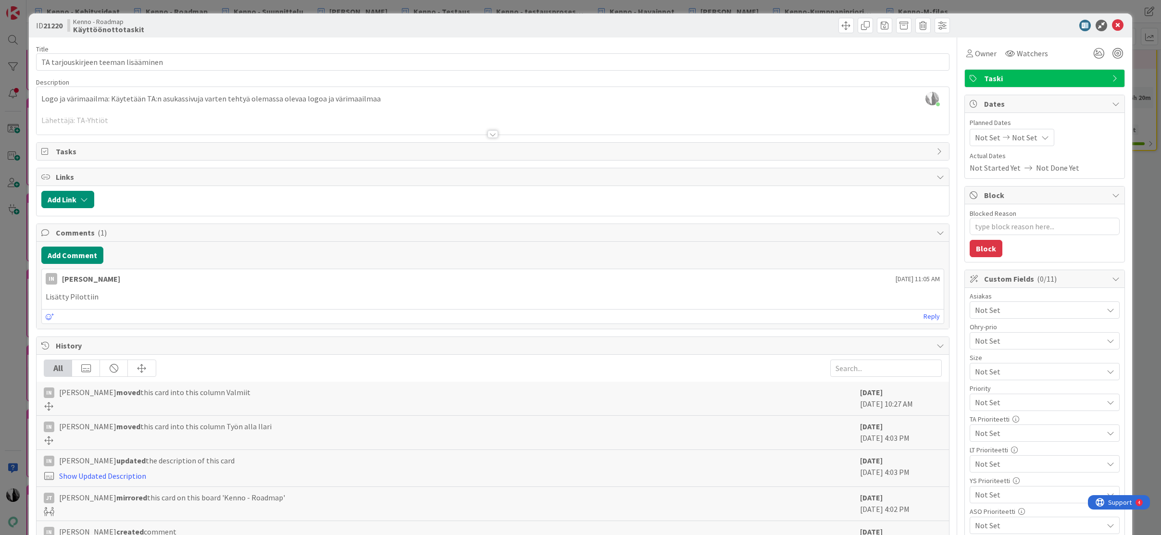
click at [493, 133] on div at bounding box center [493, 134] width 11 height 8
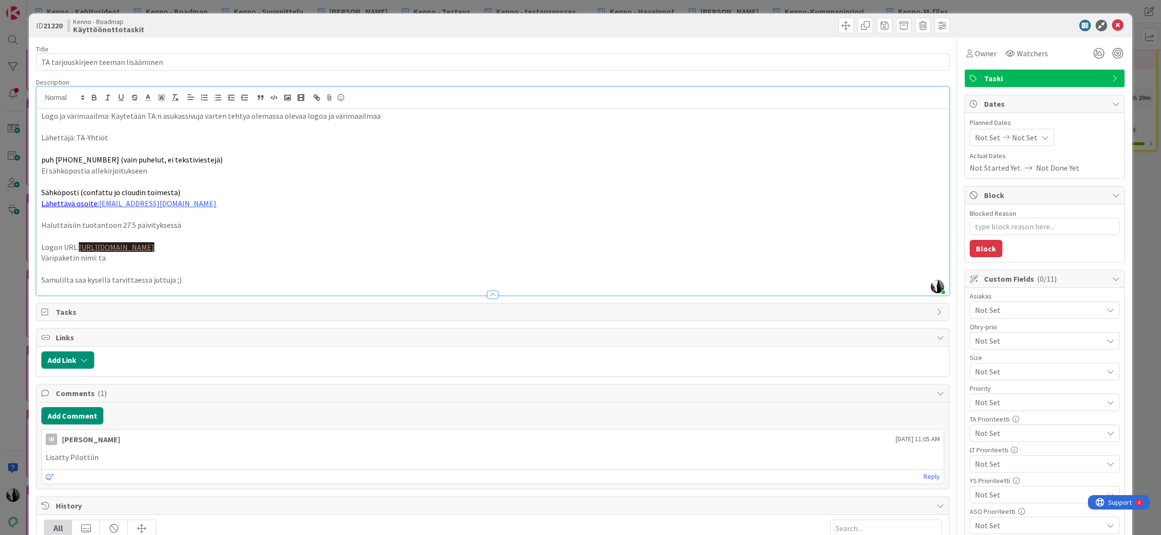
click at [58, 226] on p "Haluttaisiin tuotantoon 27.5 päivityksessä" at bounding box center [492, 225] width 903 height 11
click at [176, 225] on p "Haluttaisiin tuotantoon 27.5 päivityksessä" at bounding box center [492, 225] width 903 height 11
click at [113, 225] on p "Haluttaisiin tuotantoon 27.5 päivityksessä" at bounding box center [492, 225] width 903 height 11
click at [97, 225] on p "Haluttaisiin tuotantoon 27.5 päivityksessä" at bounding box center [492, 225] width 903 height 11
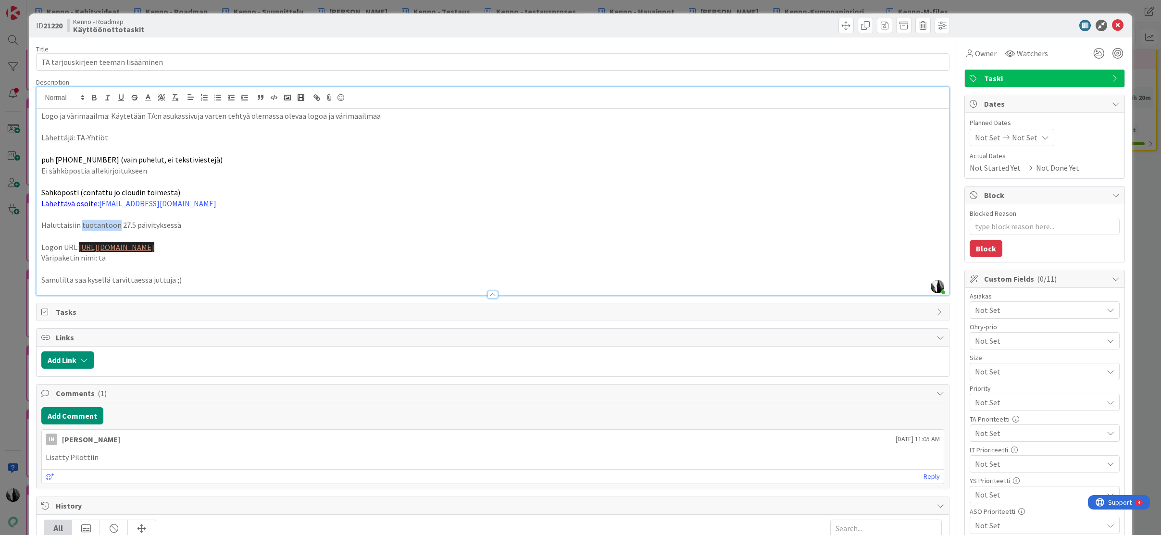
click at [97, 225] on p "Haluttaisiin tuotantoon 27.5 päivityksessä" at bounding box center [492, 225] width 903 height 11
click at [140, 224] on p "Haluttaisiin tuotantoon 27.5 päivityksessä" at bounding box center [492, 225] width 903 height 11
drag, startPoint x: 122, startPoint y: 226, endPoint x: 131, endPoint y: 226, distance: 9.1
click at [130, 226] on p "Haluttaisiin tuotantoon 27.5 päivityksessä" at bounding box center [492, 225] width 903 height 11
click at [1119, 25] on icon at bounding box center [1118, 26] width 12 height 12
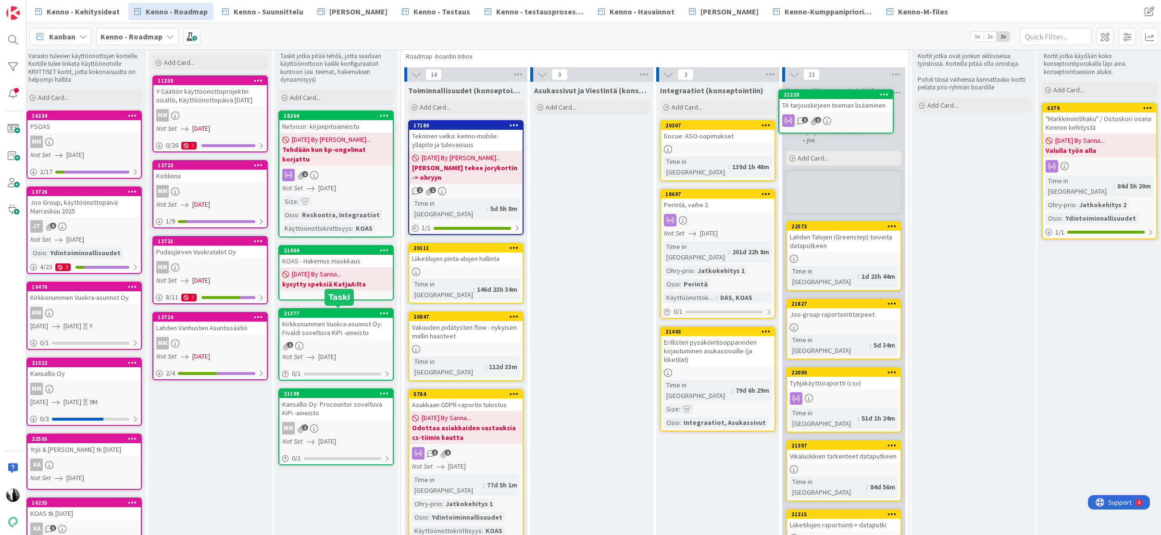
scroll to position [0, 7]
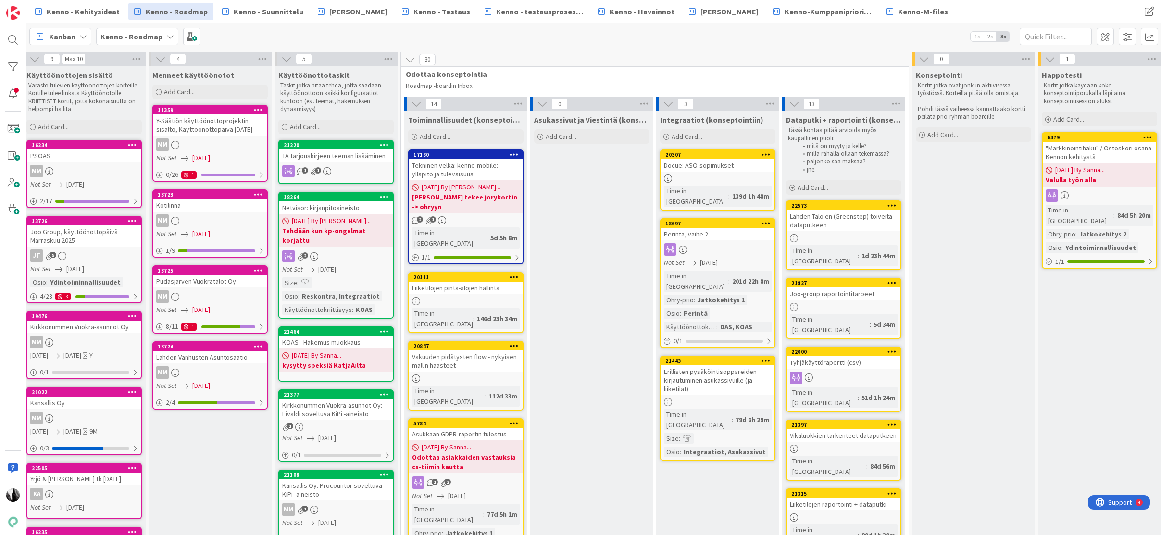
click at [330, 156] on div "TA tarjouskirjeen teeman lisääminen" at bounding box center [335, 156] width 113 height 13
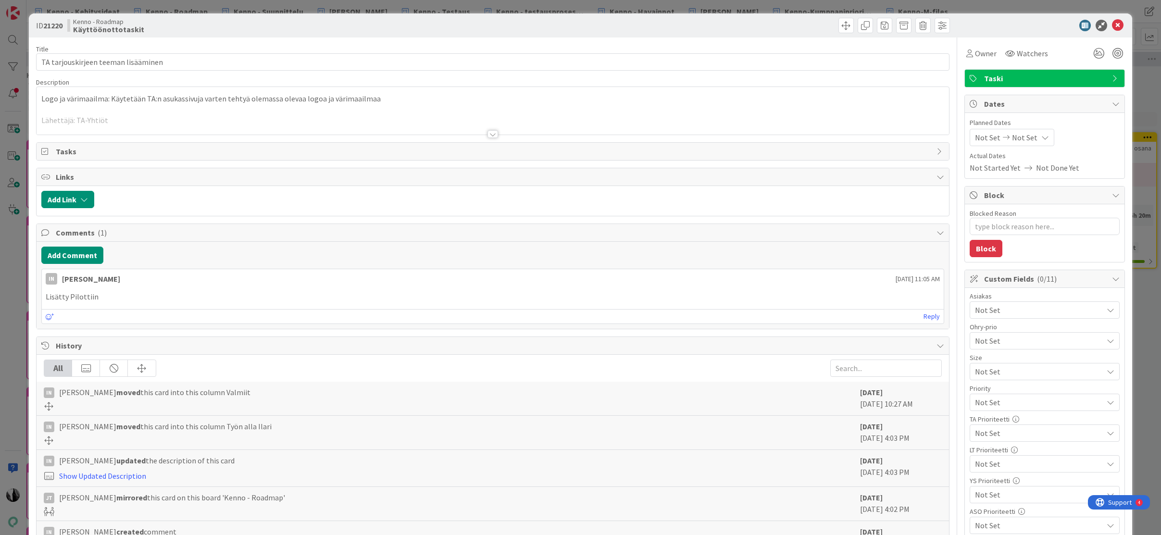
click at [493, 134] on div at bounding box center [493, 134] width 11 height 8
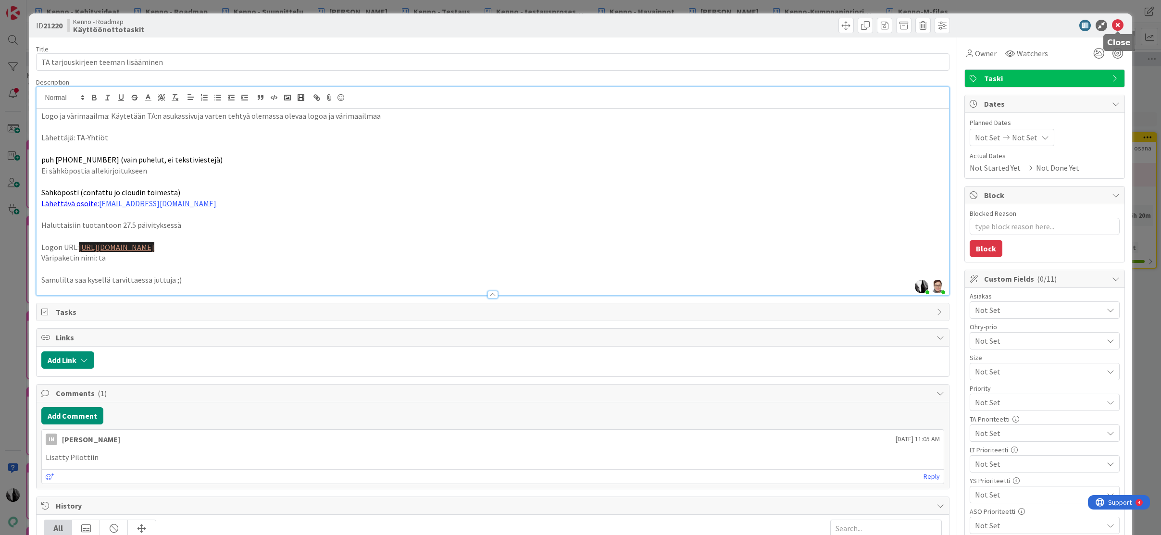
click at [1120, 24] on icon at bounding box center [1118, 26] width 12 height 12
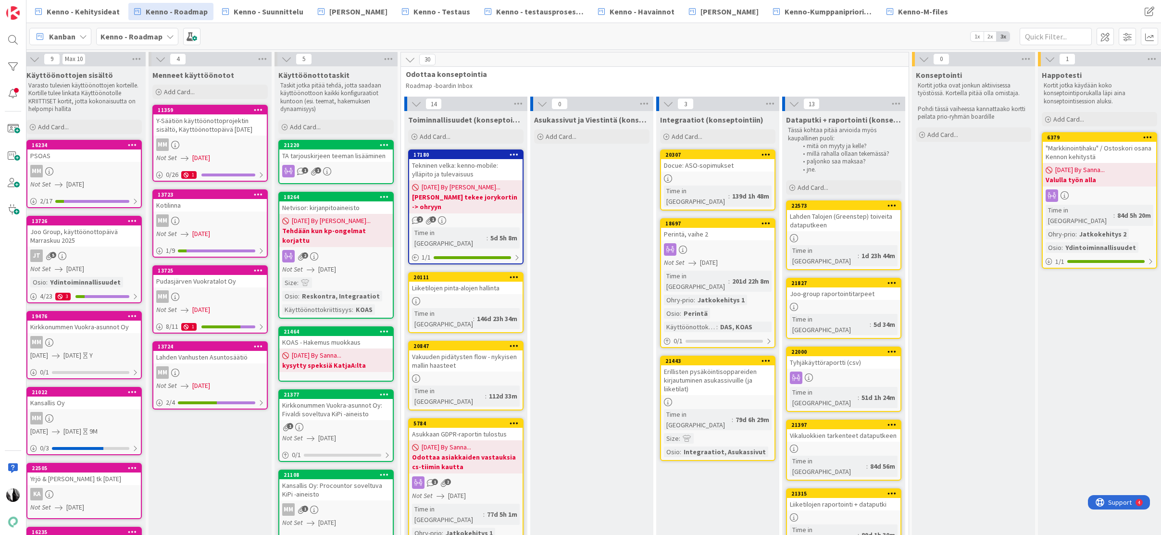
click at [340, 160] on div "TA tarjouskirjeen teeman lisääminen" at bounding box center [335, 156] width 113 height 13
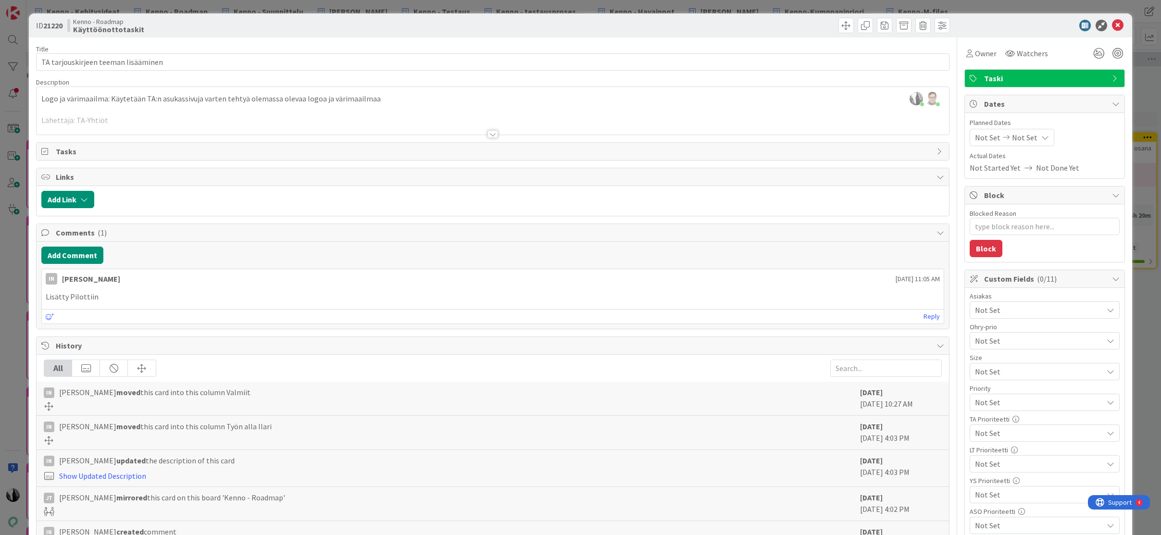
click at [496, 133] on div at bounding box center [493, 134] width 11 height 8
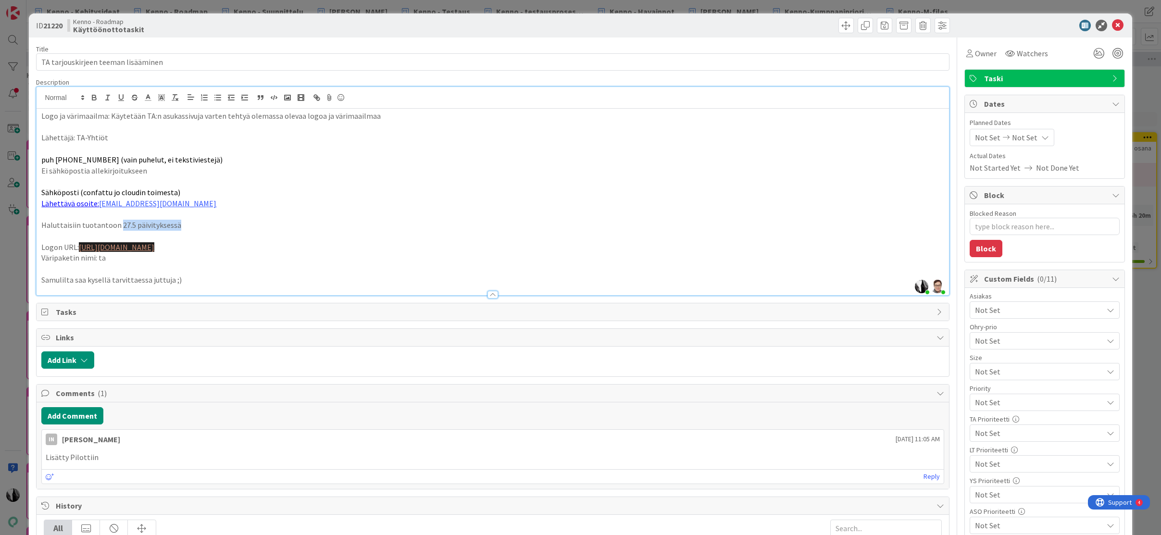
drag, startPoint x: 118, startPoint y: 226, endPoint x: 180, endPoint y: 227, distance: 62.0
click at [177, 226] on p "Haluttaisiin tuotantoon 27.5 päivityksessä" at bounding box center [492, 225] width 903 height 11
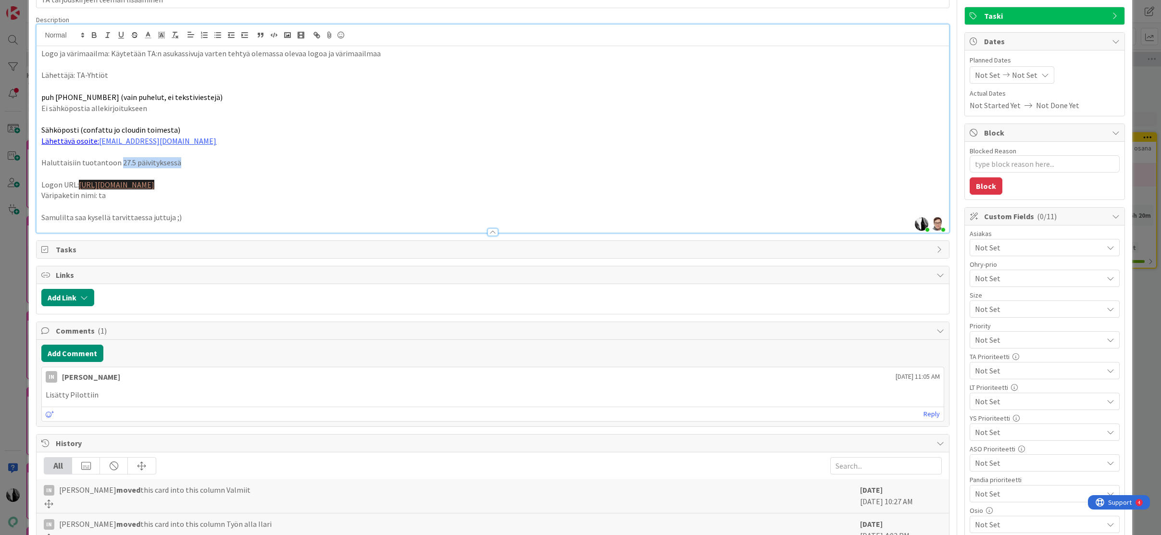
scroll to position [64, 0]
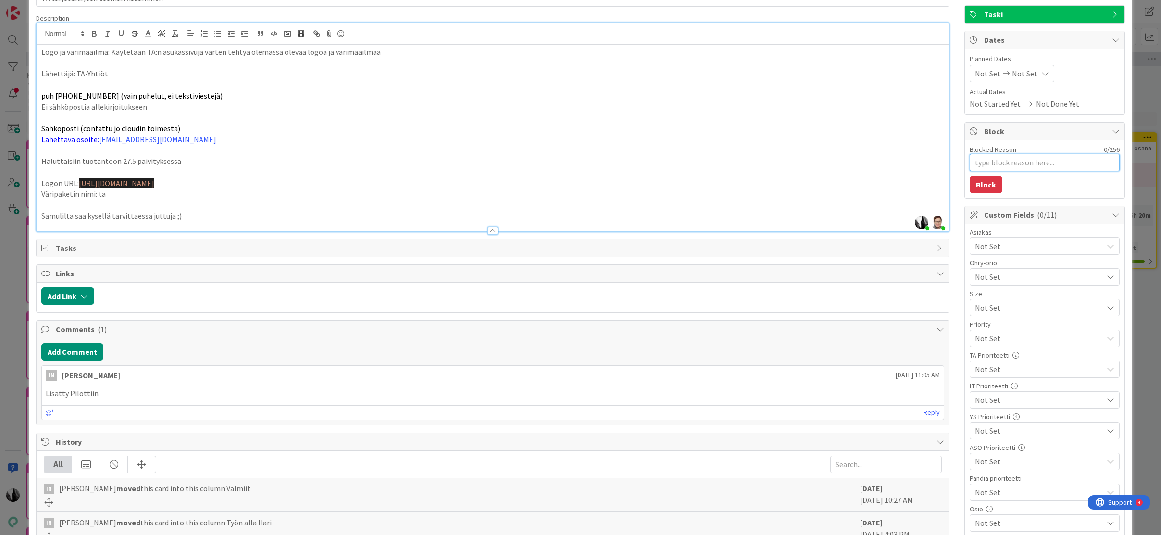
click at [1033, 165] on textarea "Blocked Reason" at bounding box center [1045, 162] width 150 height 17
type textarea "x"
type textarea "K"
type textarea "x"
type textarea "Ka"
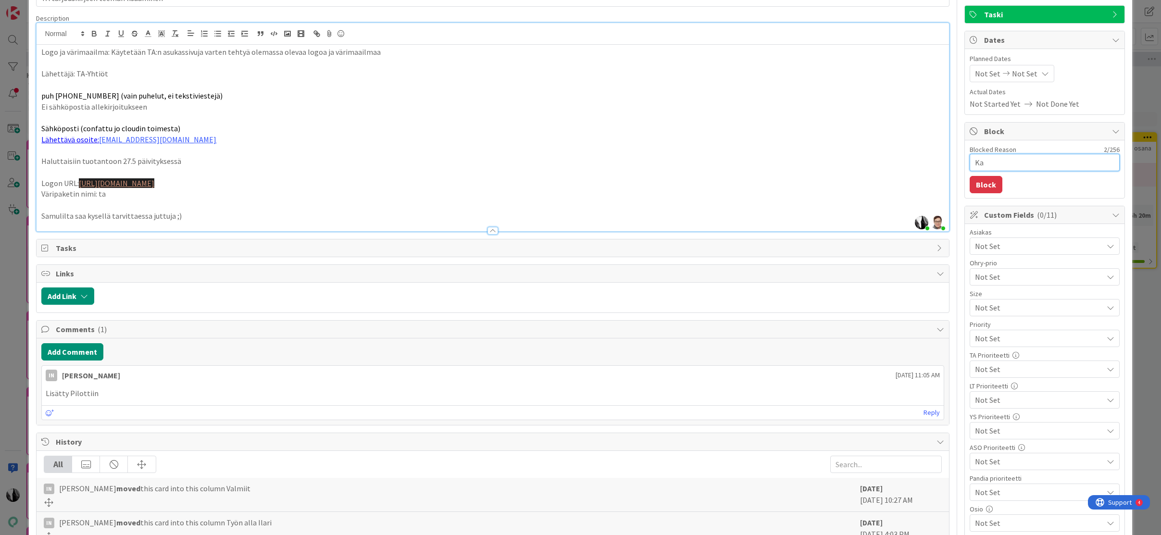
type textarea "x"
type textarea "Kat"
type textarea "x"
type textarea "Katj"
type textarea "x"
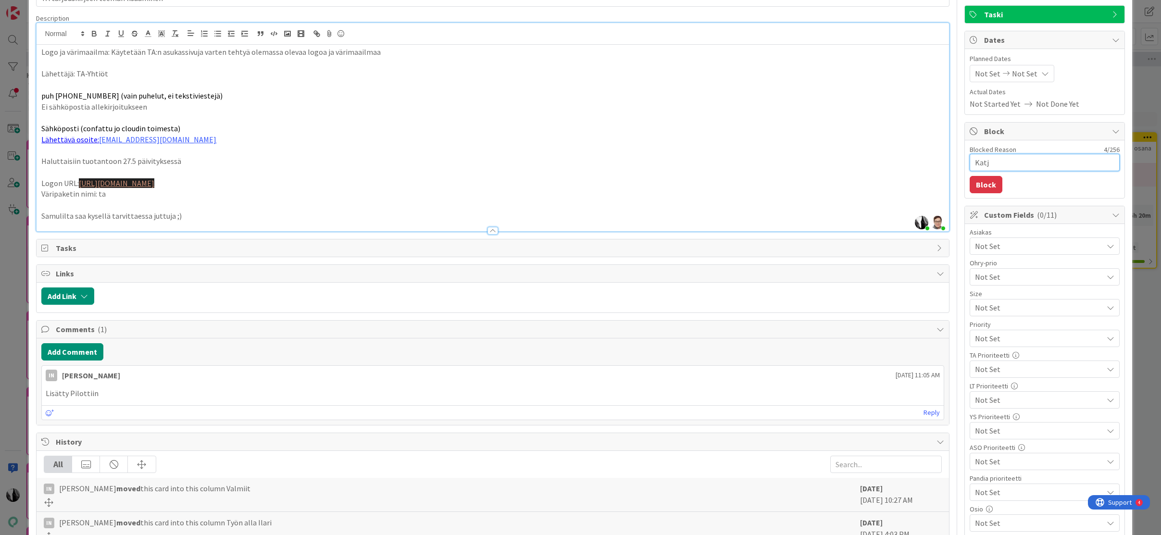
type textarea "Katja"
type textarea "x"
type textarea "Katja"
type textarea "x"
type textarea "[PERSON_NAME]"
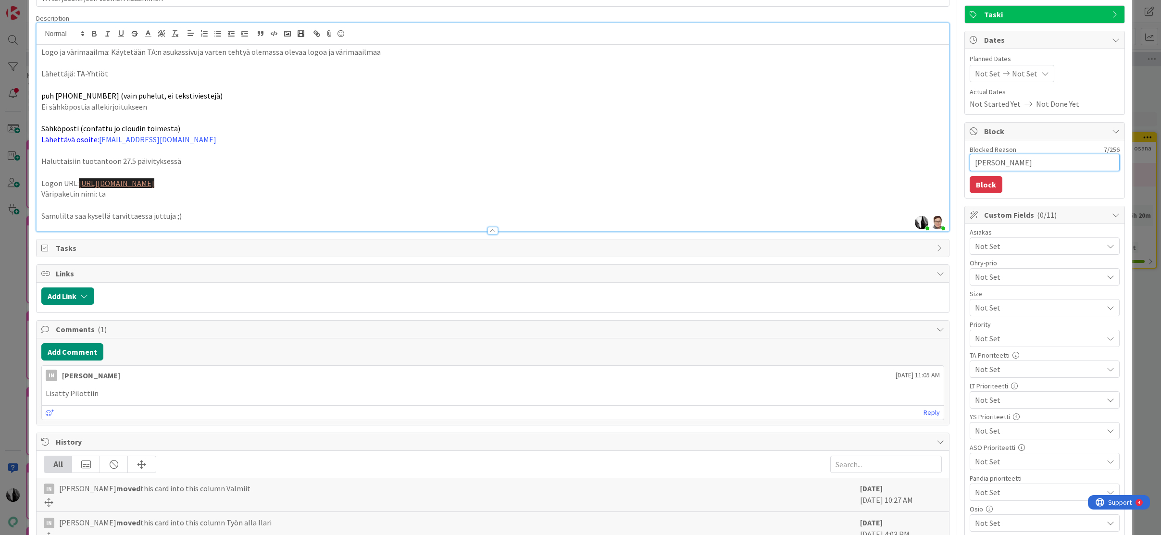
type textarea "x"
type textarea "[PERSON_NAME]"
type textarea "x"
type textarea "[PERSON_NAME]"
type textarea "x"
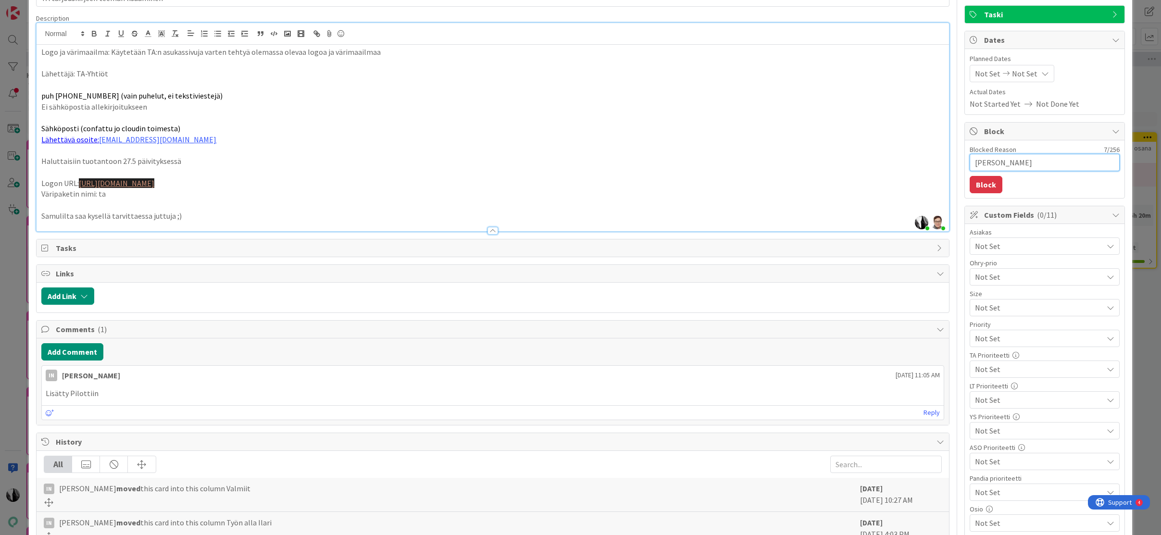
type textarea "[PERSON_NAME]"
type textarea "x"
type textarea "[PERSON_NAME]"
type textarea "x"
type textarea "[PERSON_NAME]"
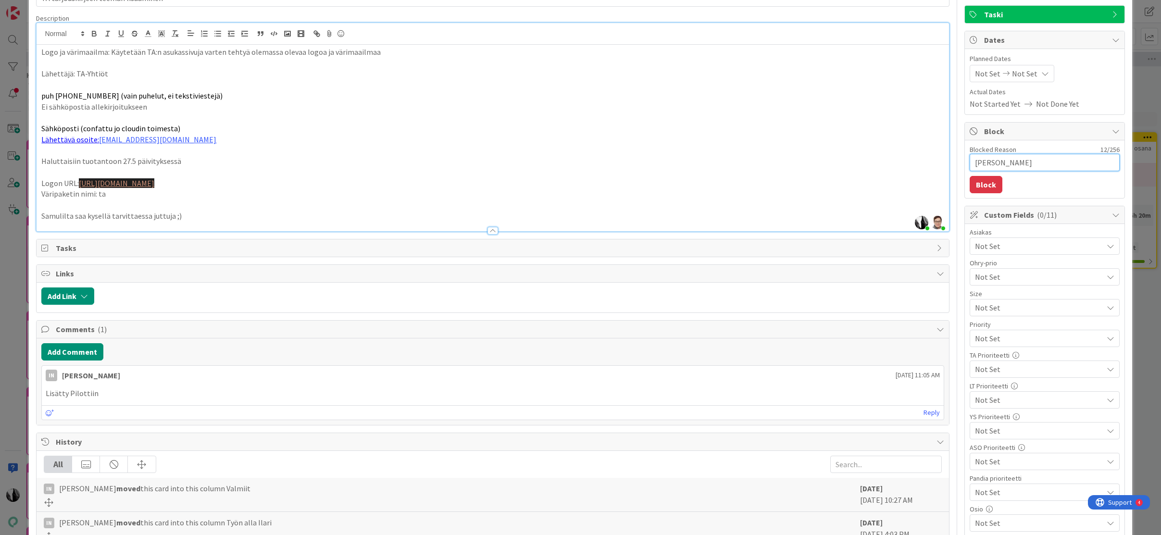
type textarea "x"
type textarea "[PERSON_NAME] I"
type textarea "x"
type textarea "[PERSON_NAME] Il"
type textarea "x"
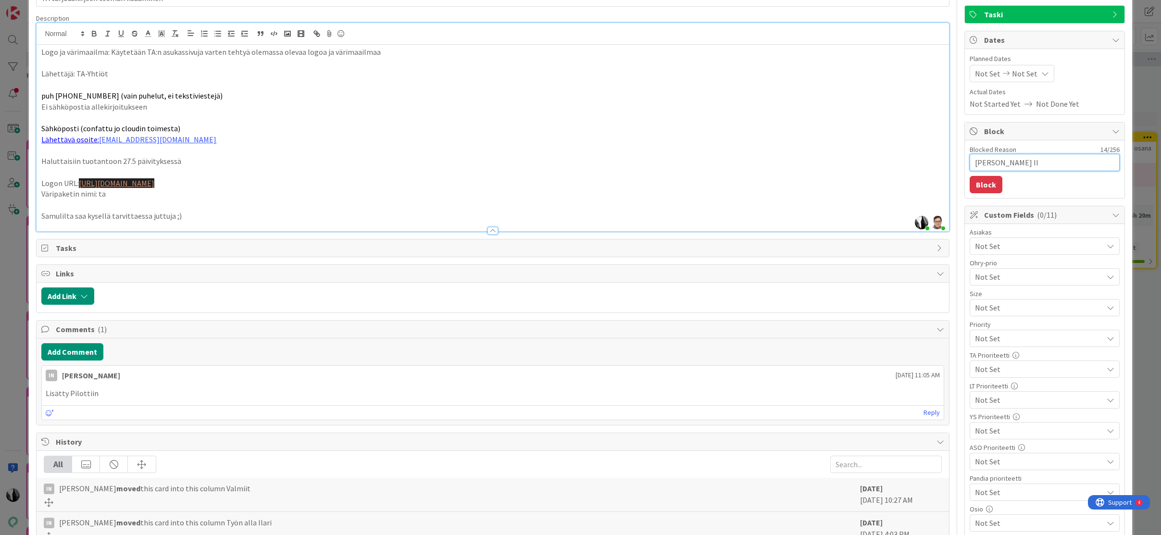
type textarea "[PERSON_NAME] Ila"
type textarea "x"
type textarea "[PERSON_NAME]"
type textarea "x"
type textarea "[PERSON_NAME]"
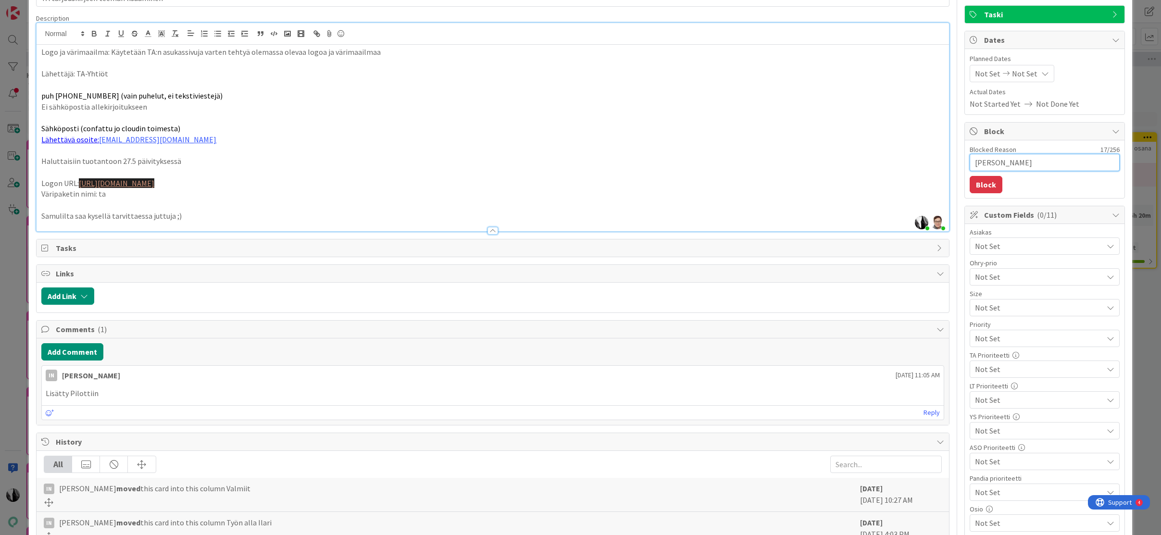
type textarea "x"
type textarea "[PERSON_NAME]"
type textarea "x"
type textarea "[PERSON_NAME]"
type textarea "x"
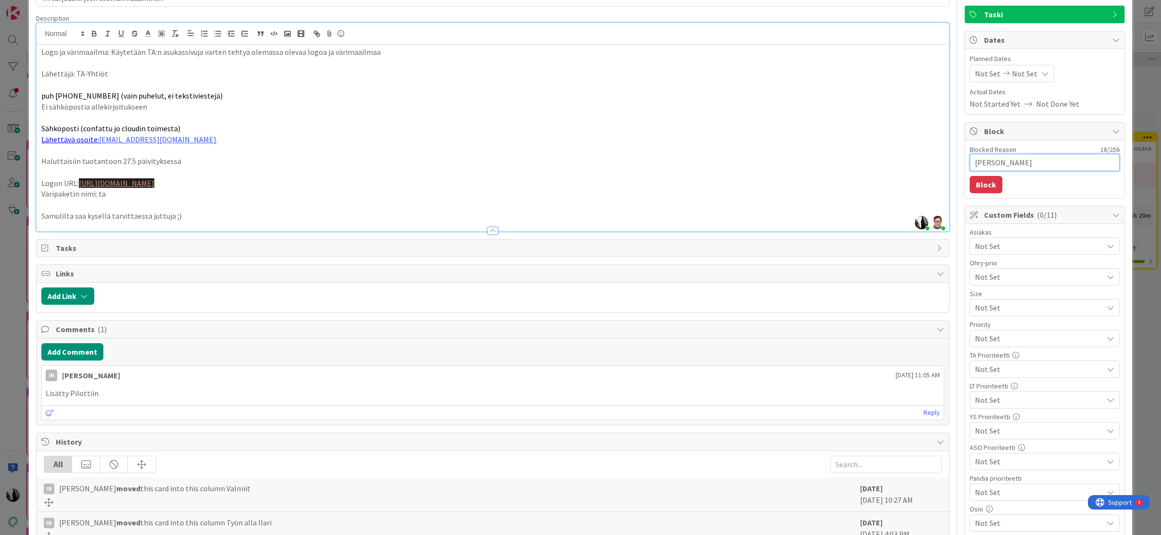
type textarea "[PERSON_NAME]"
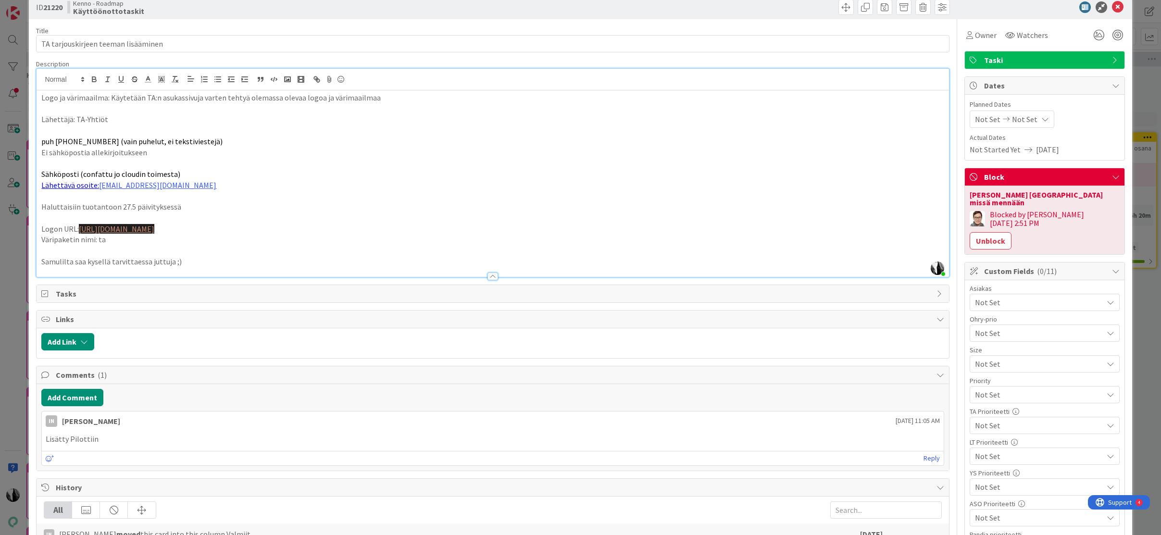
scroll to position [0, 0]
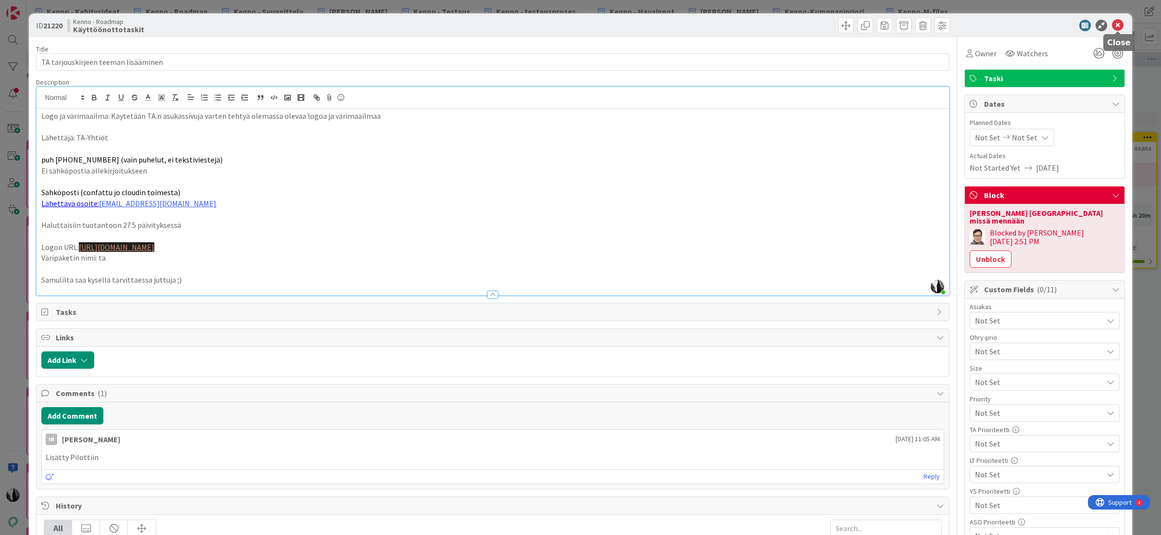
click at [1119, 25] on icon at bounding box center [1118, 26] width 12 height 12
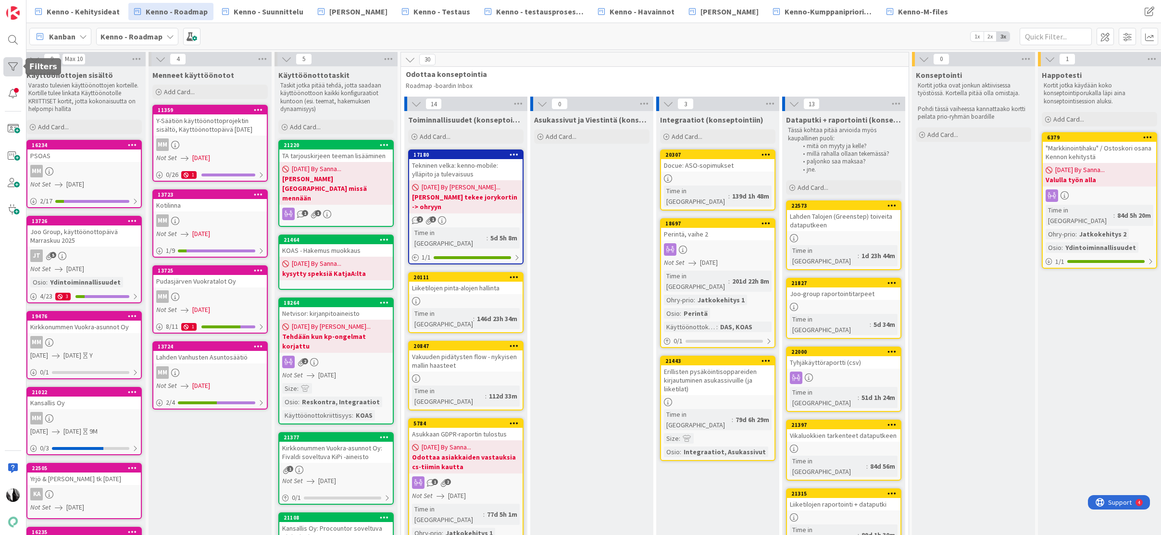
click at [12, 68] on div at bounding box center [12, 66] width 19 height 19
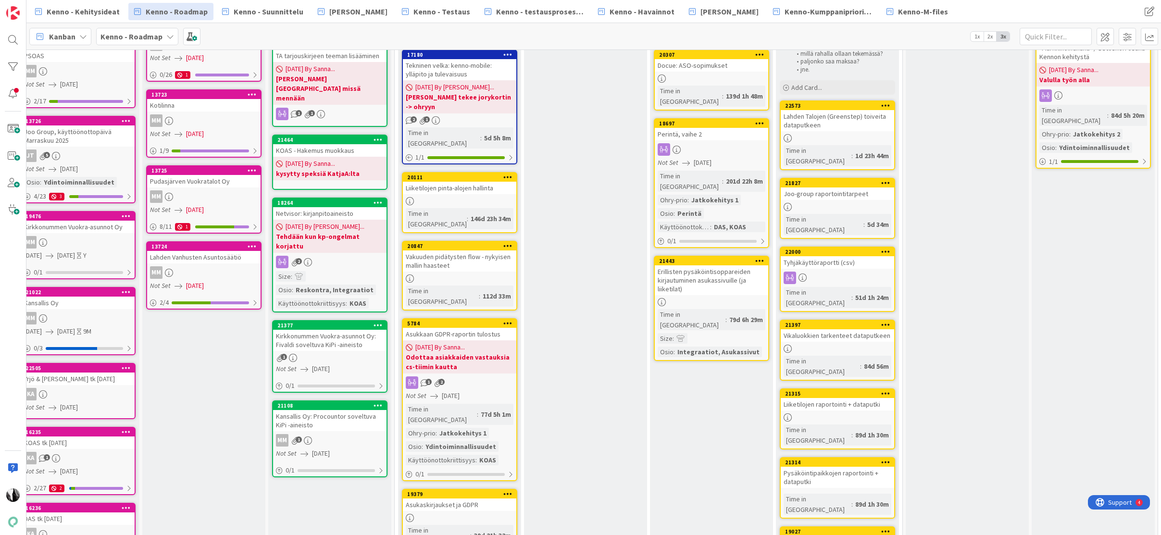
scroll to position [99, 13]
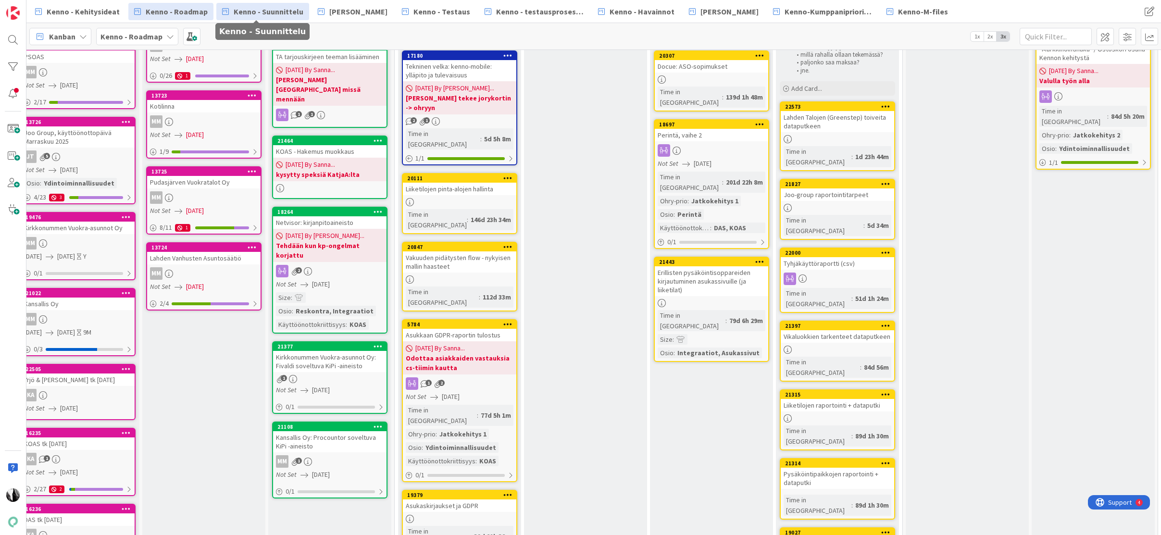
click at [275, 13] on span "Kenno - Suunnittelu" at bounding box center [269, 12] width 70 height 12
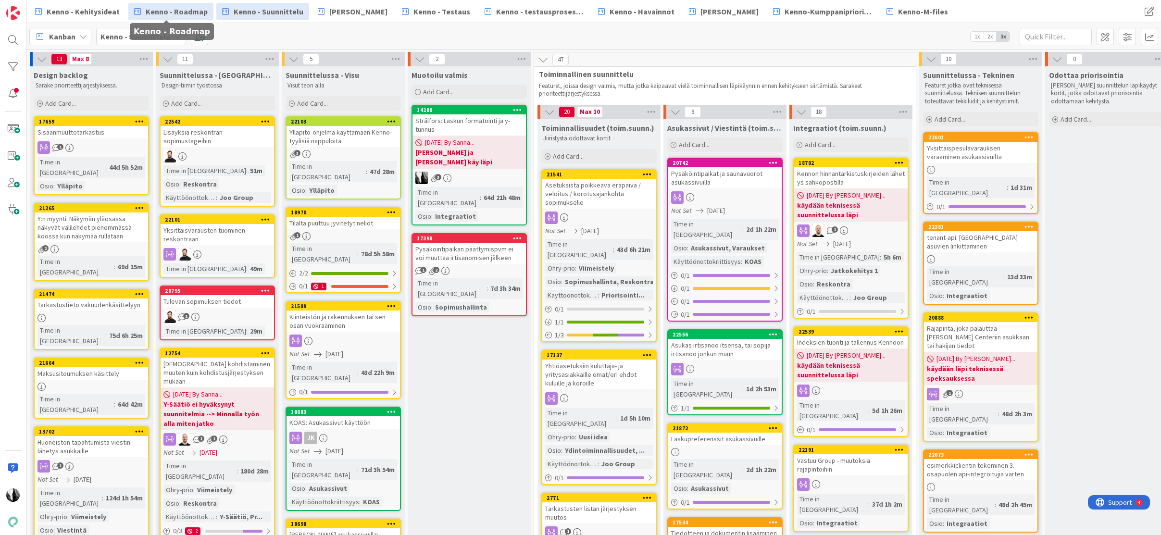
click at [172, 8] on span "Kenno - Roadmap" at bounding box center [177, 12] width 62 height 12
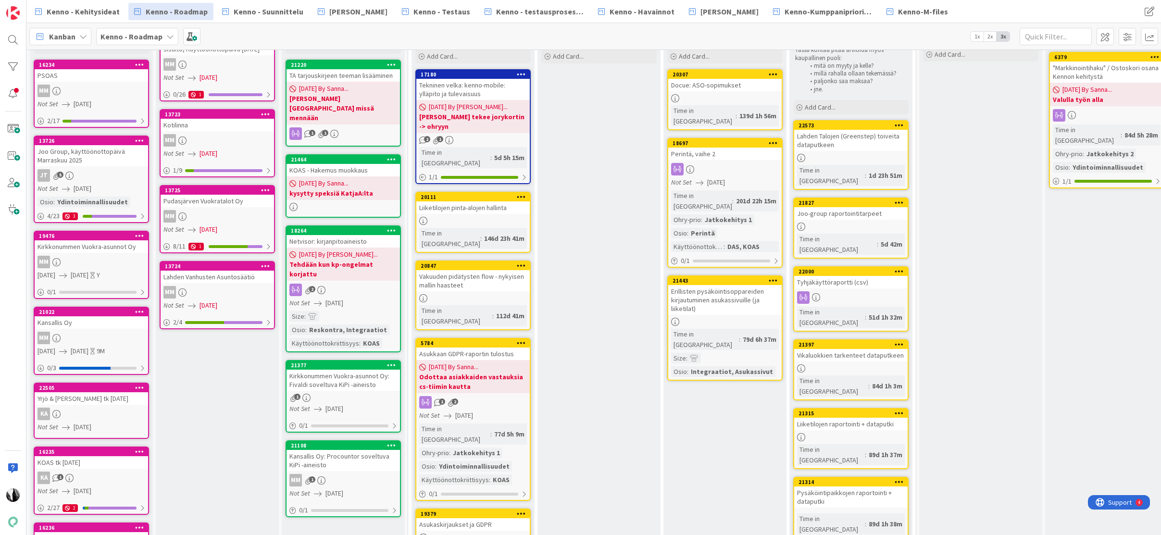
scroll to position [84, 0]
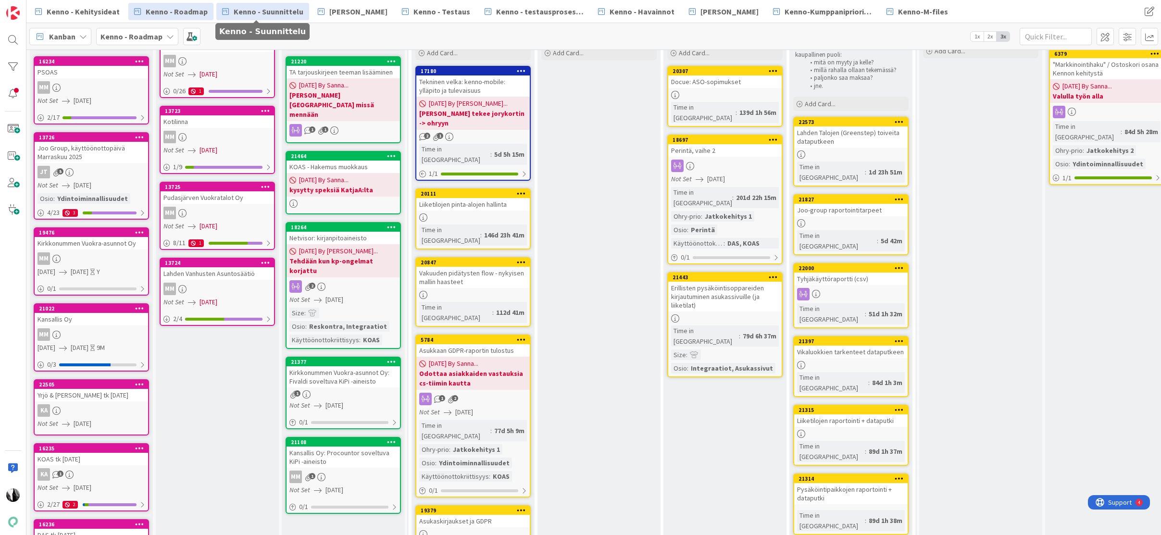
click at [259, 14] on span "Kenno - Suunnittelu" at bounding box center [269, 12] width 70 height 12
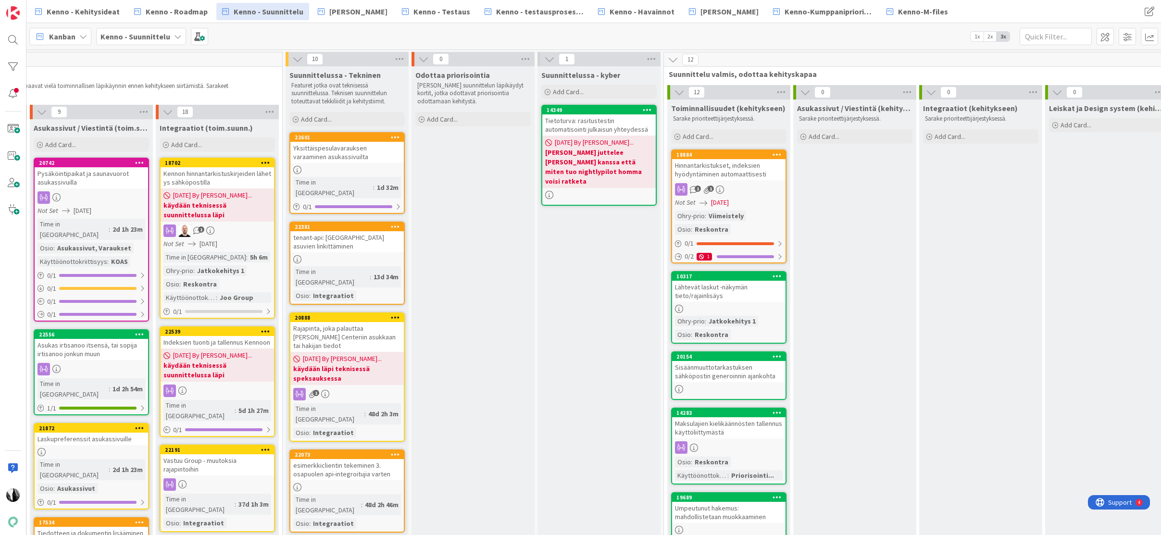
scroll to position [0, 699]
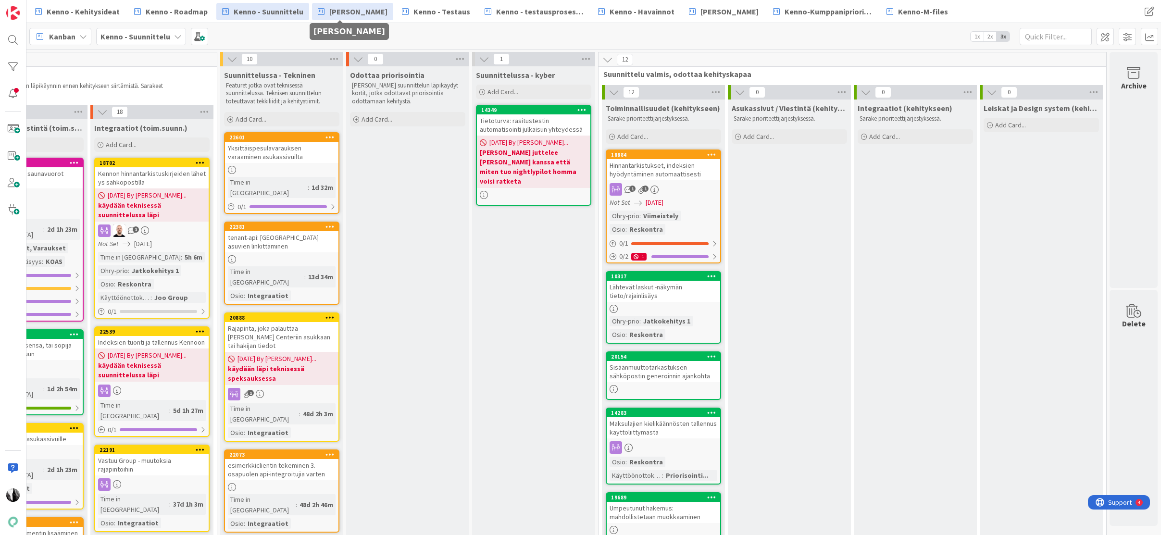
click at [351, 11] on span "[PERSON_NAME]" at bounding box center [358, 12] width 58 height 12
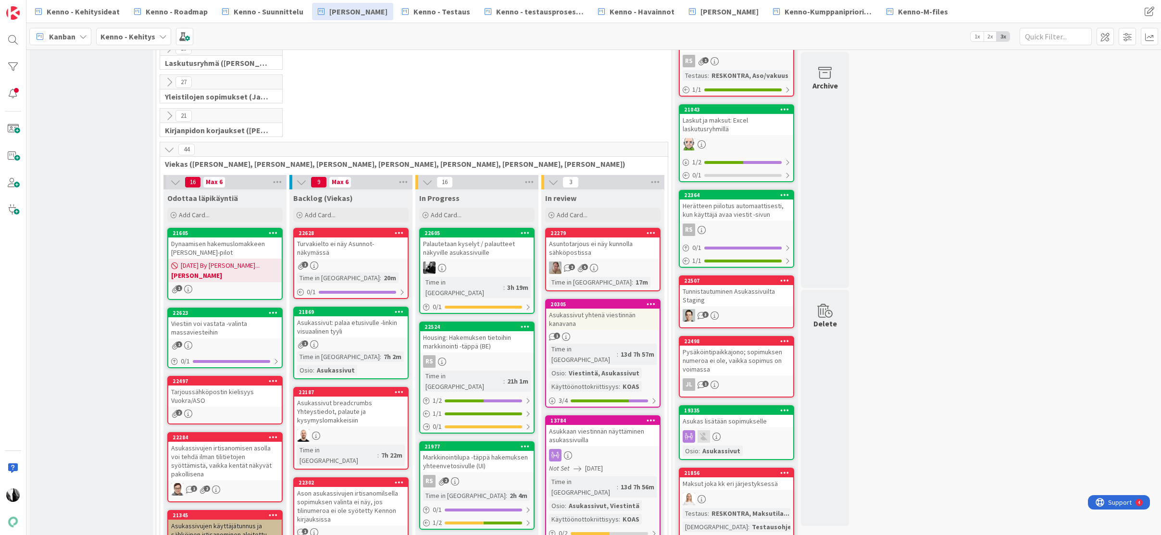
scroll to position [1112, 0]
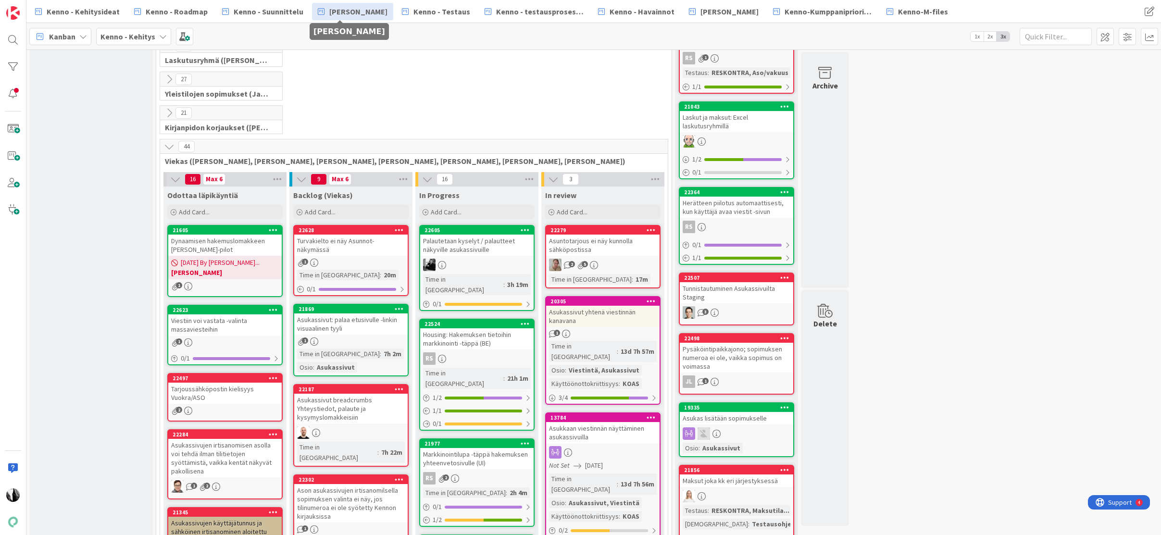
click at [231, 235] on div "Dynaamisen hakemuslomakkeen [PERSON_NAME]-pilot" at bounding box center [224, 245] width 113 height 21
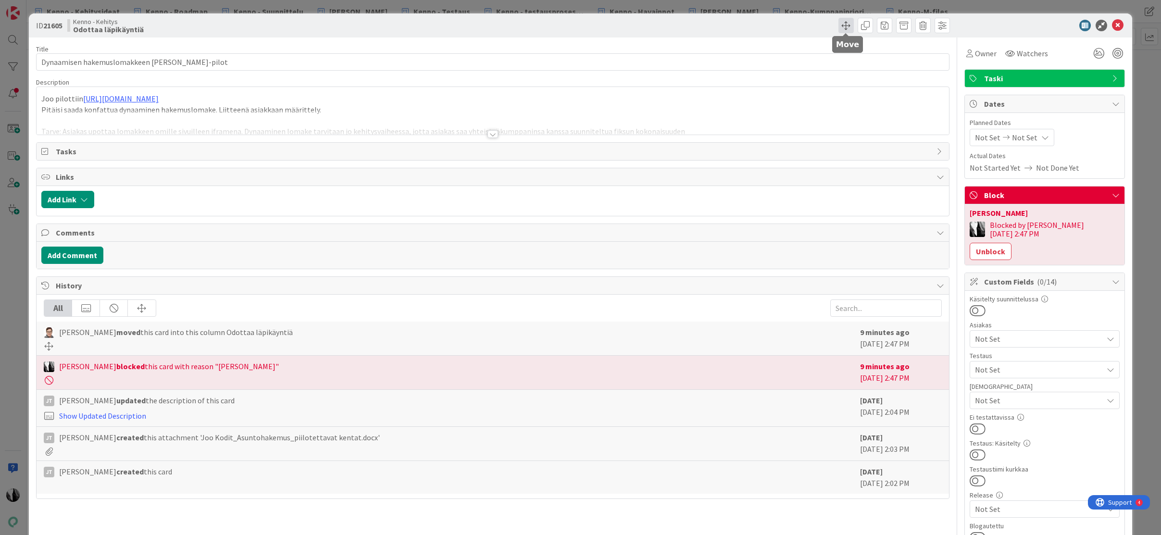
click at [846, 27] on span at bounding box center [846, 25] width 15 height 15
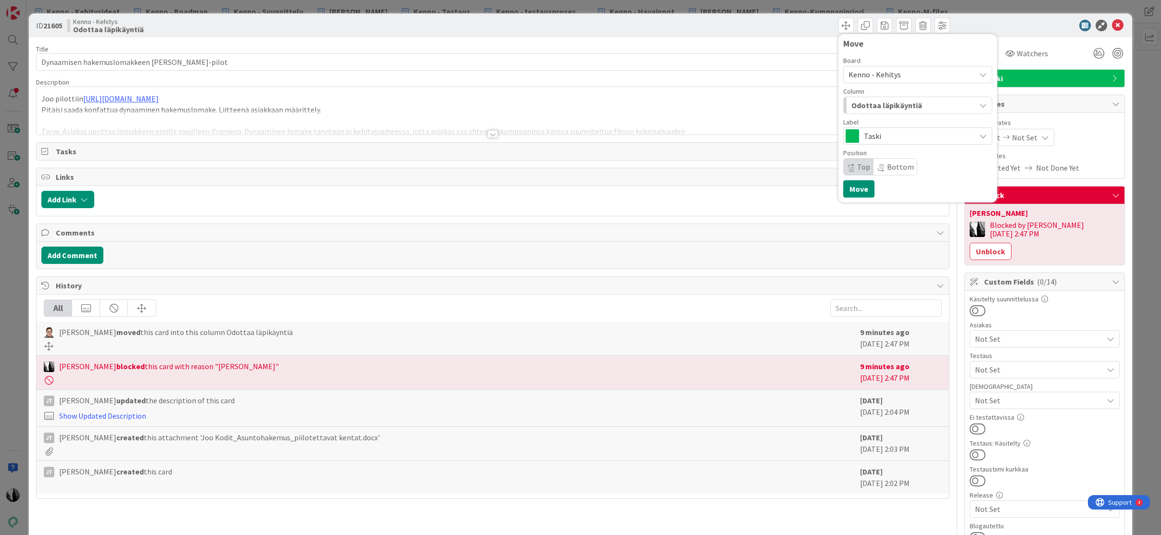
click at [912, 73] on span "Kenno - Kehitys" at bounding box center [910, 74] width 122 height 13
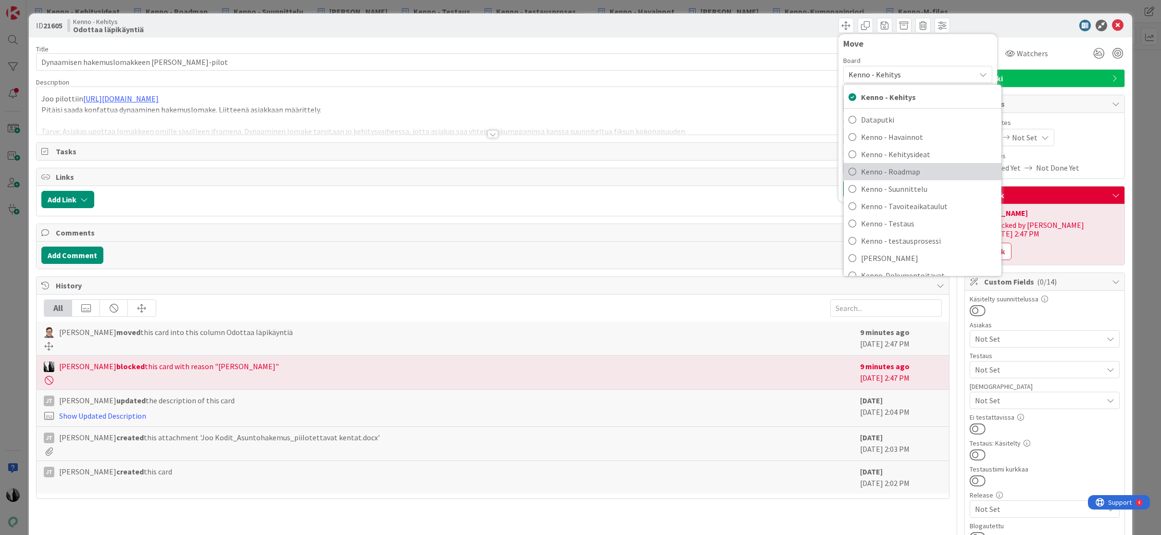
click at [912, 173] on span "Kenno - Roadmap" at bounding box center [929, 171] width 136 height 14
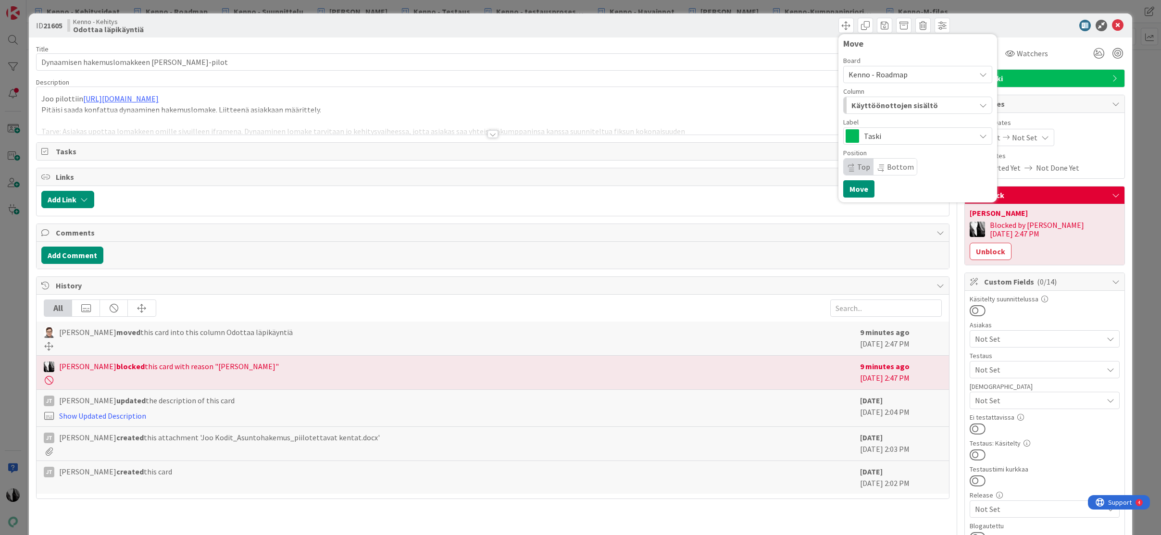
click at [914, 103] on span "Käyttöönottojen sisältö" at bounding box center [895, 105] width 87 height 13
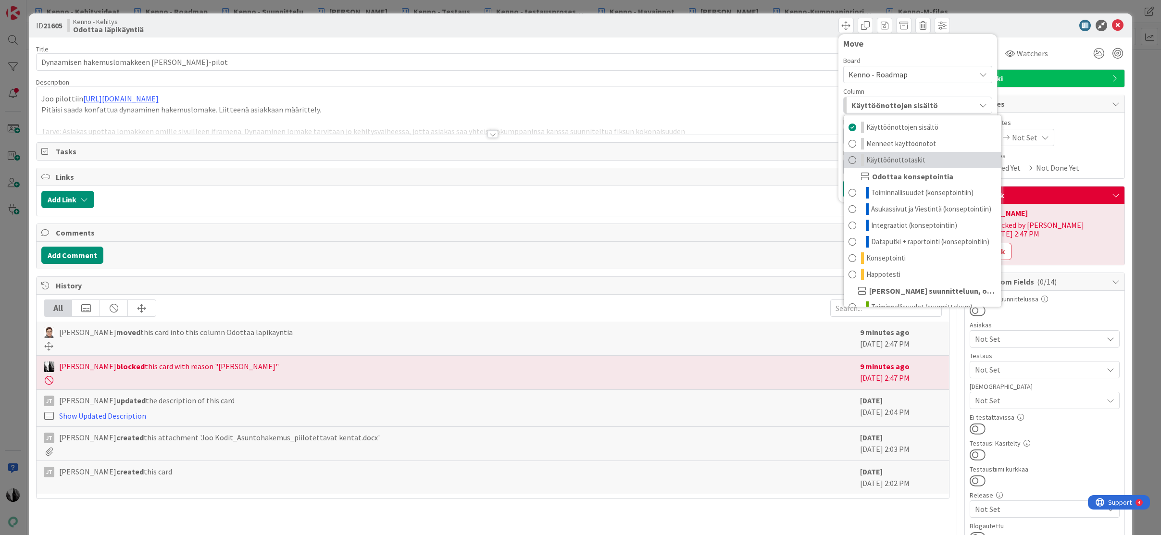
click at [915, 155] on span "Käyttöönottotaskit" at bounding box center [896, 160] width 59 height 12
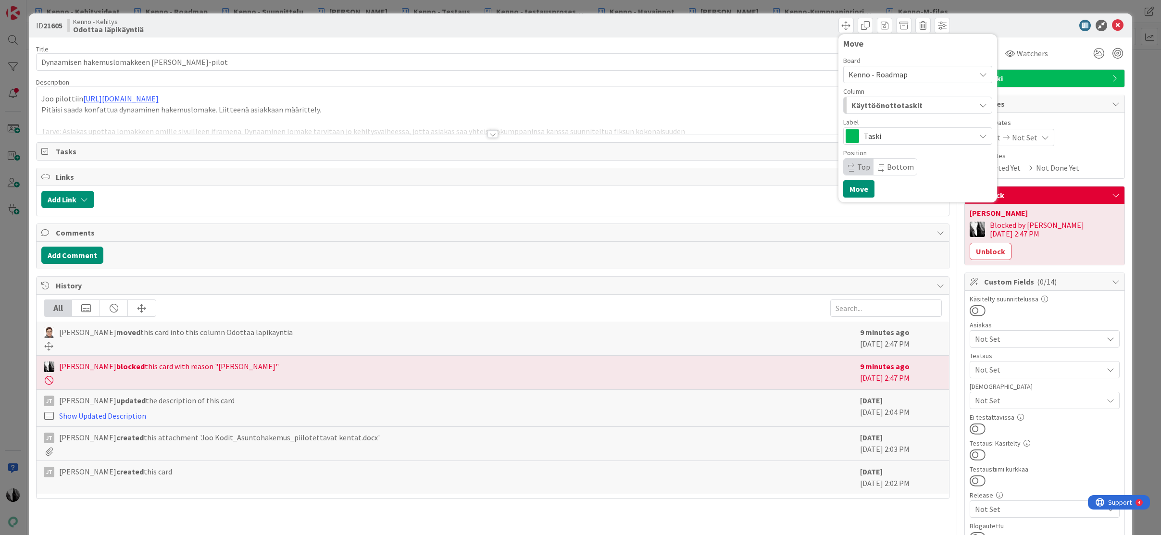
click at [889, 134] on span "Taski" at bounding box center [917, 135] width 107 height 13
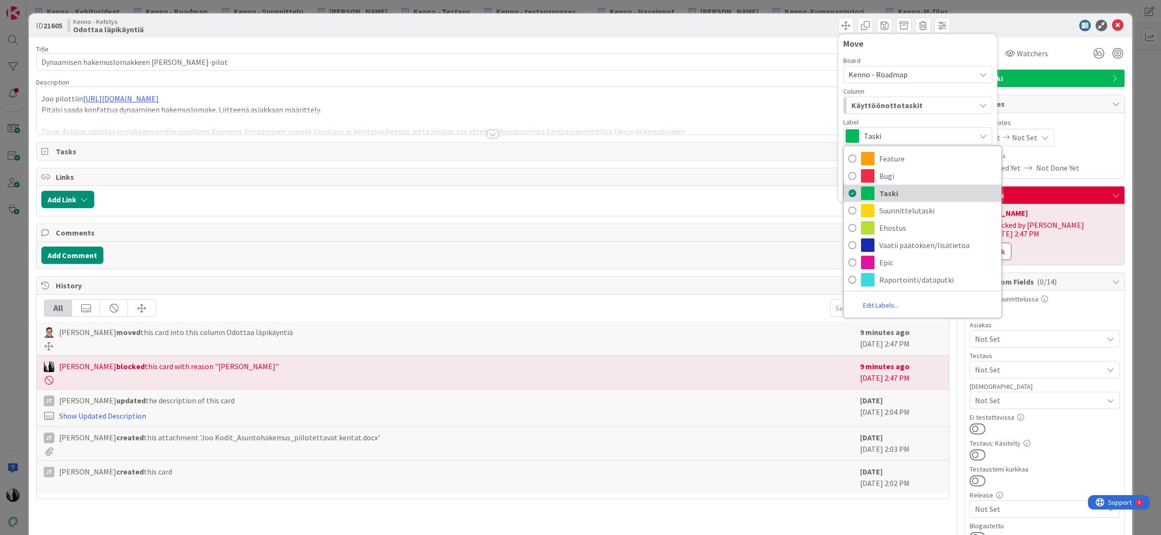
click at [903, 191] on span "Taski" at bounding box center [938, 193] width 117 height 14
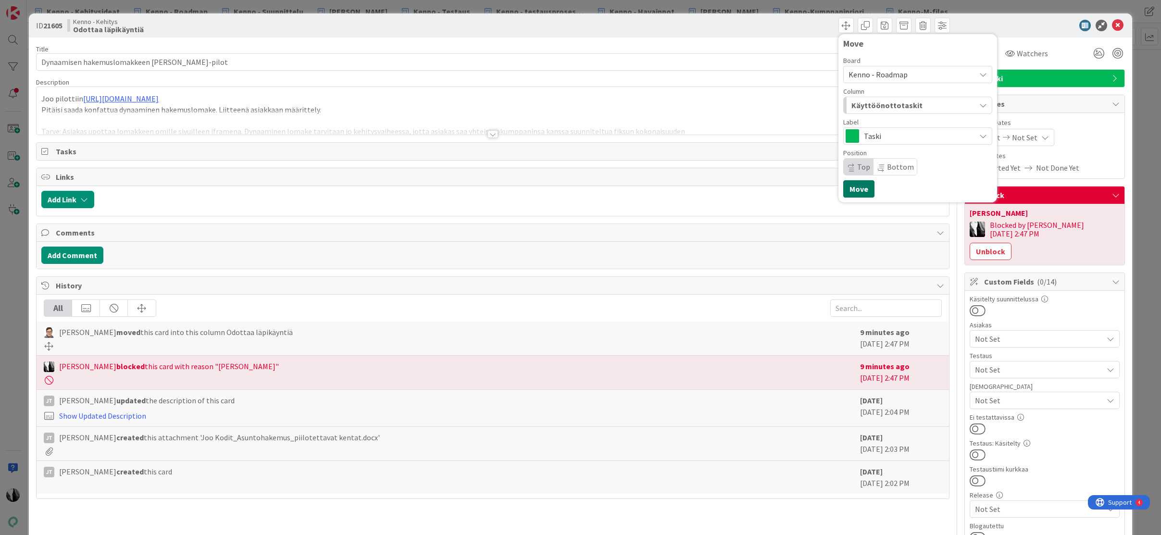
click at [855, 191] on button "Move" at bounding box center [859, 188] width 31 height 17
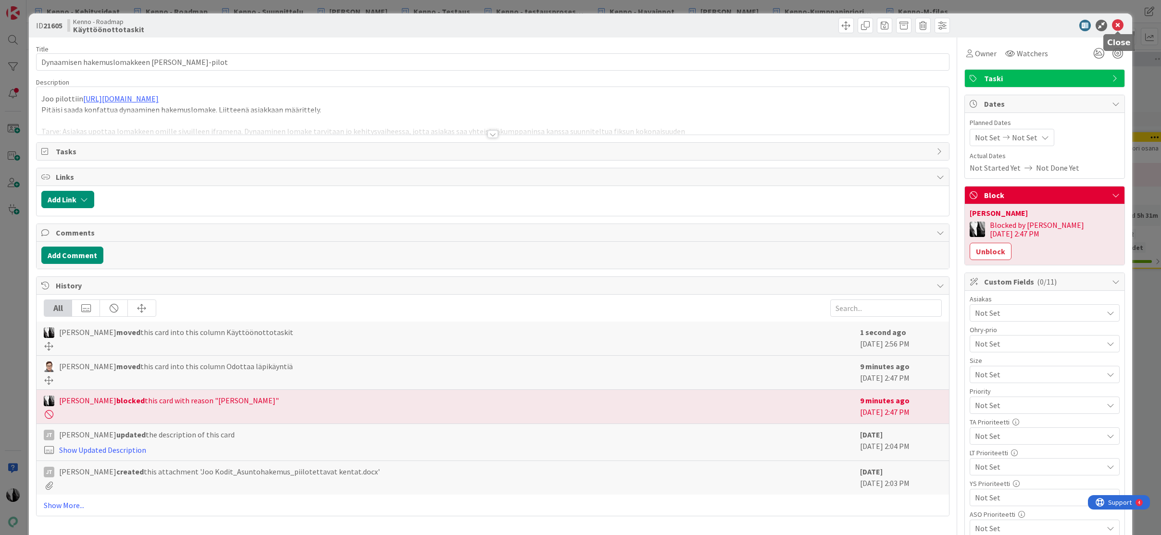
click at [1119, 25] on icon at bounding box center [1118, 26] width 12 height 12
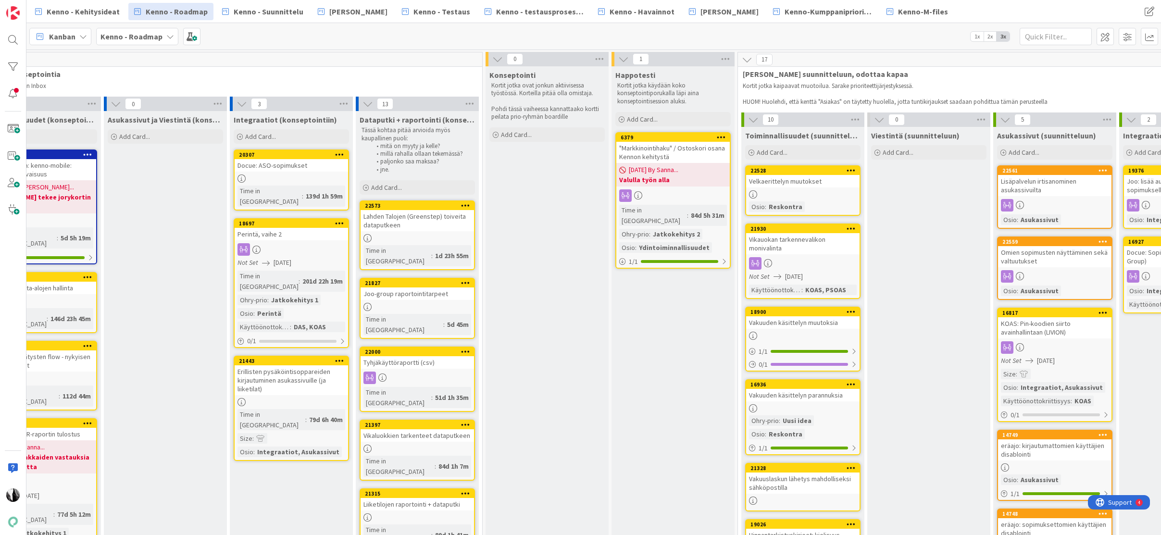
scroll to position [0, 573]
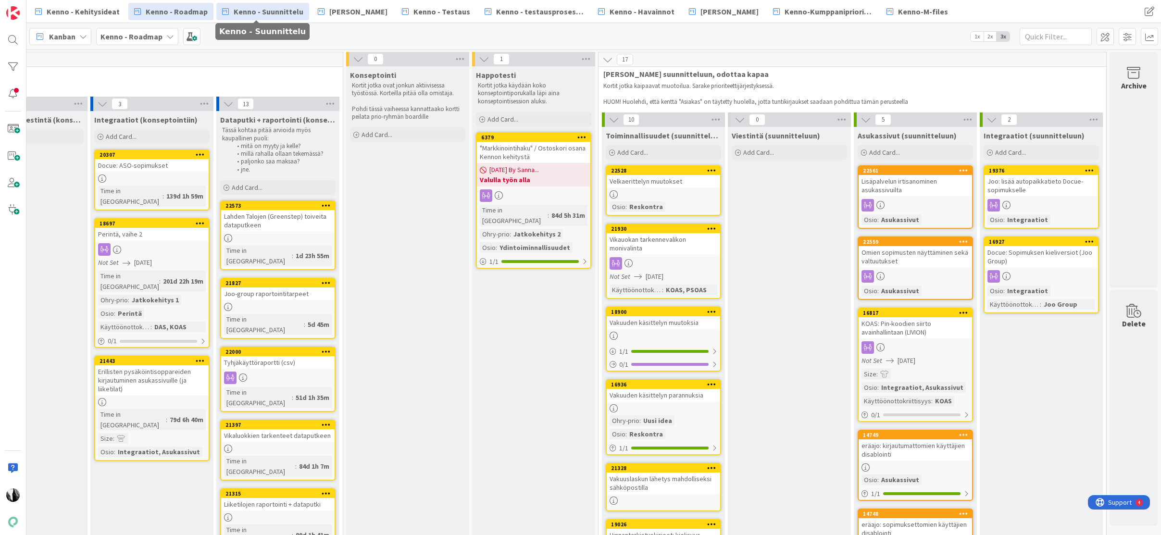
click at [267, 13] on span "Kenno - Suunnittelu" at bounding box center [269, 12] width 70 height 12
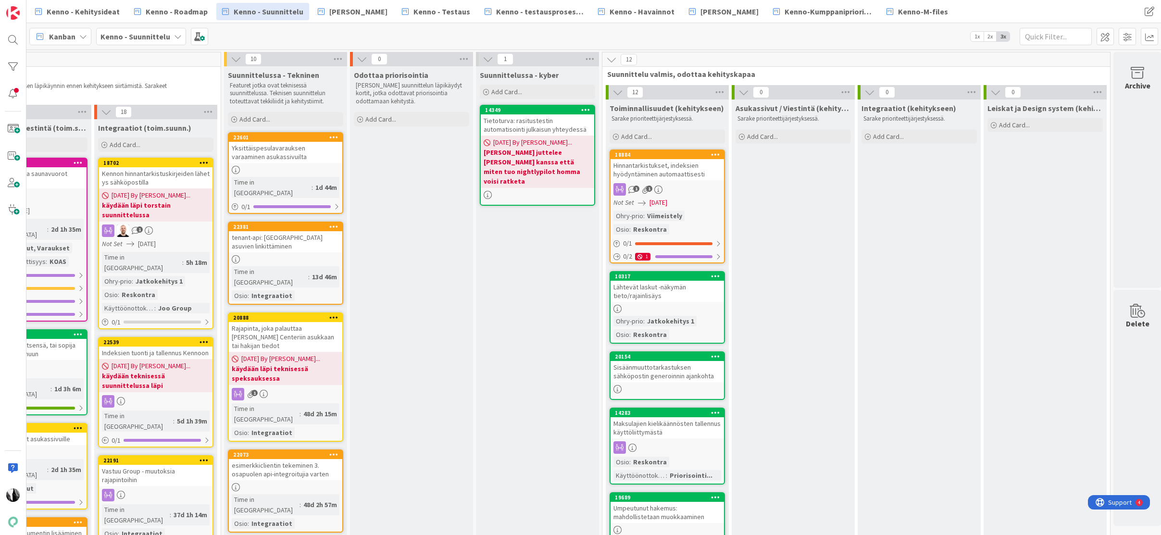
scroll to position [0, 699]
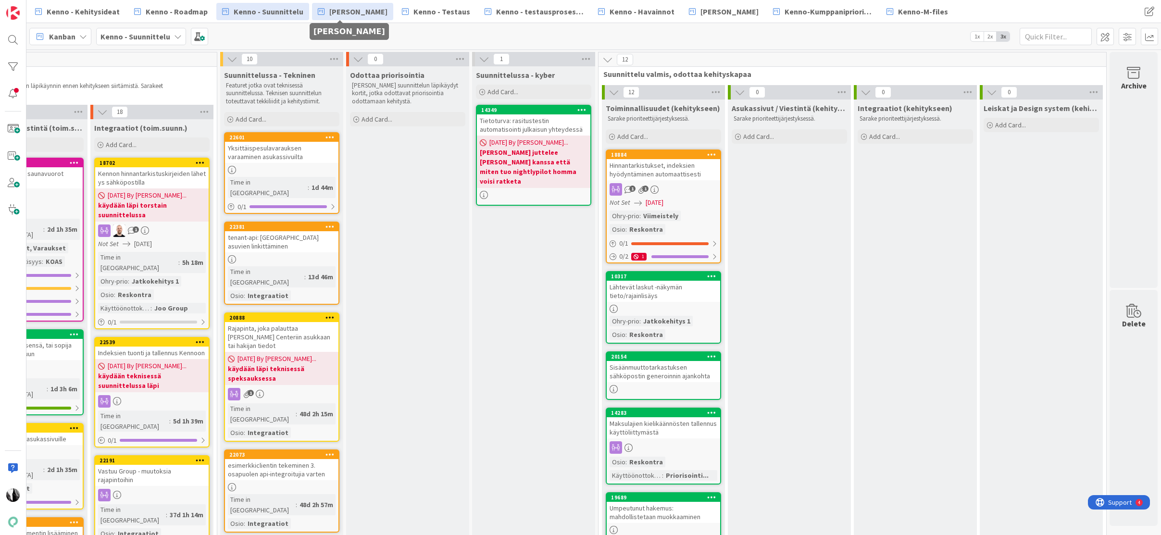
click at [332, 13] on span "[PERSON_NAME]" at bounding box center [358, 12] width 58 height 12
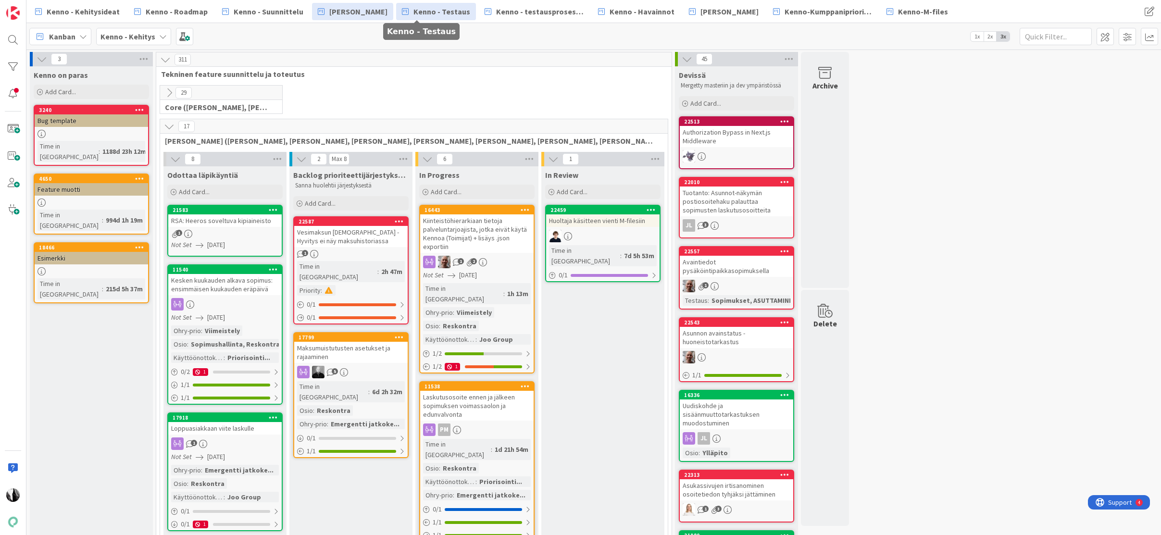
click at [414, 11] on span "Kenno - Testaus" at bounding box center [442, 12] width 57 height 12
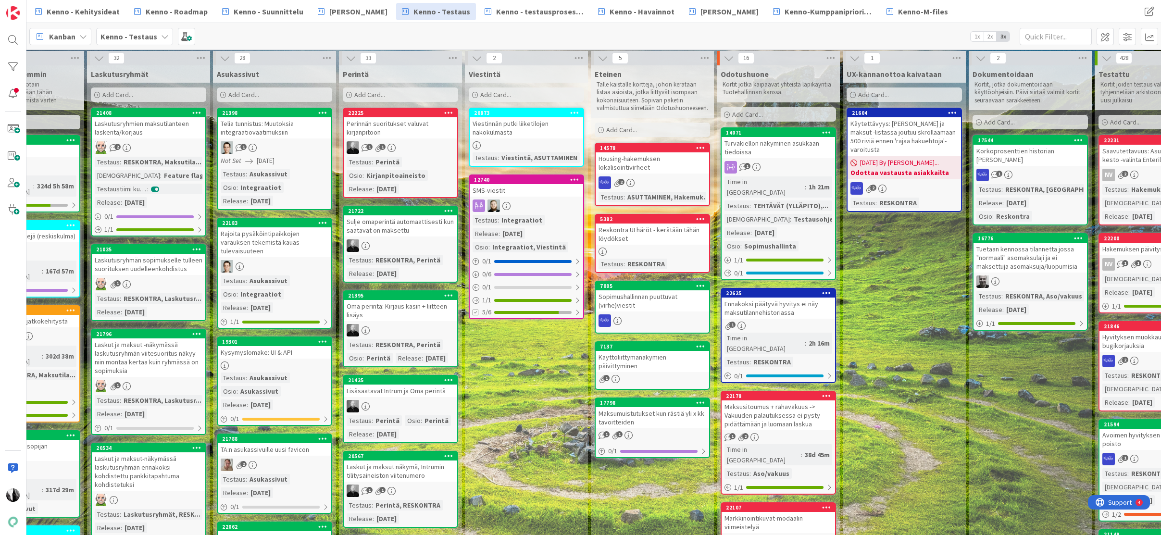
scroll to position [1, 0]
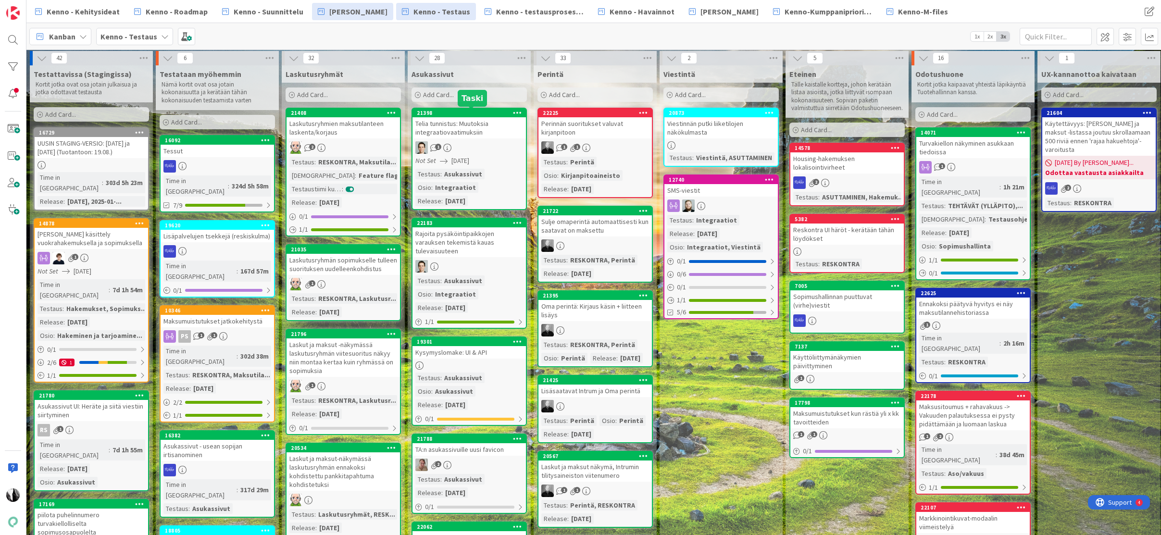
click at [357, 11] on span "[PERSON_NAME]" at bounding box center [358, 12] width 58 height 12
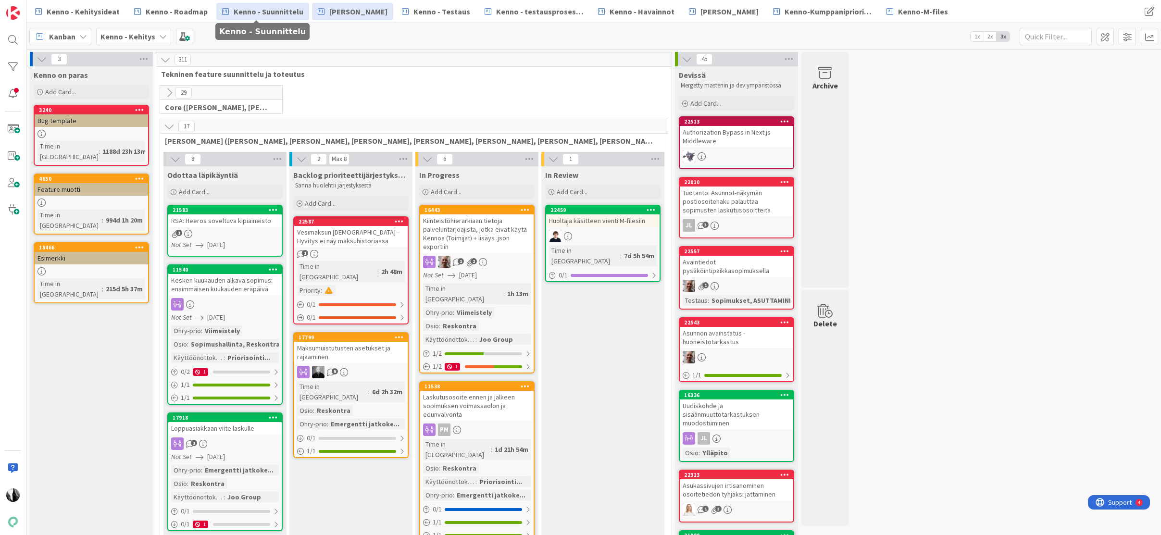
click at [276, 8] on span "Kenno - Suunnittelu" at bounding box center [269, 12] width 70 height 12
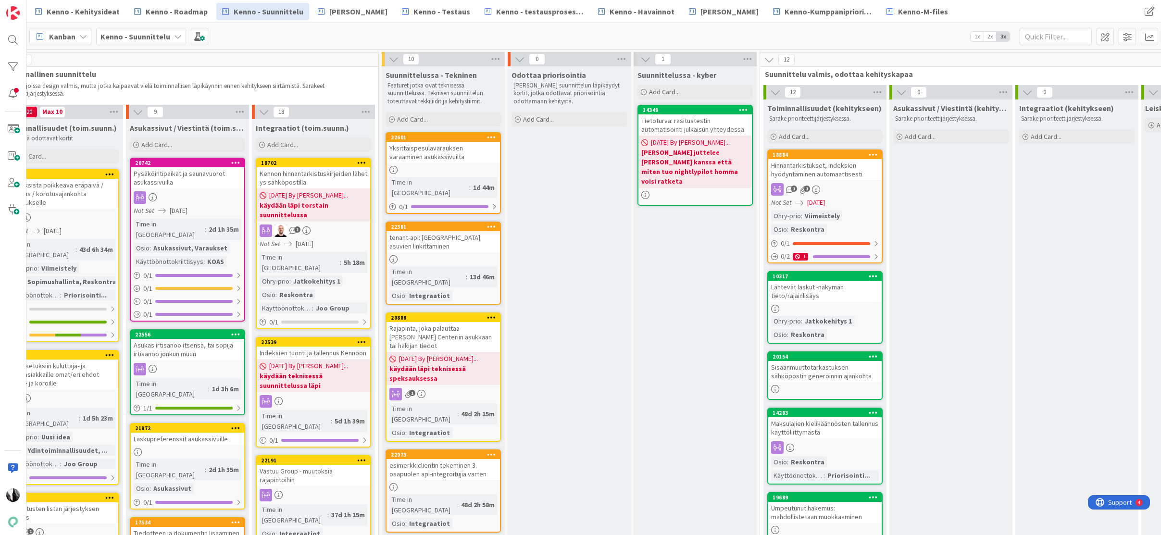
scroll to position [0, 699]
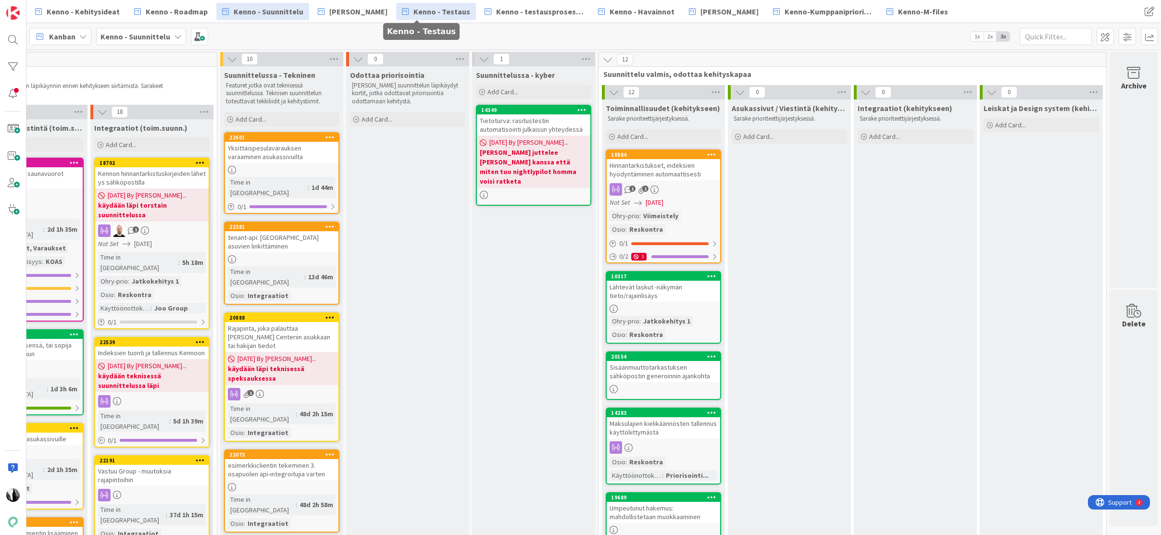
click at [431, 16] on span "Kenno - Testaus" at bounding box center [442, 12] width 57 height 12
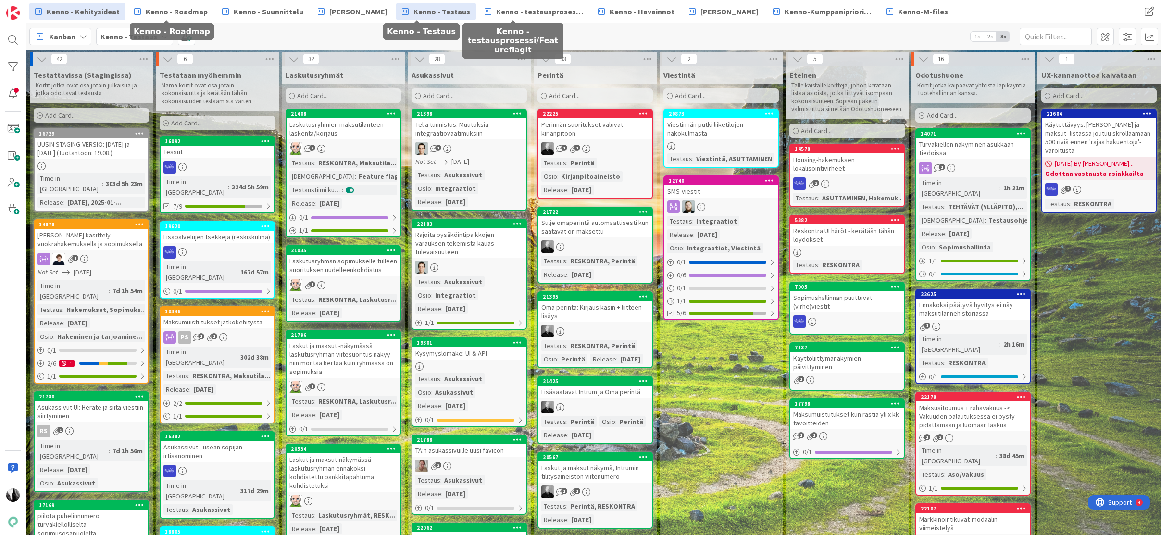
click at [109, 11] on span "Kenno - Kehitysideat" at bounding box center [83, 12] width 73 height 12
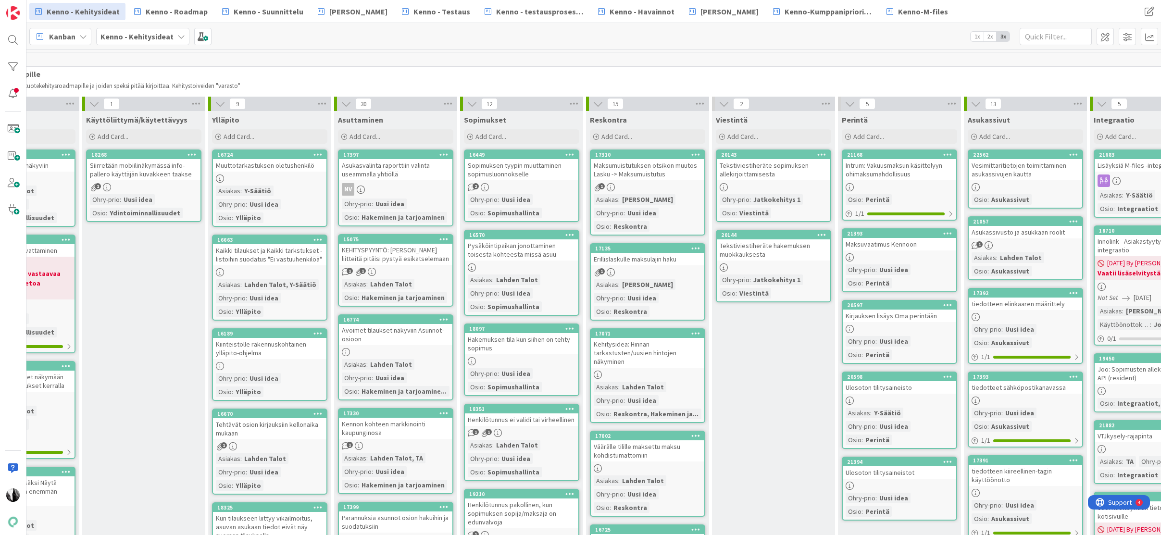
scroll to position [0, 440]
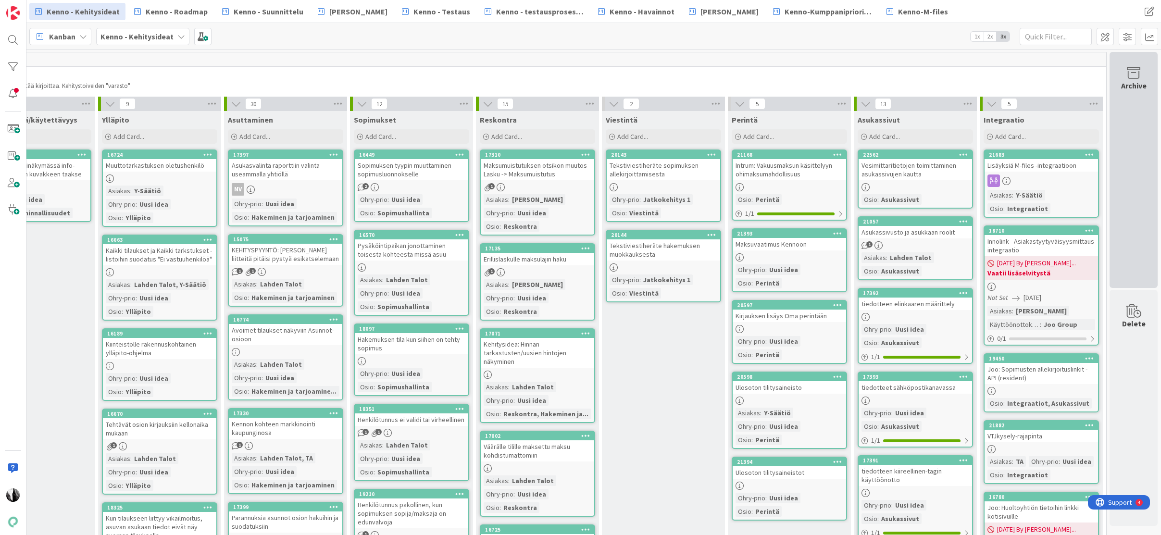
click at [1127, 108] on div "Archive" at bounding box center [1134, 170] width 48 height 236
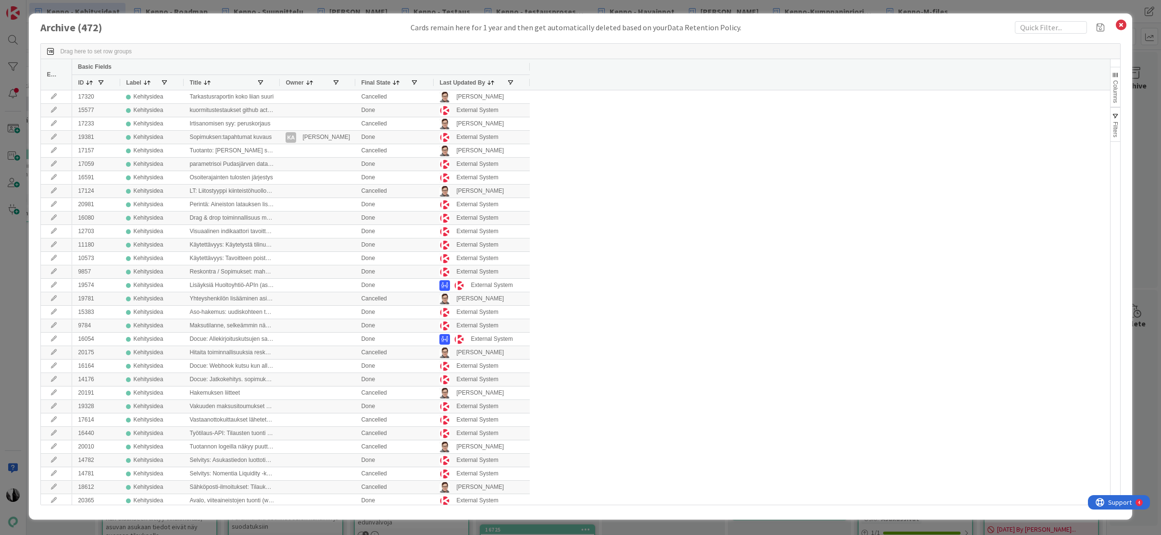
click at [379, 81] on span "Final State" at bounding box center [375, 82] width 29 height 7
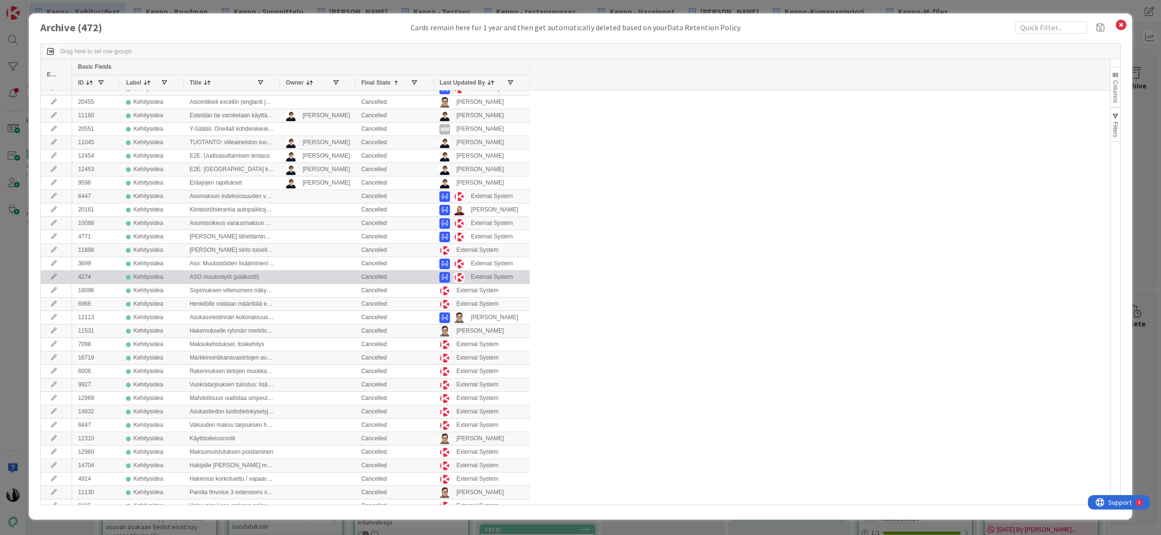
scroll to position [583, 0]
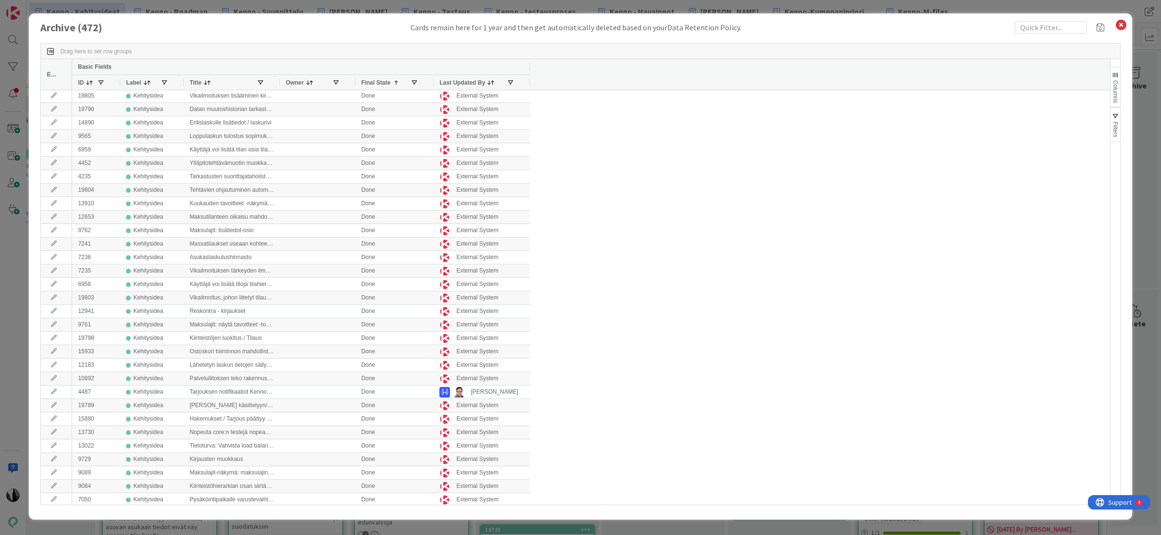
click at [999, 32] on div "Archive ( 472 ) Cards remain here for 1 year and then get automatically deleted…" at bounding box center [580, 27] width 1080 height 13
drag, startPoint x: 1121, startPoint y: 24, endPoint x: 864, endPoint y: 72, distance: 261.8
click at [1121, 24] on icon at bounding box center [1121, 24] width 13 height 13
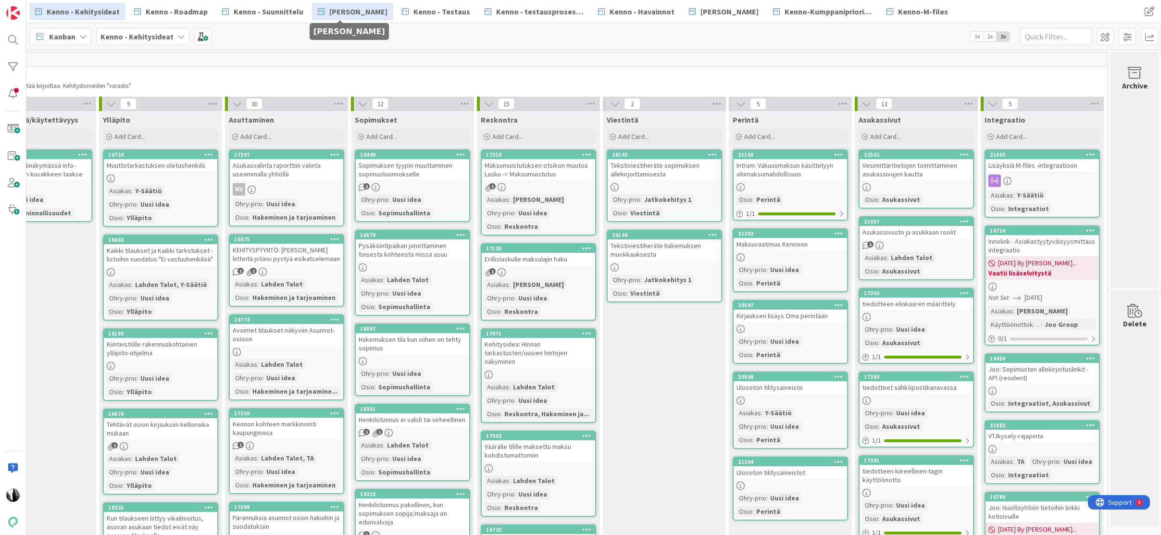
click at [358, 12] on span "[PERSON_NAME]" at bounding box center [358, 12] width 58 height 12
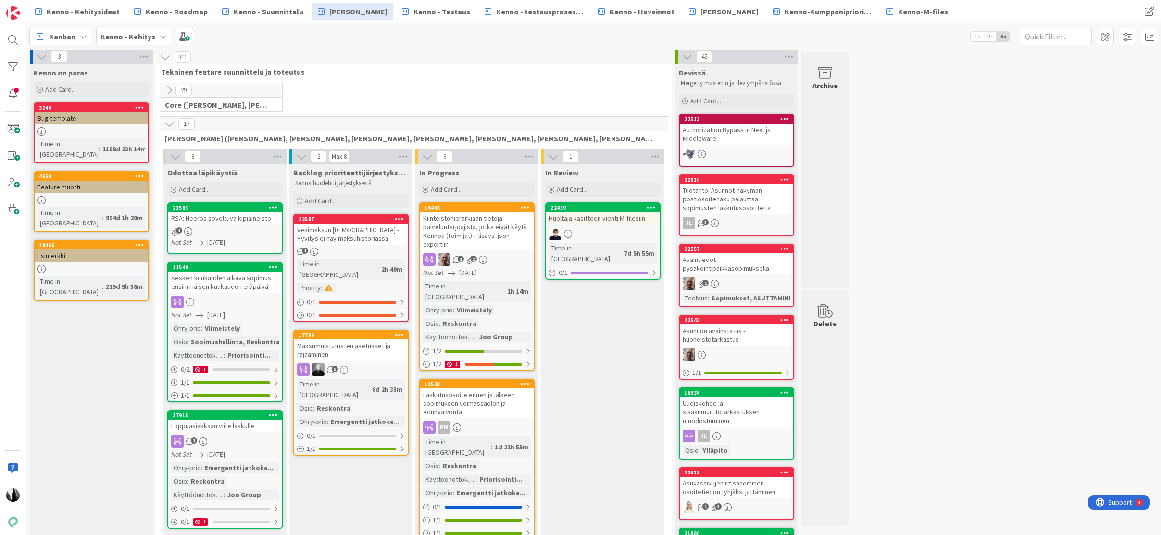
click at [484, 228] on div "Kiinteistöhierarkiaan tietoja palveluntarjoajista, jotka eivät käytä Kennoa (To…" at bounding box center [476, 231] width 113 height 38
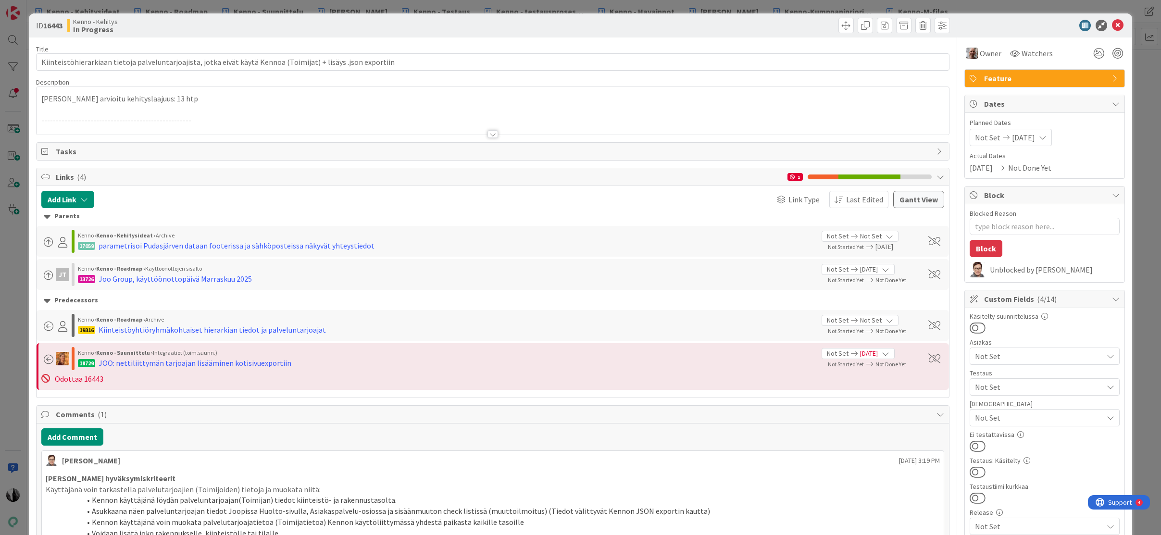
type textarea "x"
click at [1118, 24] on icon at bounding box center [1118, 26] width 12 height 12
